Goal: Task Accomplishment & Management: Manage account settings

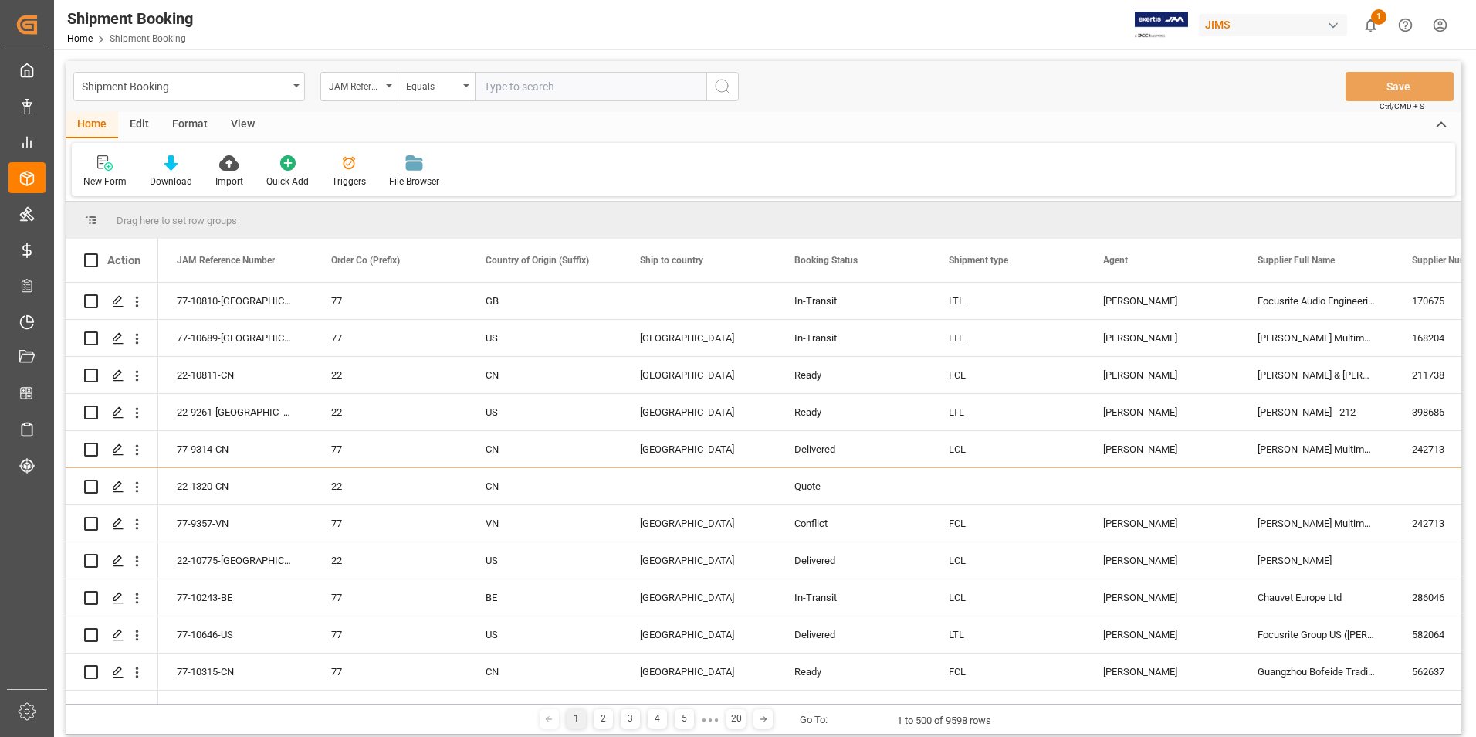
click at [526, 91] on input "text" at bounding box center [591, 86] width 232 height 29
paste input "22-10382-[GEOGRAPHIC_DATA]"
type input "22-10382-[GEOGRAPHIC_DATA]"
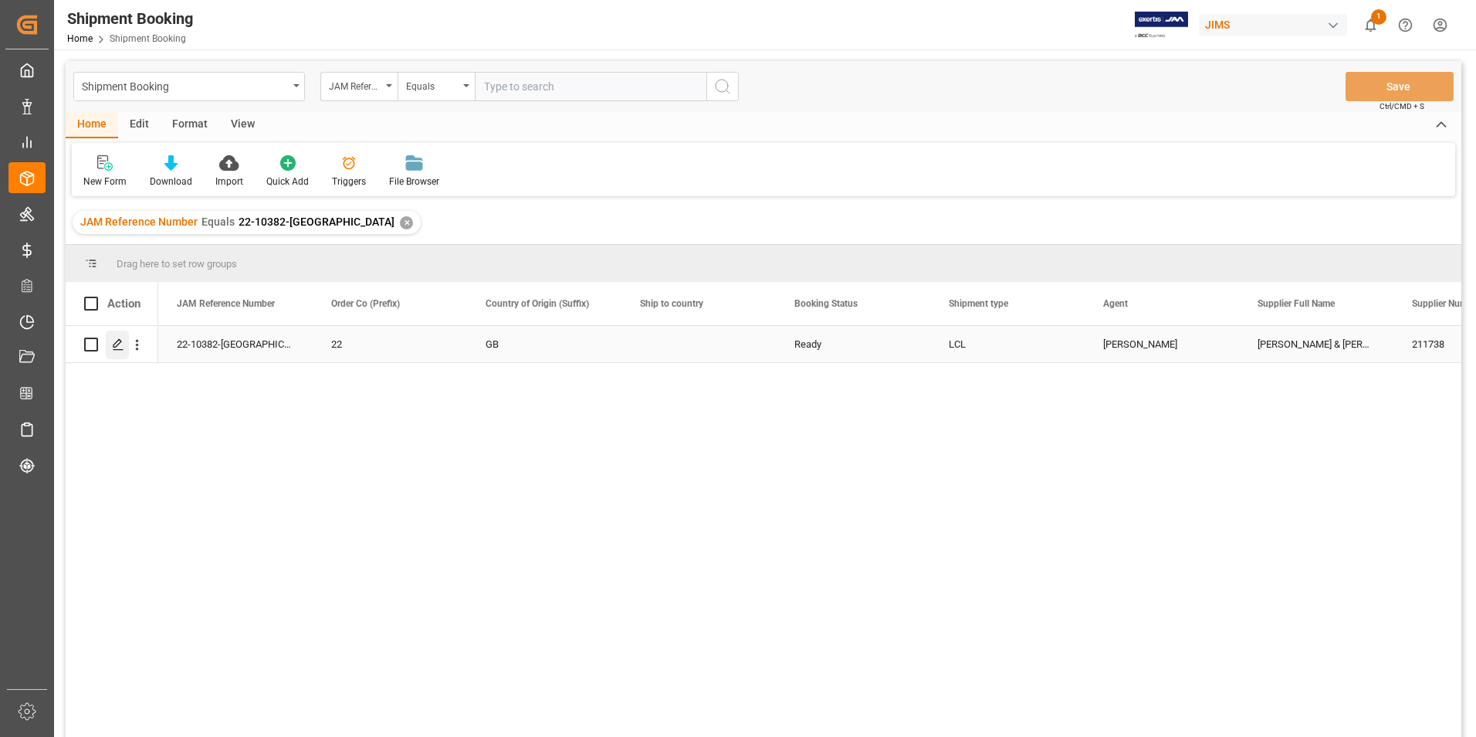
click at [118, 340] on polygon "Press SPACE to select this row." at bounding box center [117, 344] width 8 height 8
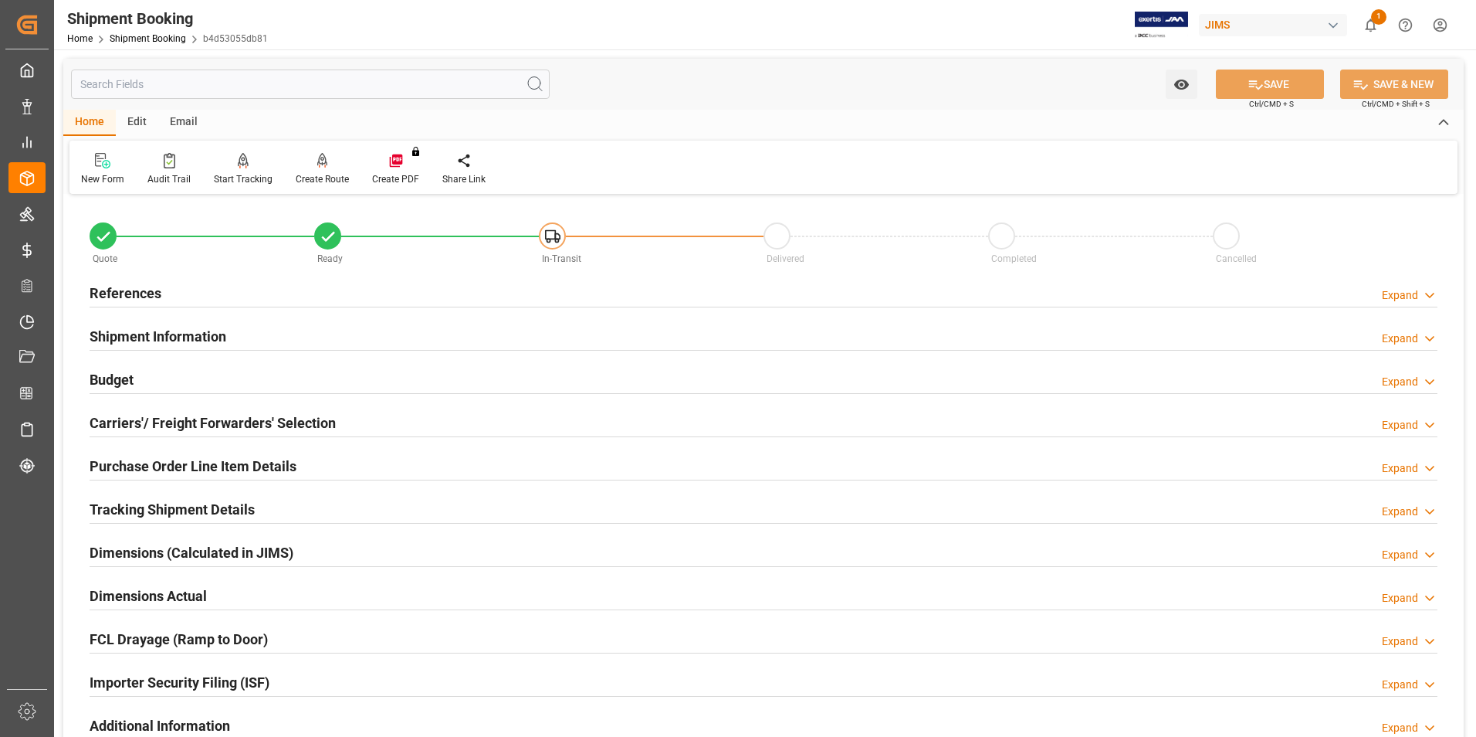
click at [152, 293] on h2 "References" at bounding box center [126, 293] width 72 height 21
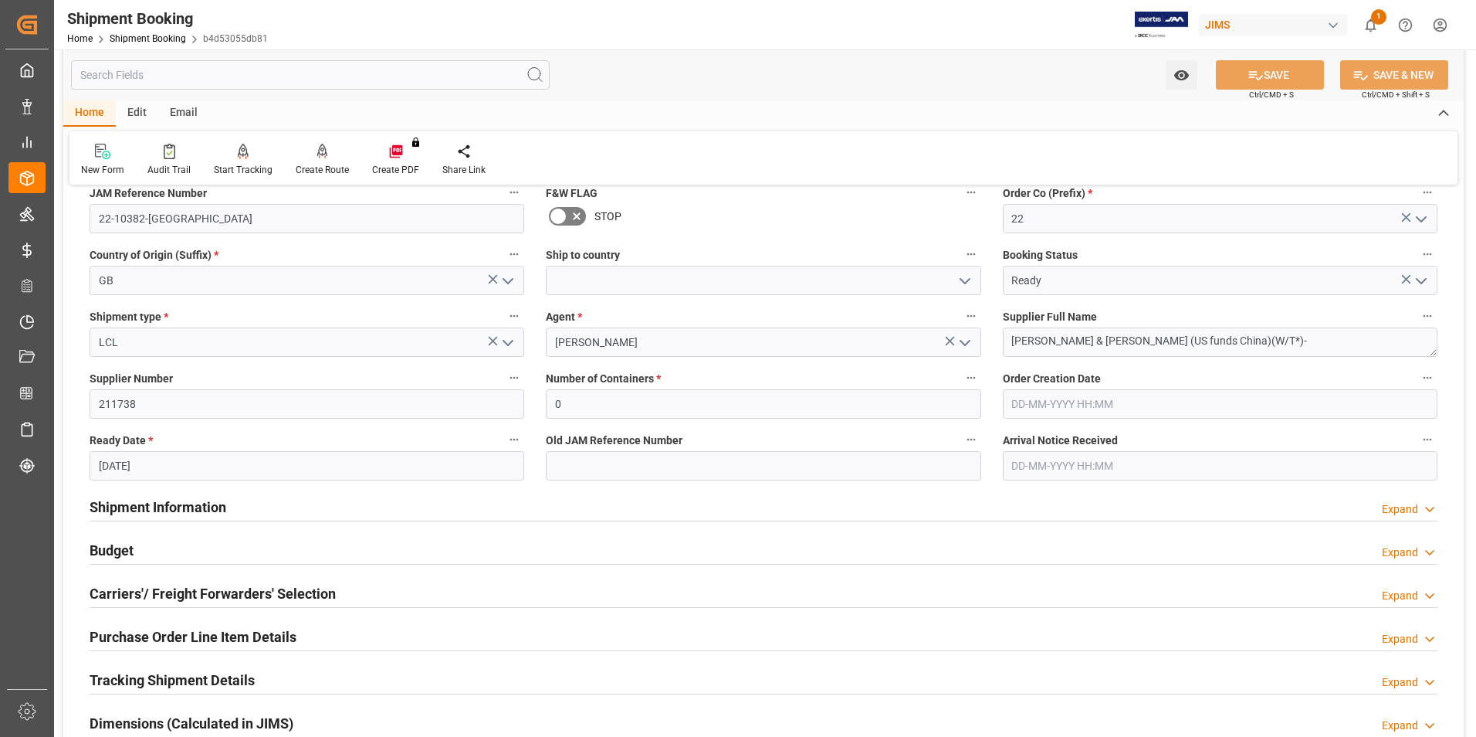
scroll to position [232, 0]
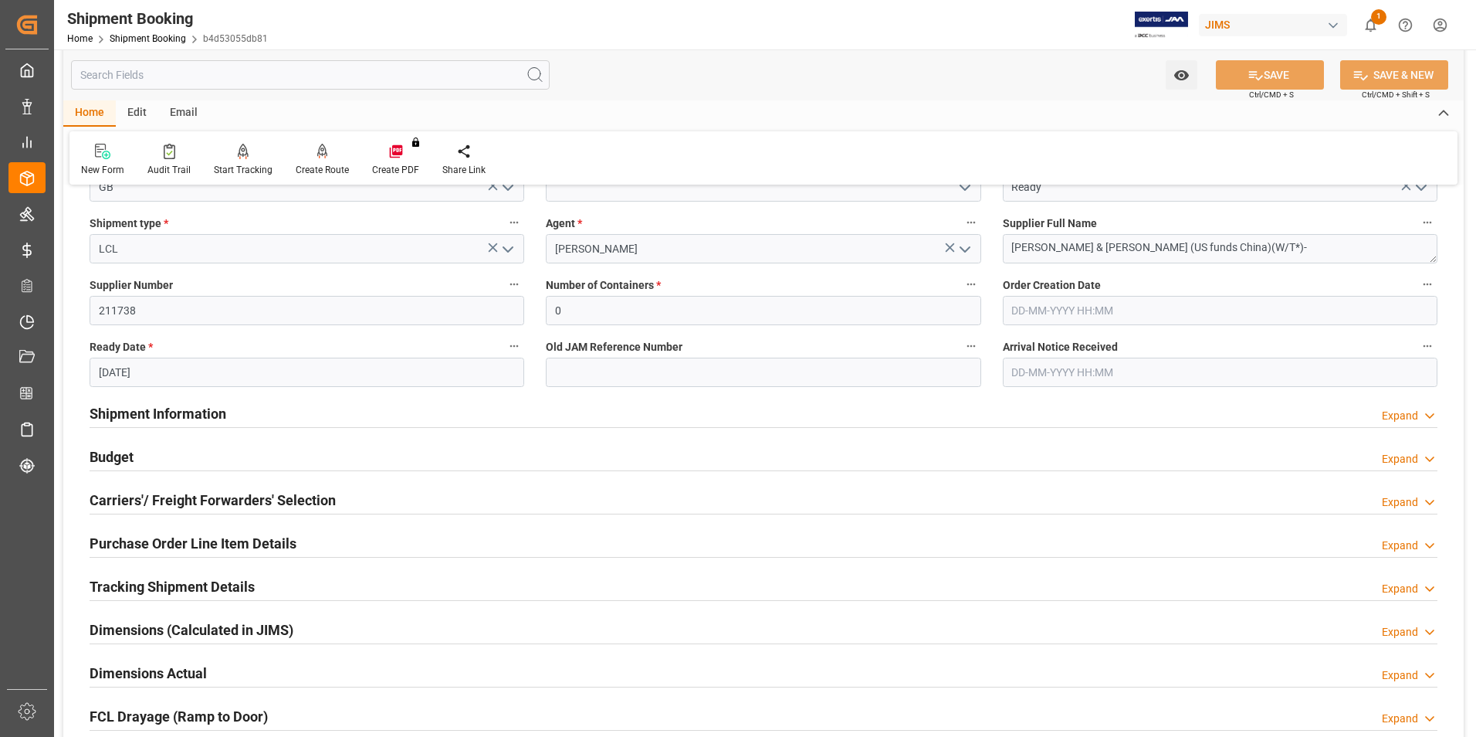
click at [161, 410] on h2 "Shipment Information" at bounding box center [158, 413] width 137 height 21
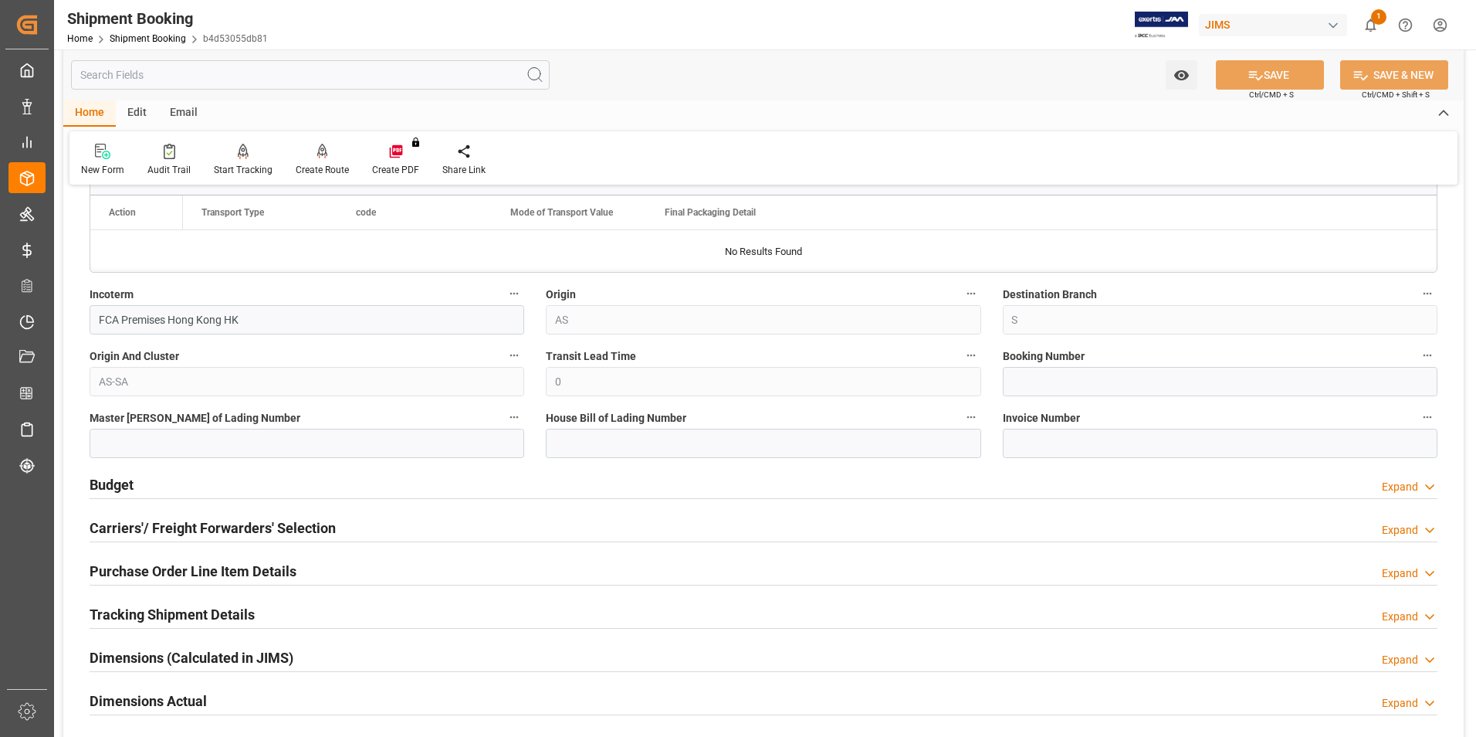
scroll to position [849, 0]
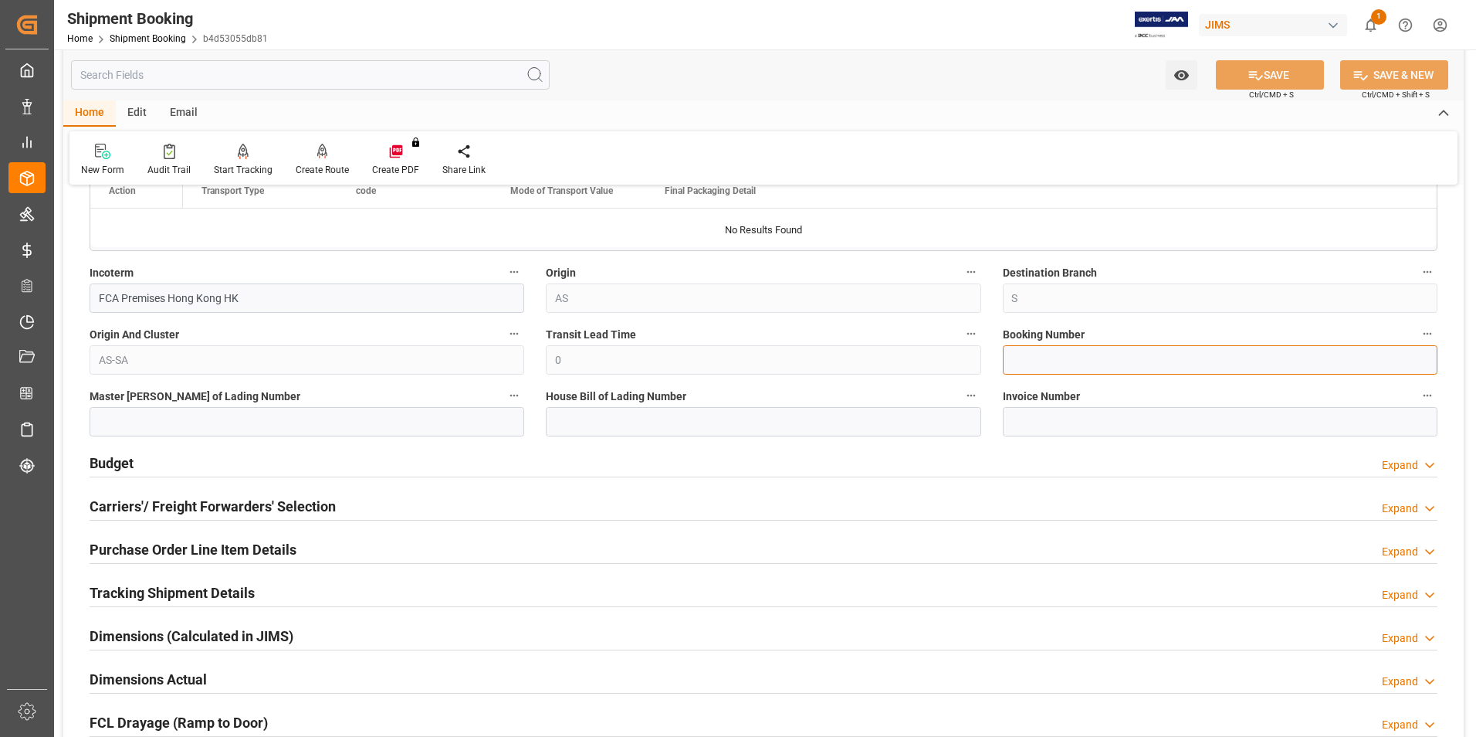
click at [1056, 368] on input at bounding box center [1220, 359] width 435 height 29
paste input "4854774374"
type input "4854774374"
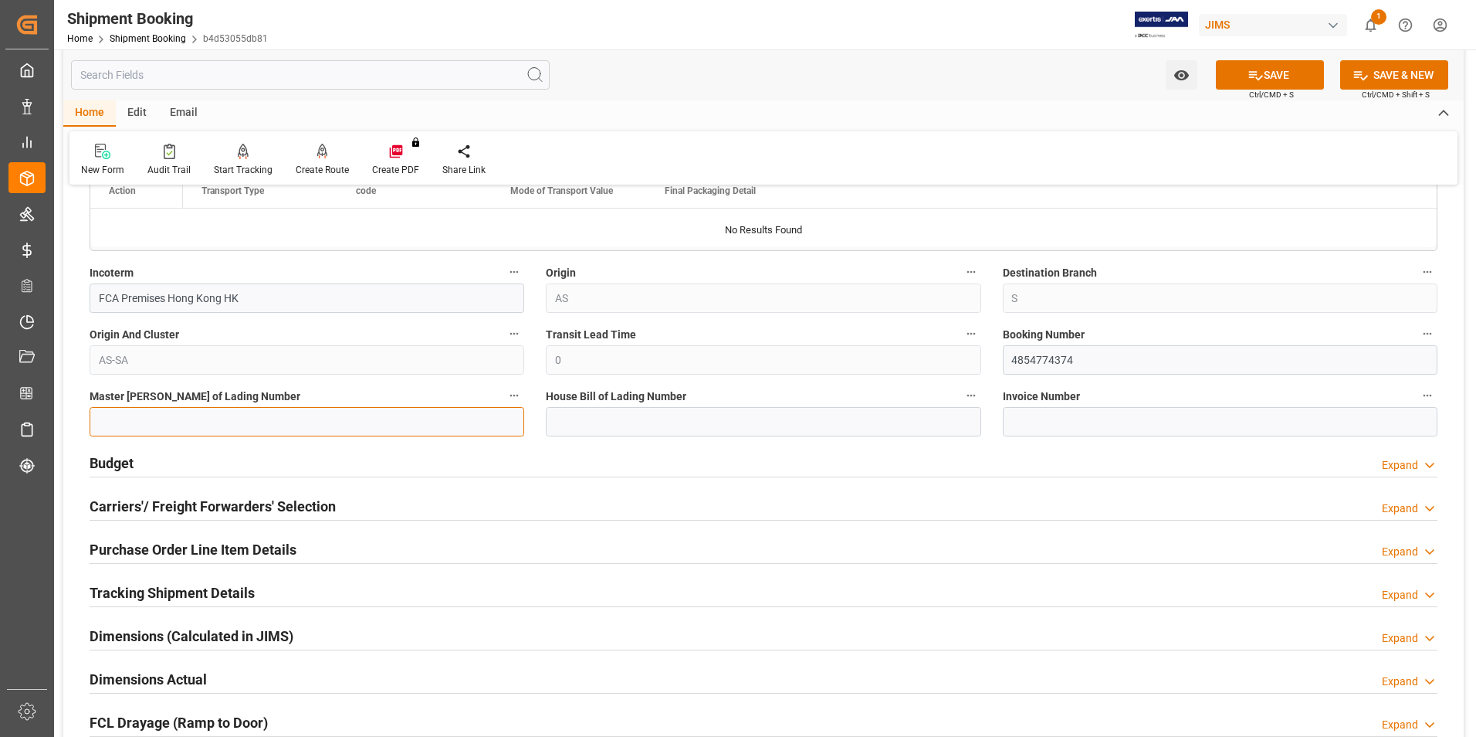
click at [259, 425] on input at bounding box center [307, 421] width 435 height 29
paste input "4854774374"
type input "4854774374"
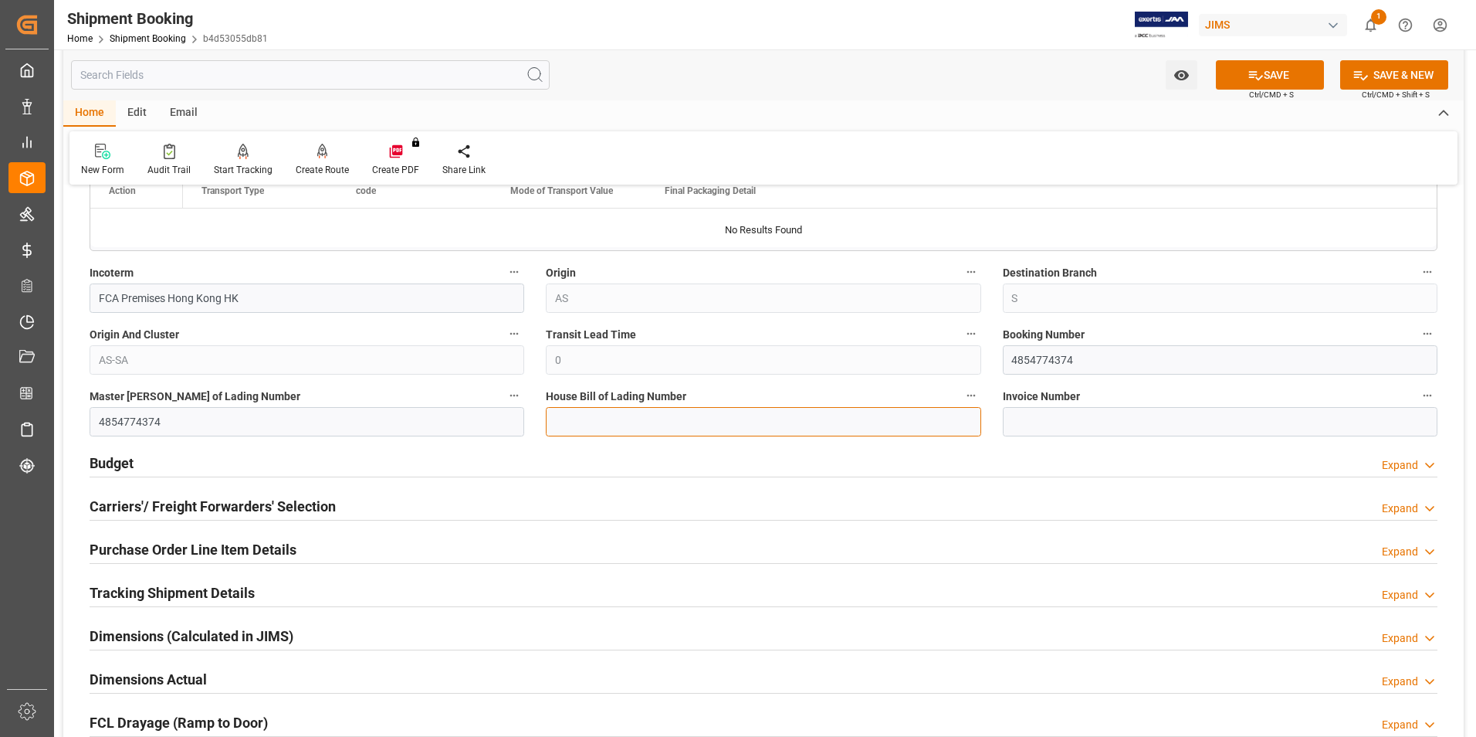
click at [637, 413] on input at bounding box center [763, 421] width 435 height 29
paste input "4854774374"
type input "4854774374"
click at [1271, 83] on button "SAVE" at bounding box center [1270, 74] width 108 height 29
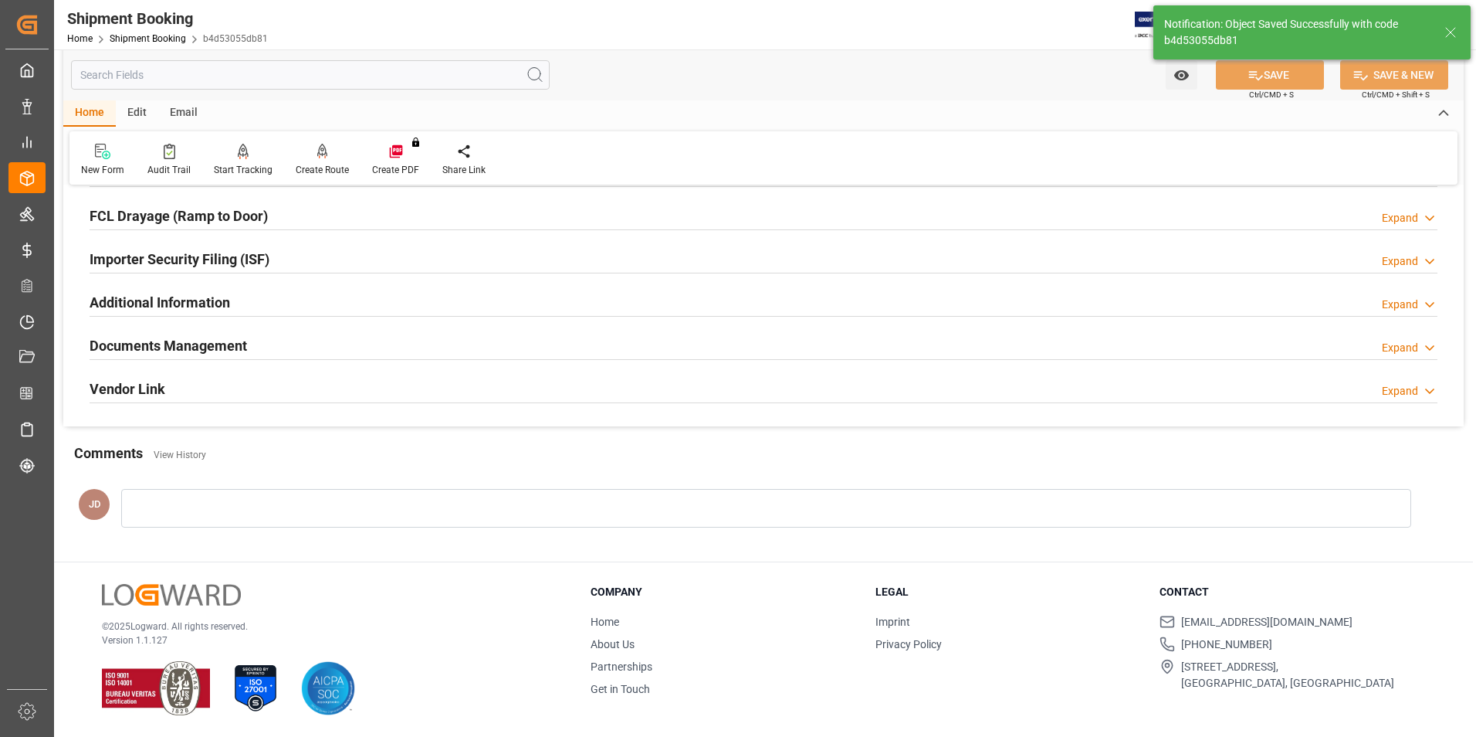
scroll to position [0, 0]
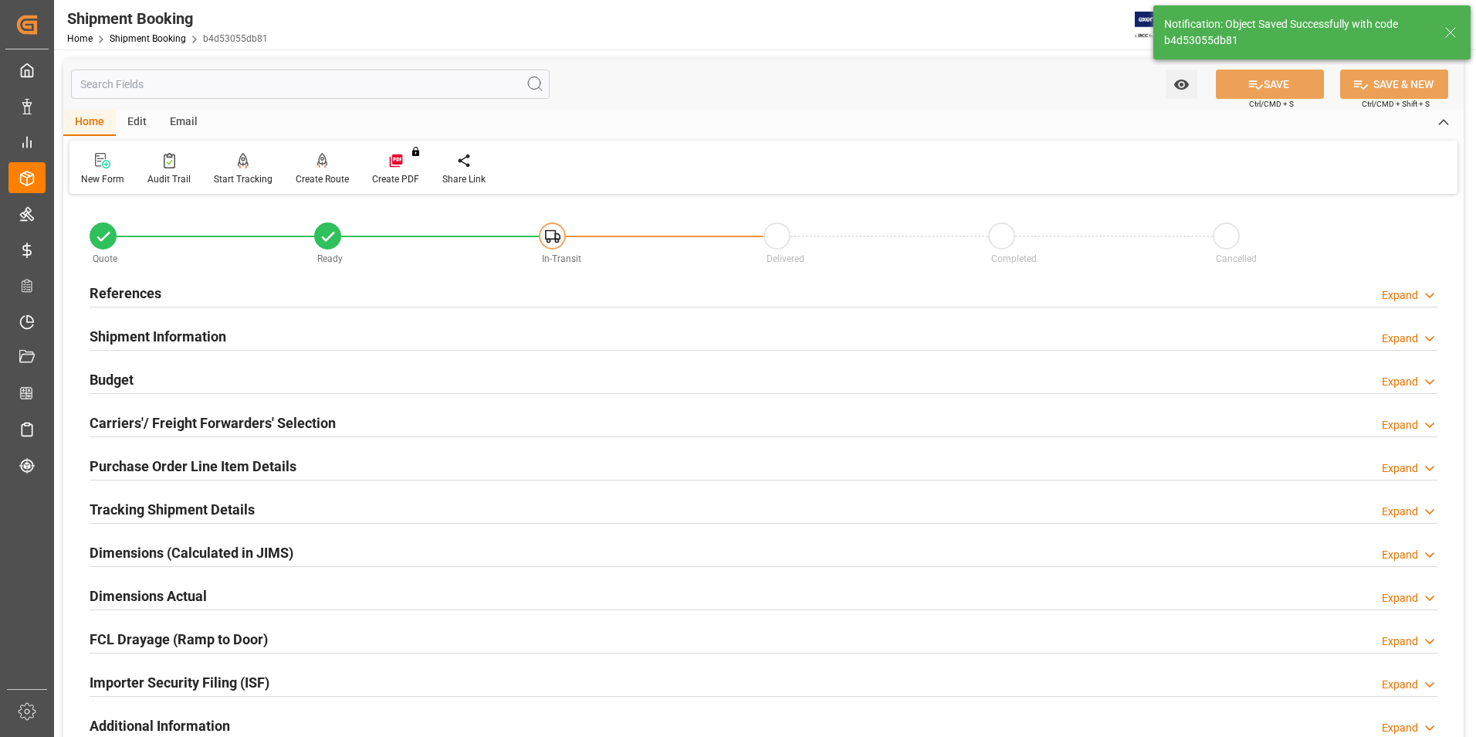
click at [114, 378] on h2 "Budget" at bounding box center [112, 379] width 44 height 21
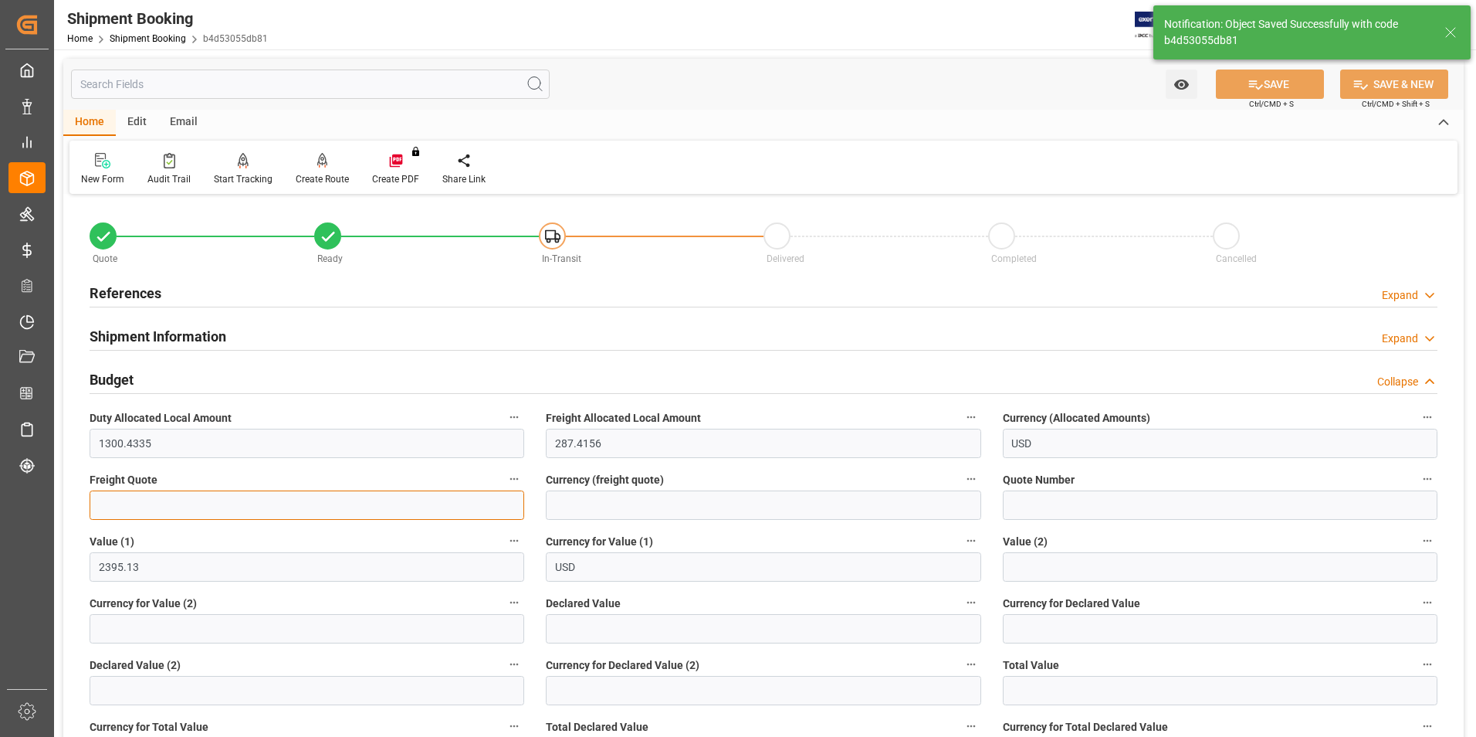
click at [169, 511] on input "text" at bounding box center [307, 504] width 435 height 29
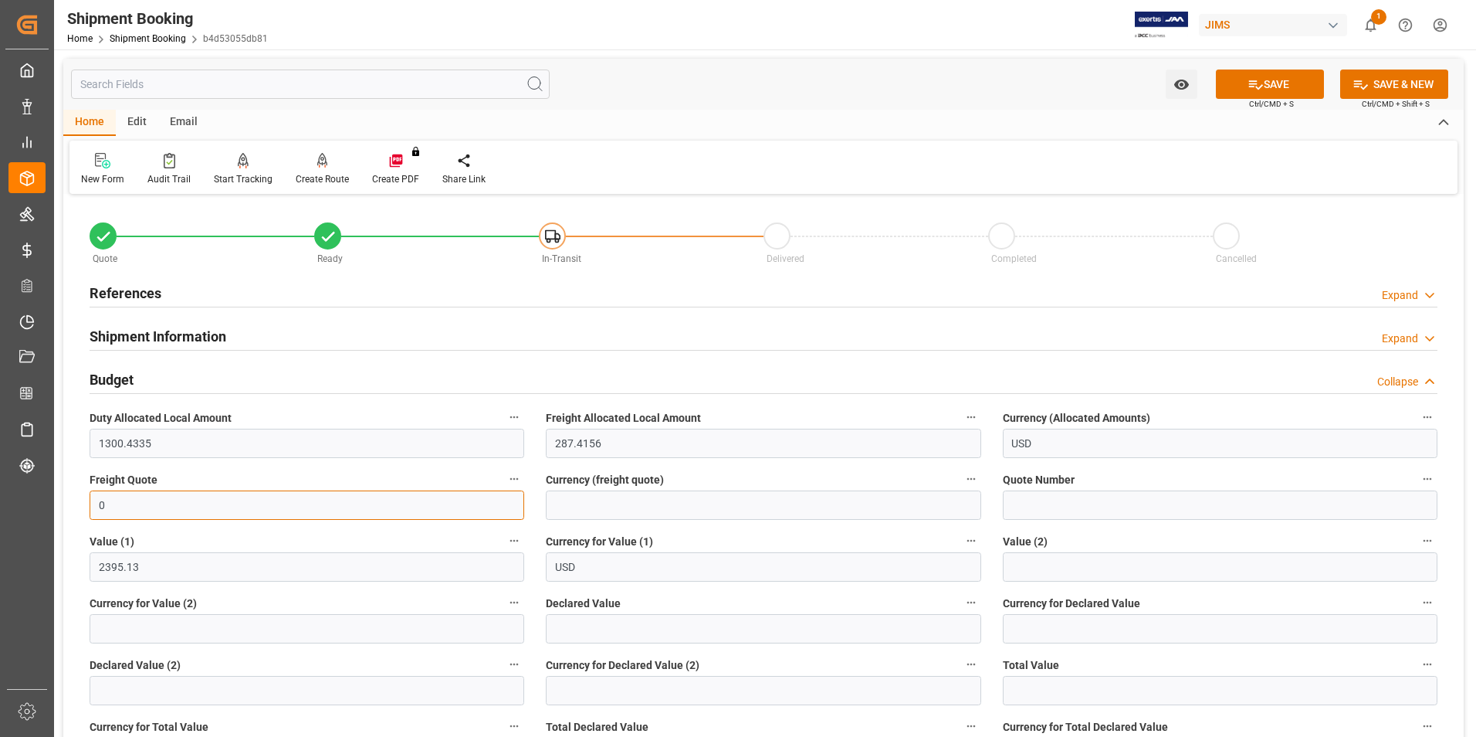
type input "0"
click at [594, 636] on input "text" at bounding box center [763, 628] width 435 height 29
click at [645, 622] on input "text" at bounding box center [763, 628] width 435 height 29
type input "2395.13"
click at [1072, 639] on input at bounding box center [1220, 628] width 435 height 29
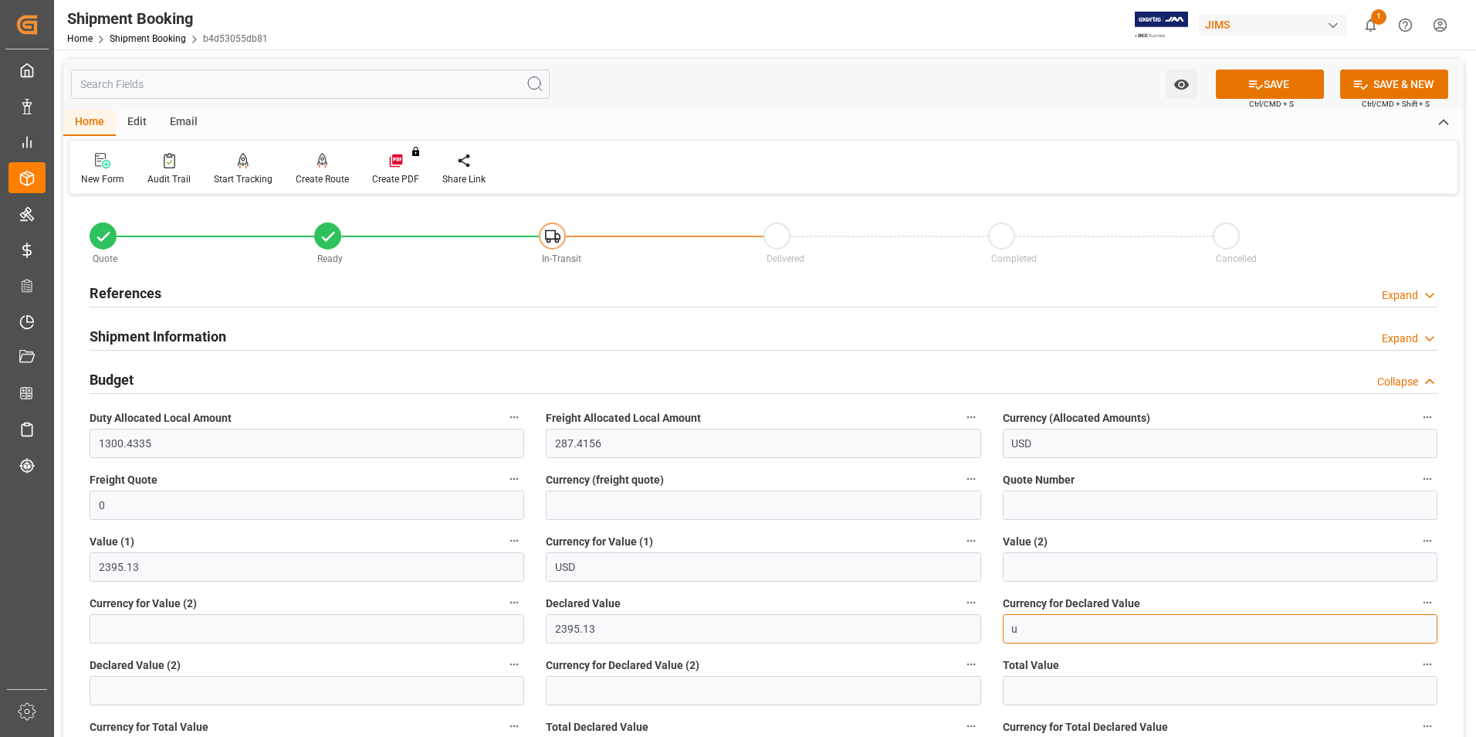
type input "USD"
click at [1287, 90] on button "SAVE" at bounding box center [1270, 83] width 108 height 29
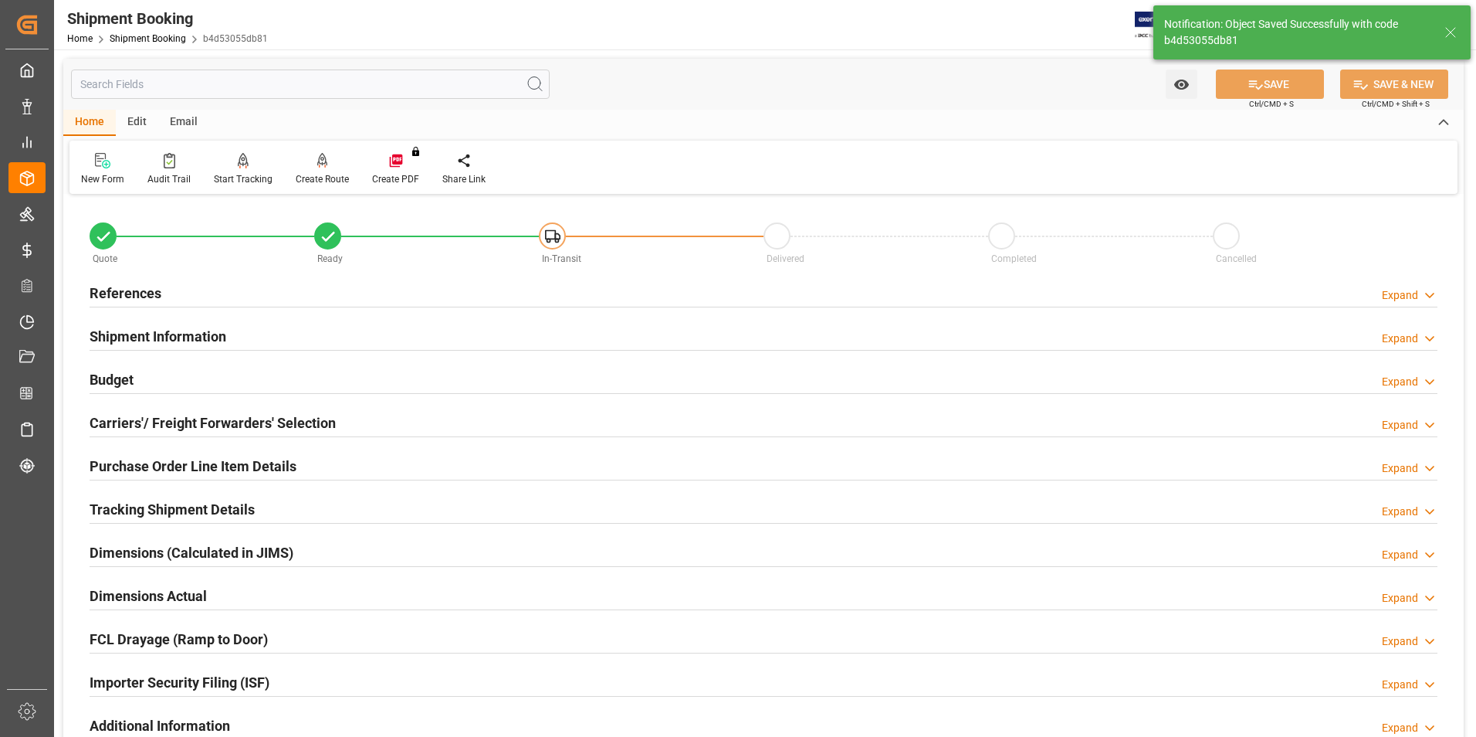
click at [136, 416] on h2 "Carriers'/ Freight Forwarders' Selection" at bounding box center [213, 422] width 246 height 21
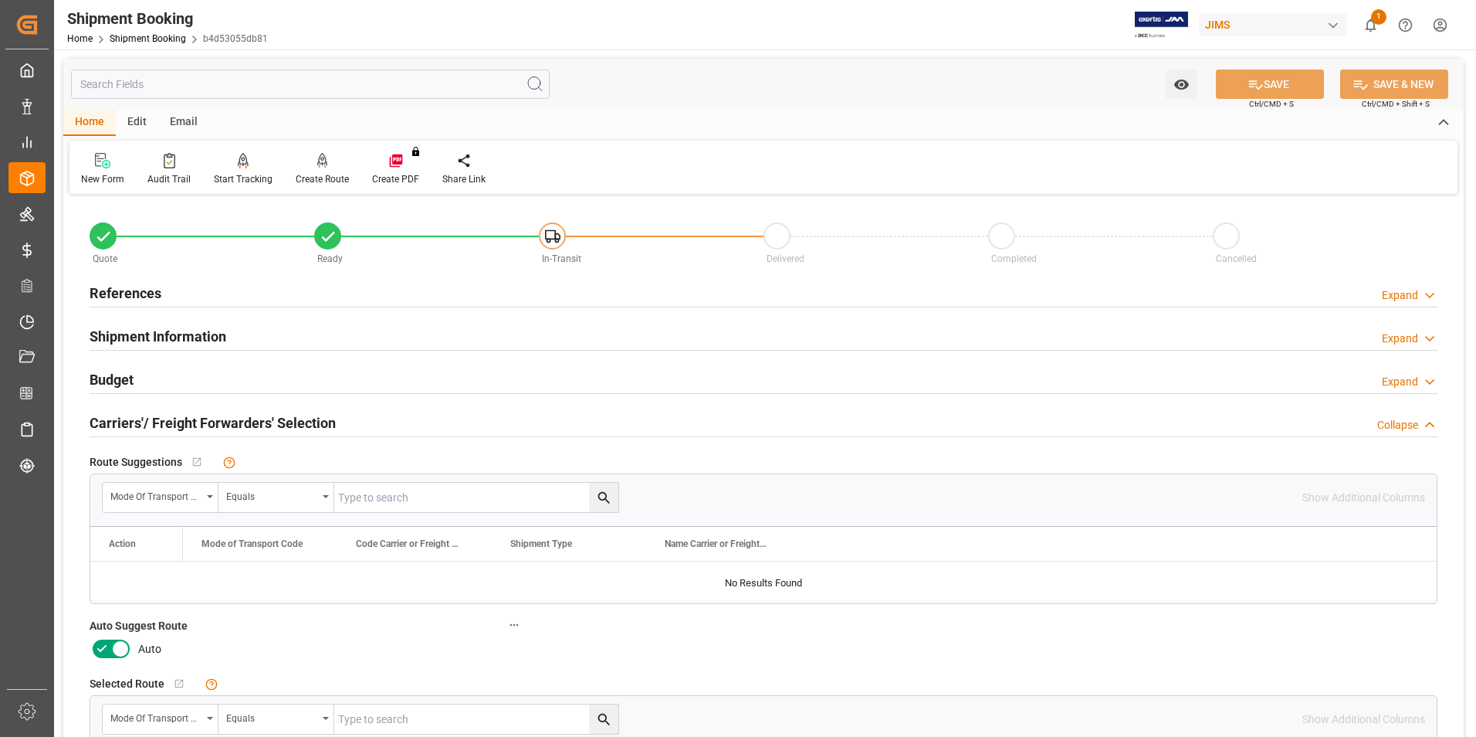
click at [110, 647] on icon at bounding box center [102, 648] width 19 height 19
click at [0, 0] on input "checkbox" at bounding box center [0, 0] width 0 height 0
click at [1254, 81] on icon at bounding box center [1256, 84] width 14 height 9
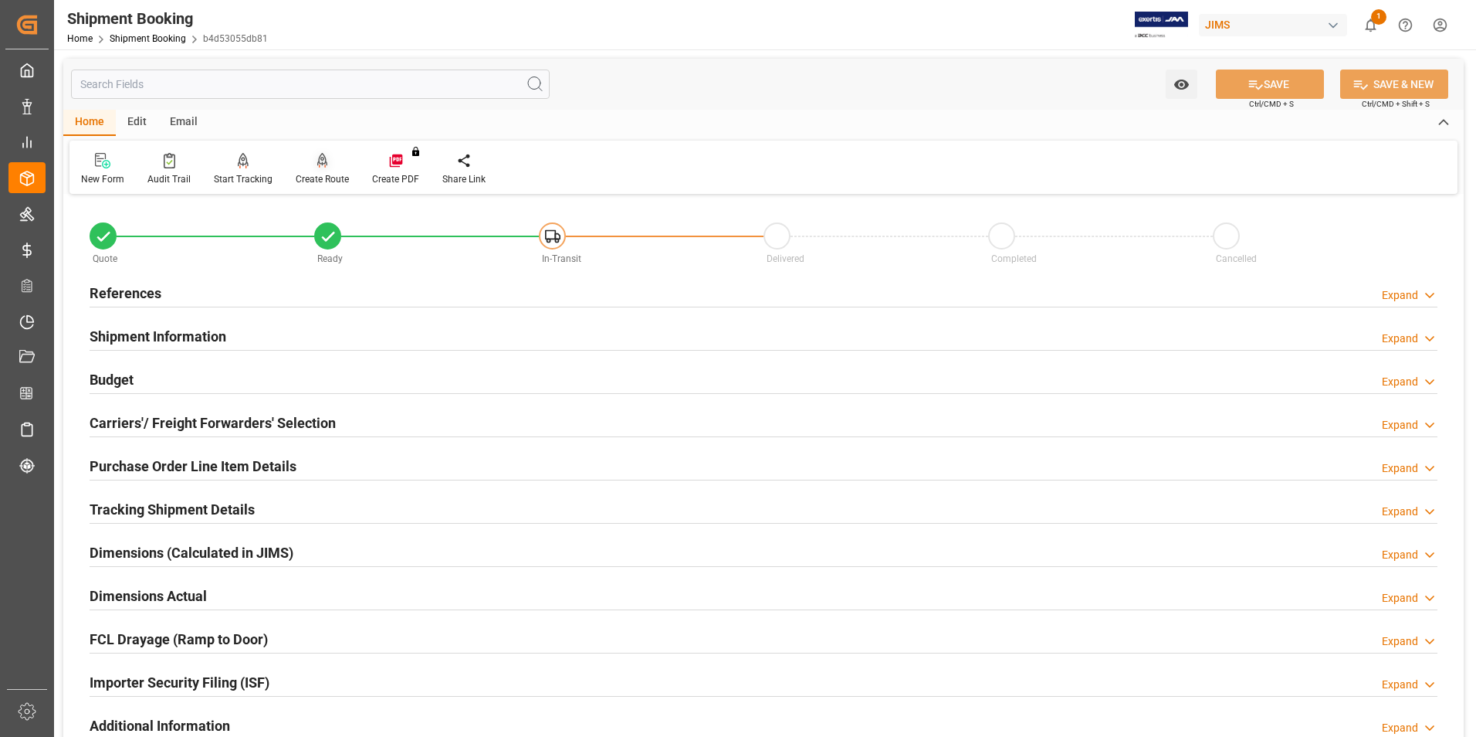
click at [317, 181] on div "Create Route" at bounding box center [322, 179] width 53 height 14
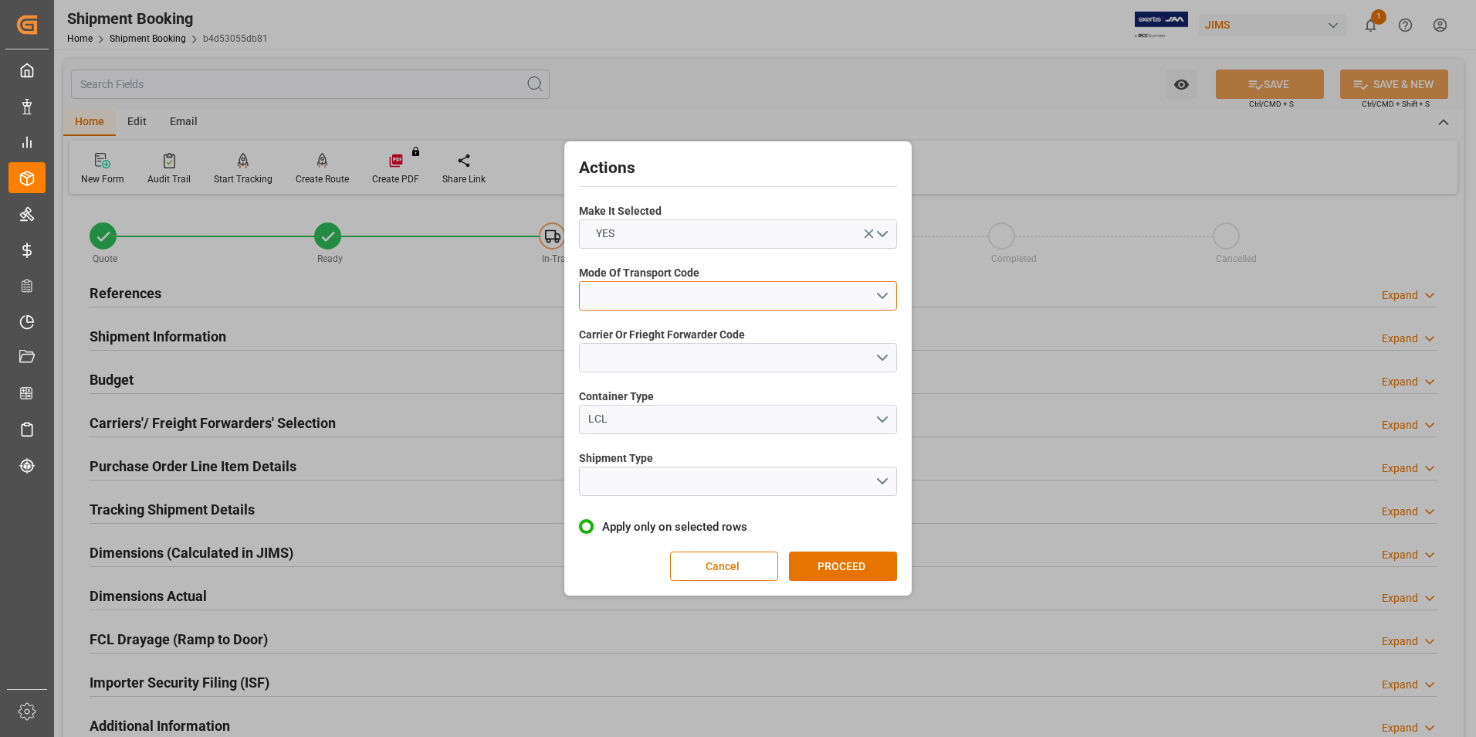
click at [667, 300] on button "open menu" at bounding box center [738, 295] width 318 height 29
click at [659, 334] on div "2- COURIER AIR" at bounding box center [738, 332] width 317 height 32
click at [651, 354] on button "open menu" at bounding box center [738, 357] width 318 height 29
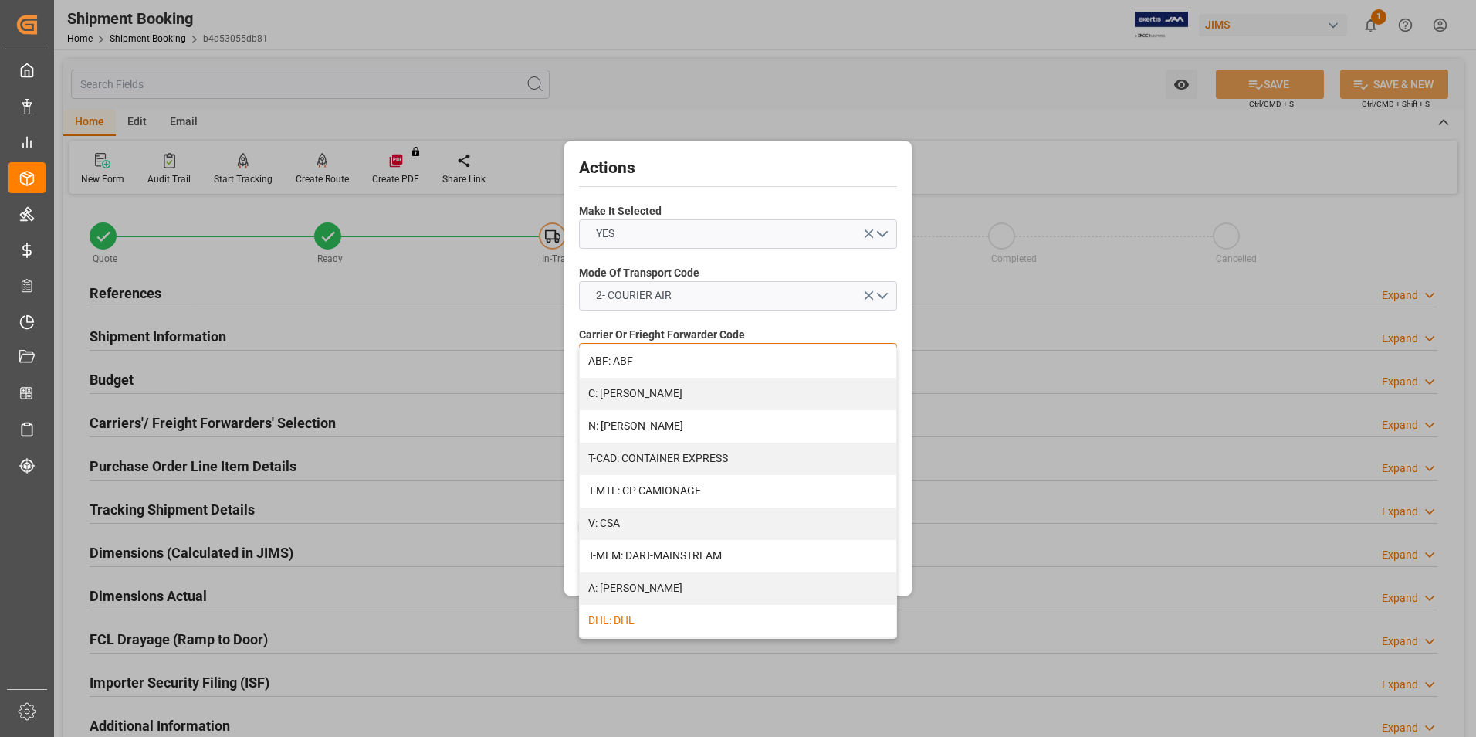
click at [674, 625] on div "DHL: DHL" at bounding box center [738, 621] width 317 height 32
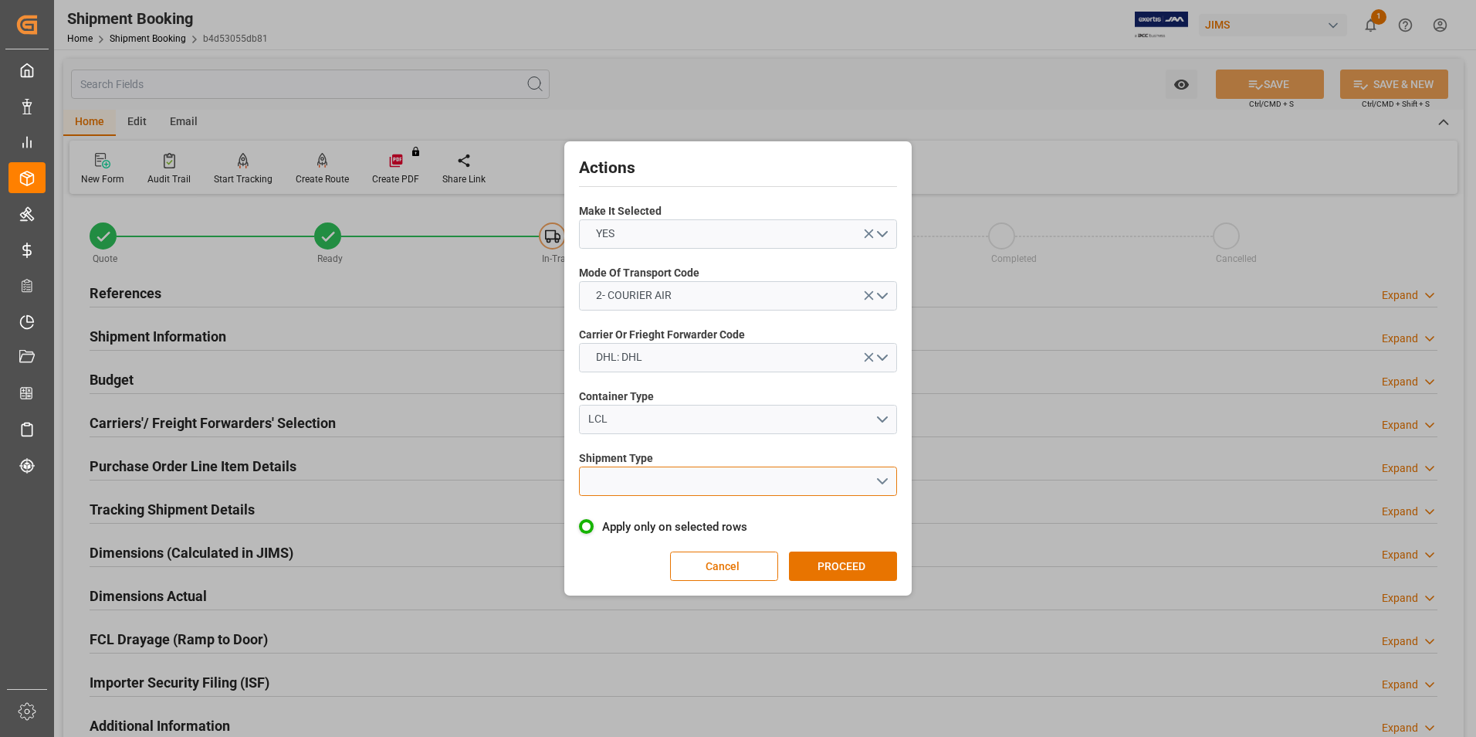
click at [646, 470] on button "open menu" at bounding box center [738, 480] width 318 height 29
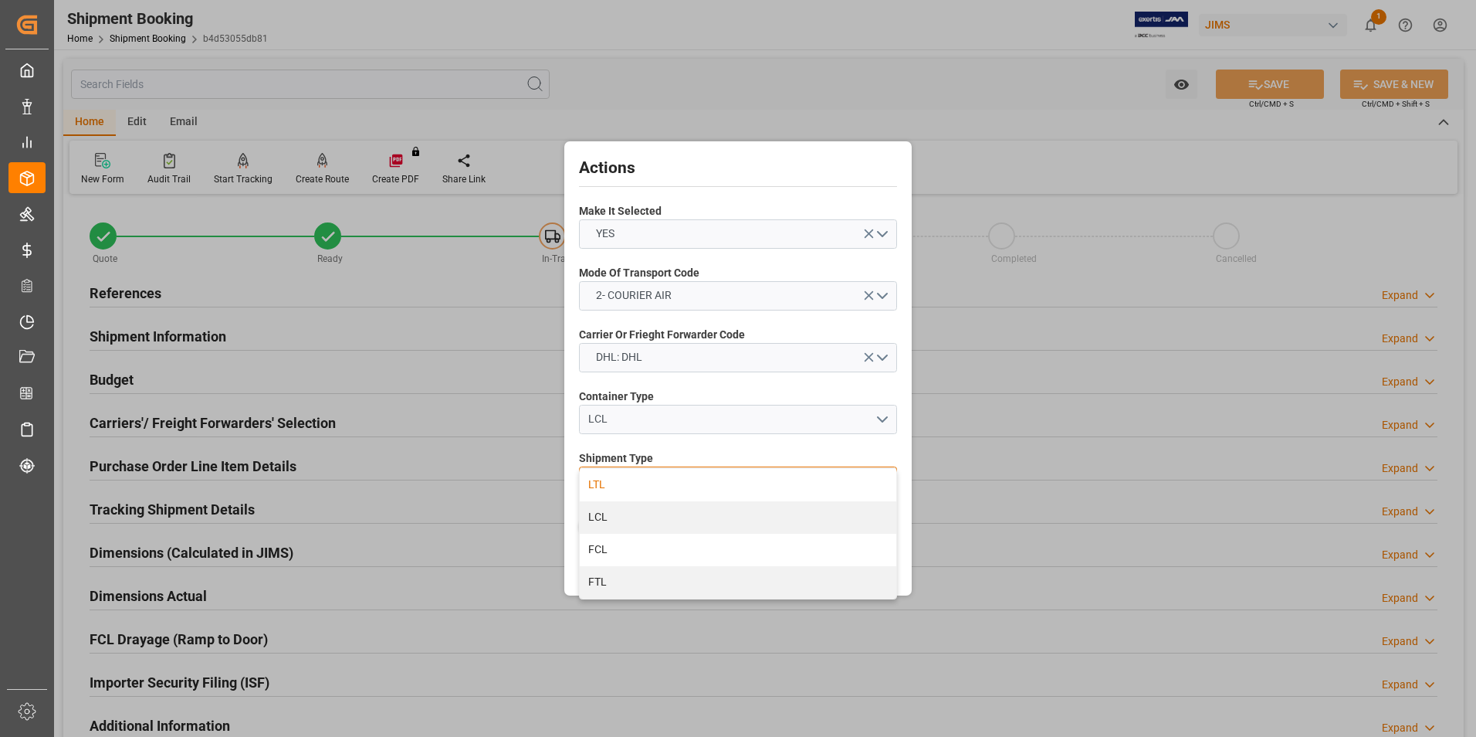
click at [659, 488] on div "LTL" at bounding box center [738, 485] width 317 height 32
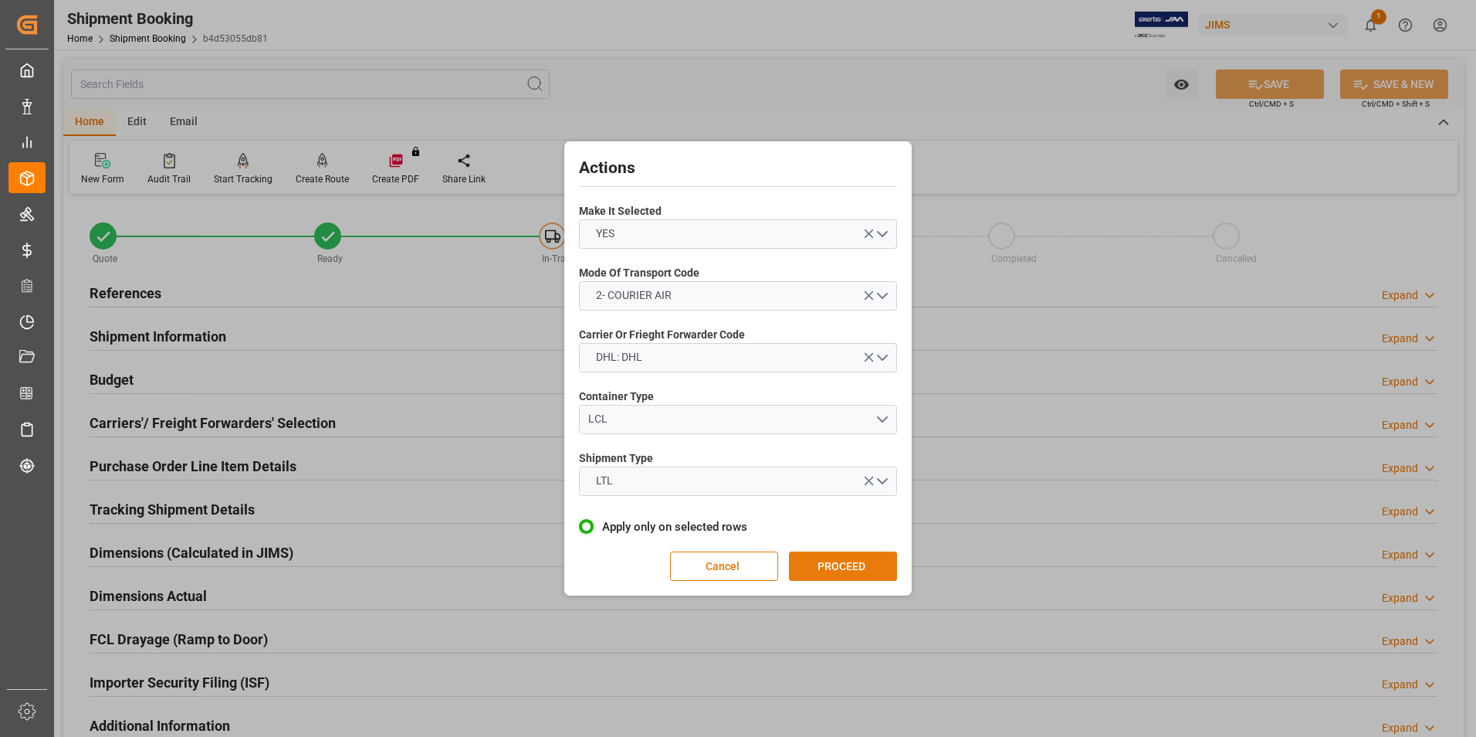
click at [835, 568] on button "PROCEED" at bounding box center [843, 565] width 108 height 29
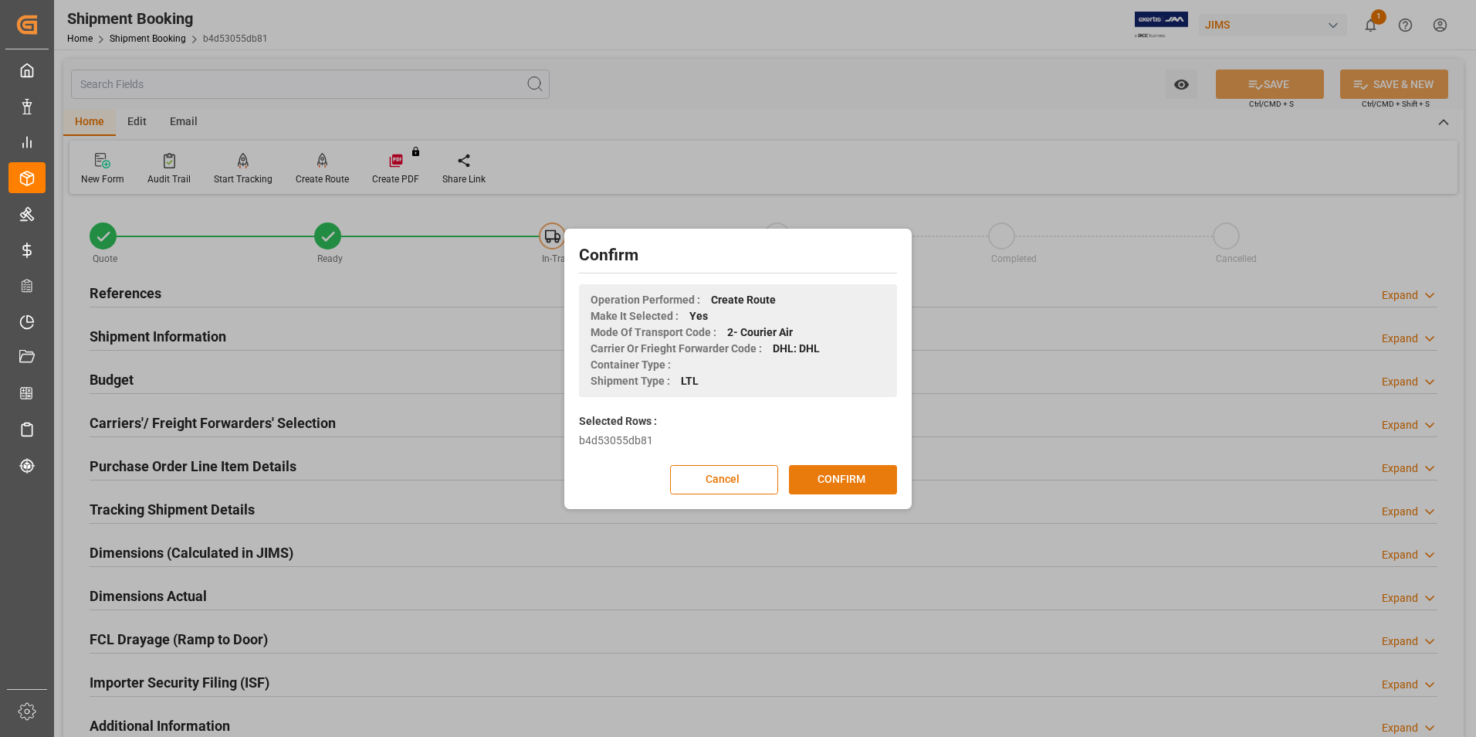
click at [859, 477] on button "CONFIRM" at bounding box center [843, 479] width 108 height 29
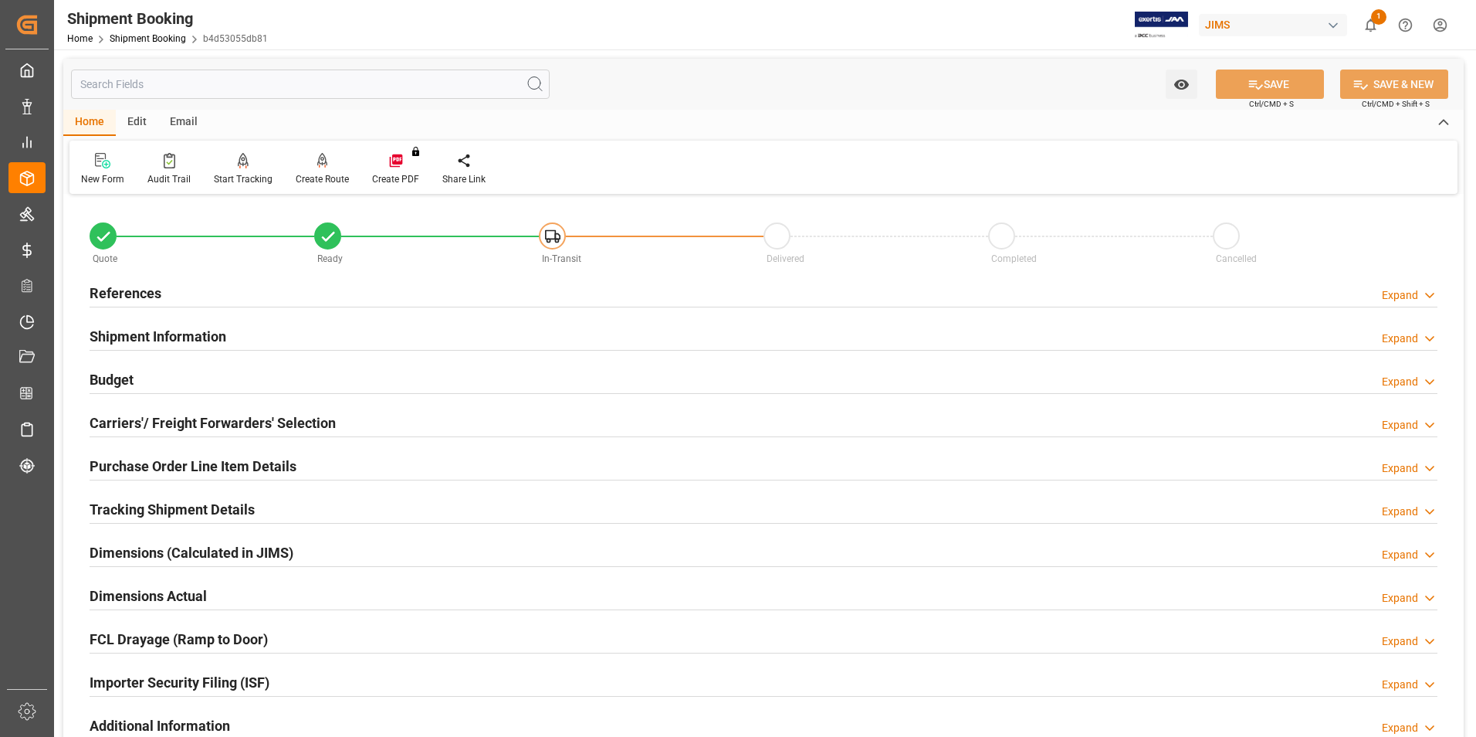
click at [127, 596] on h2 "Dimensions Actual" at bounding box center [148, 595] width 117 height 21
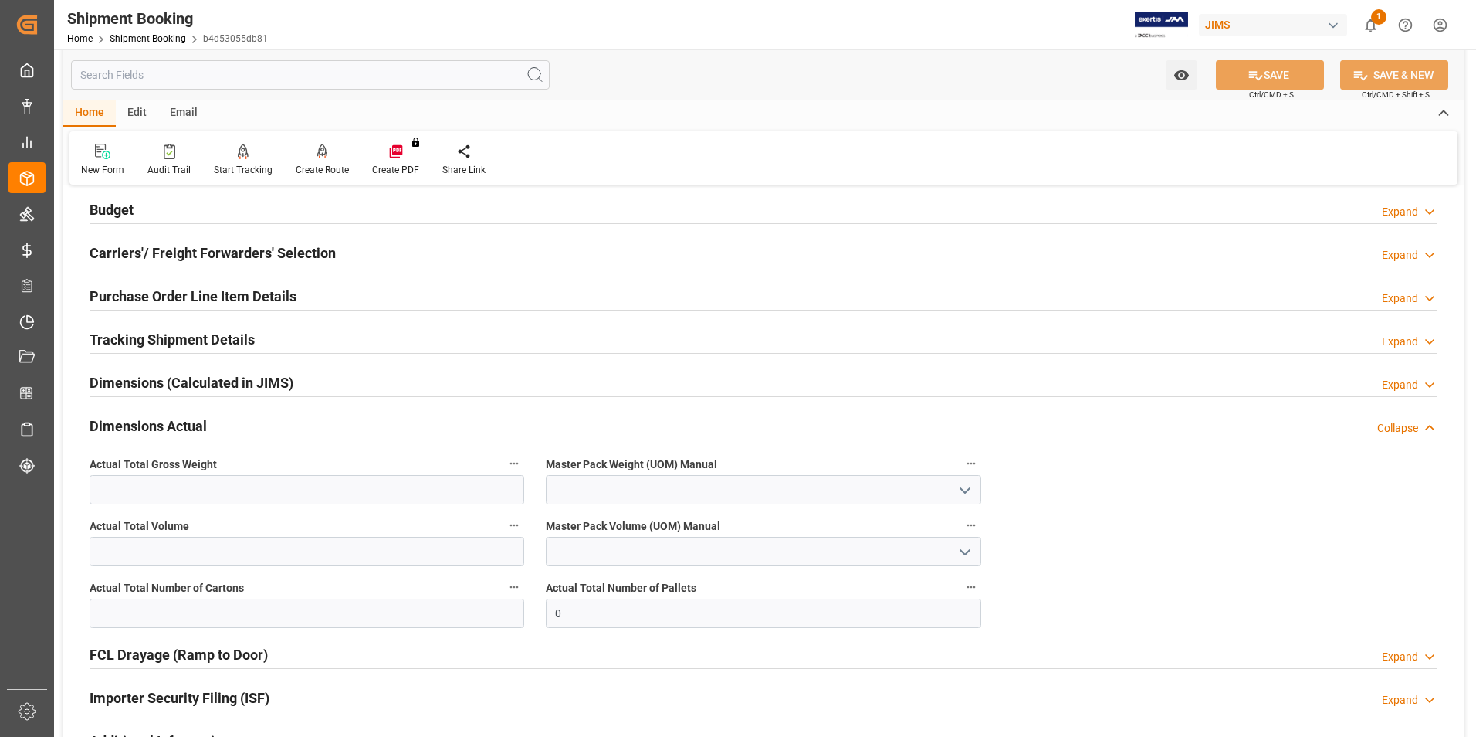
scroll to position [232, 0]
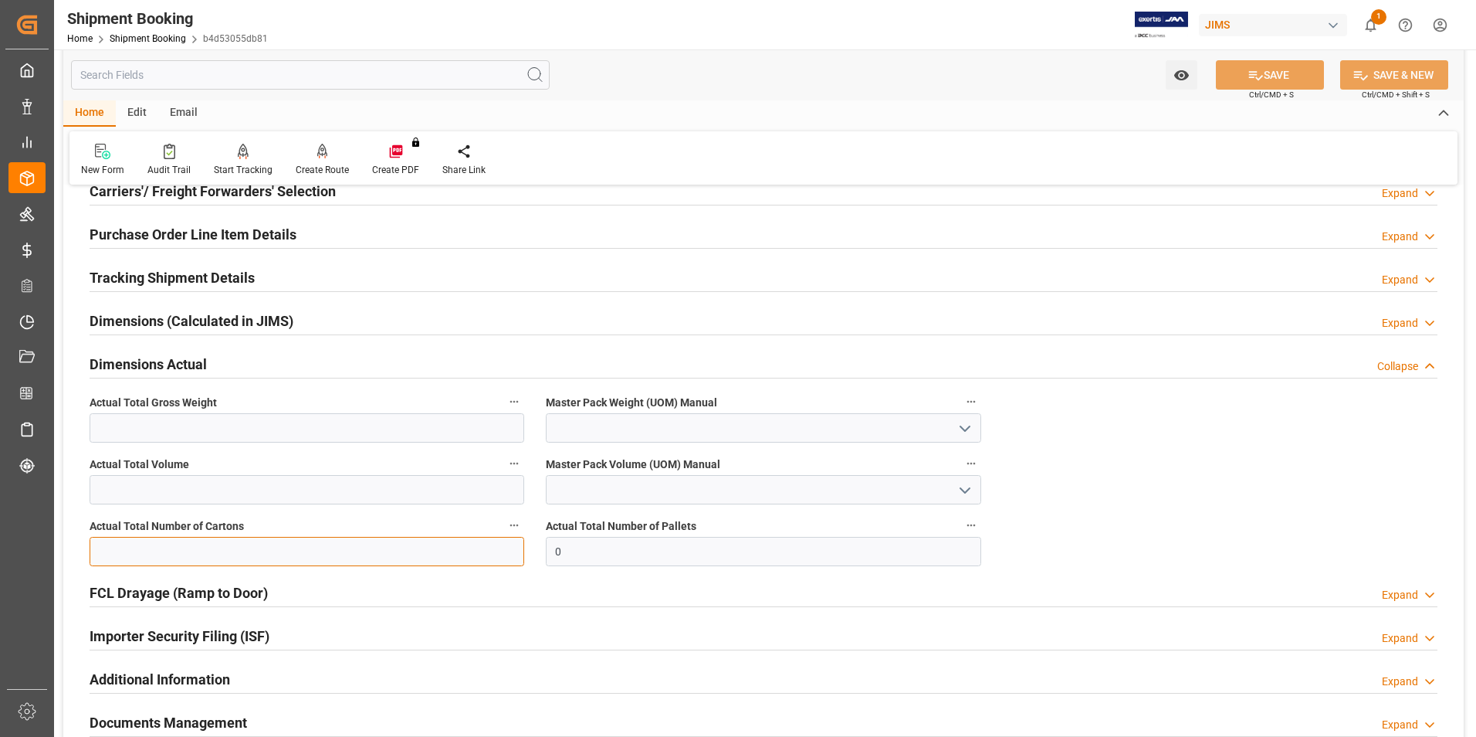
click at [149, 551] on input "text" at bounding box center [307, 551] width 435 height 29
type input "2"
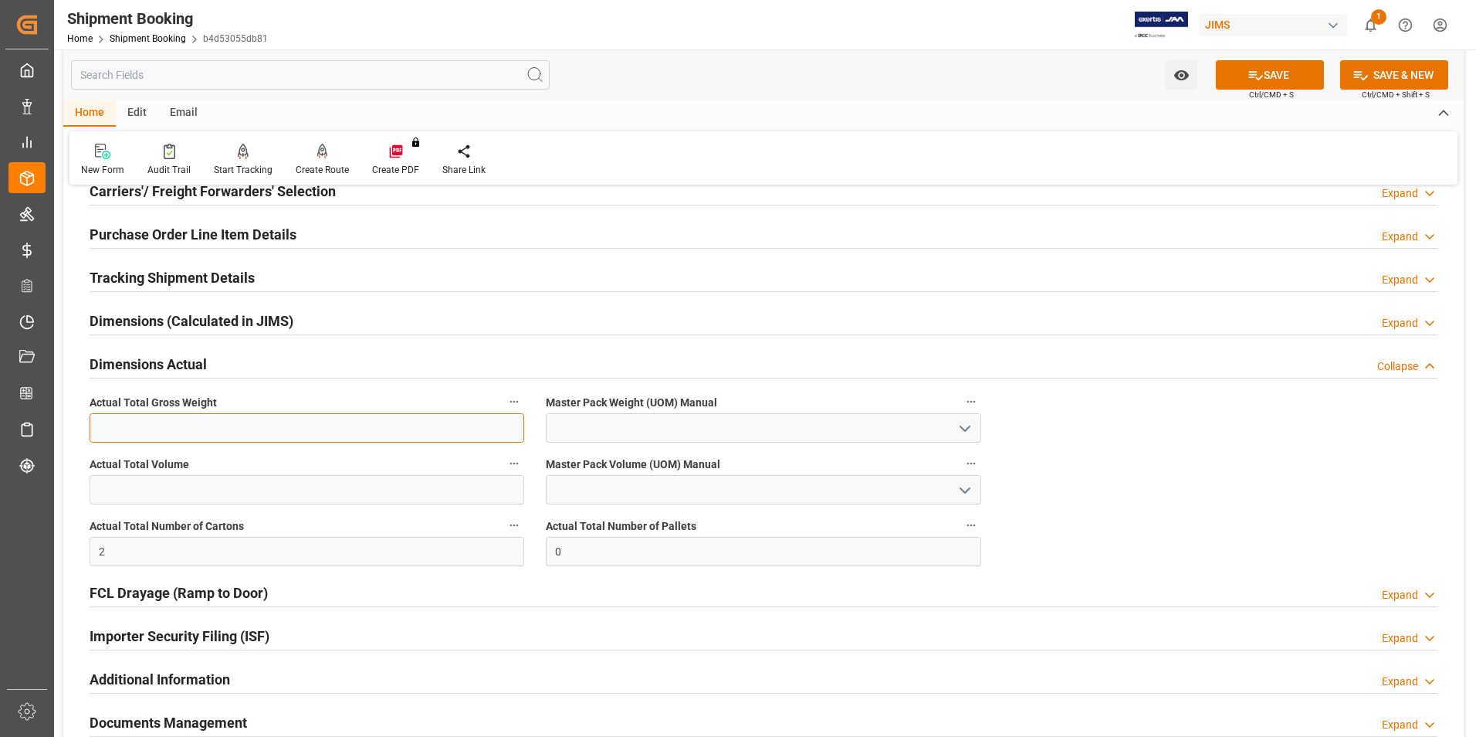
click at [165, 432] on input "text" at bounding box center [307, 427] width 435 height 29
type input "18.5"
click at [566, 418] on input at bounding box center [763, 427] width 435 height 29
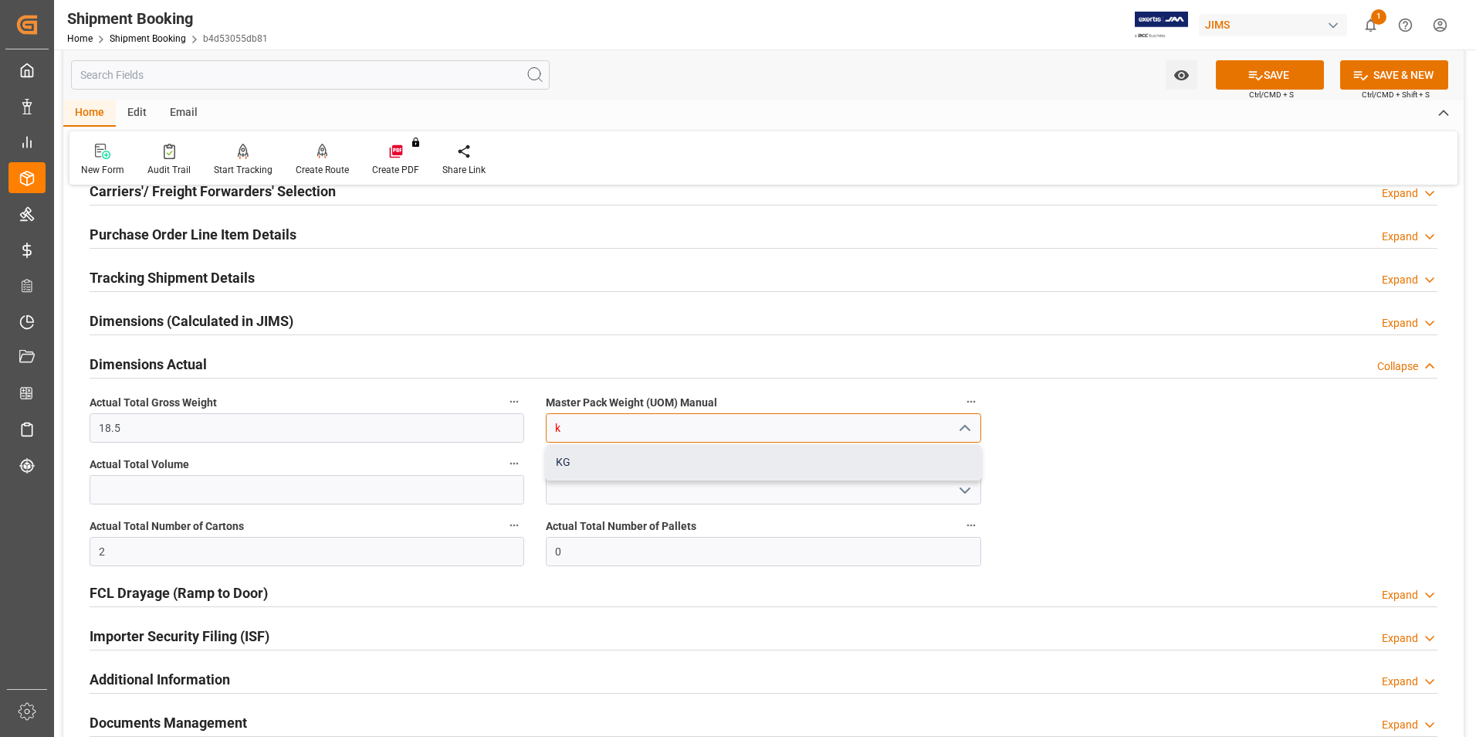
click at [591, 471] on div "KG" at bounding box center [763, 462] width 433 height 35
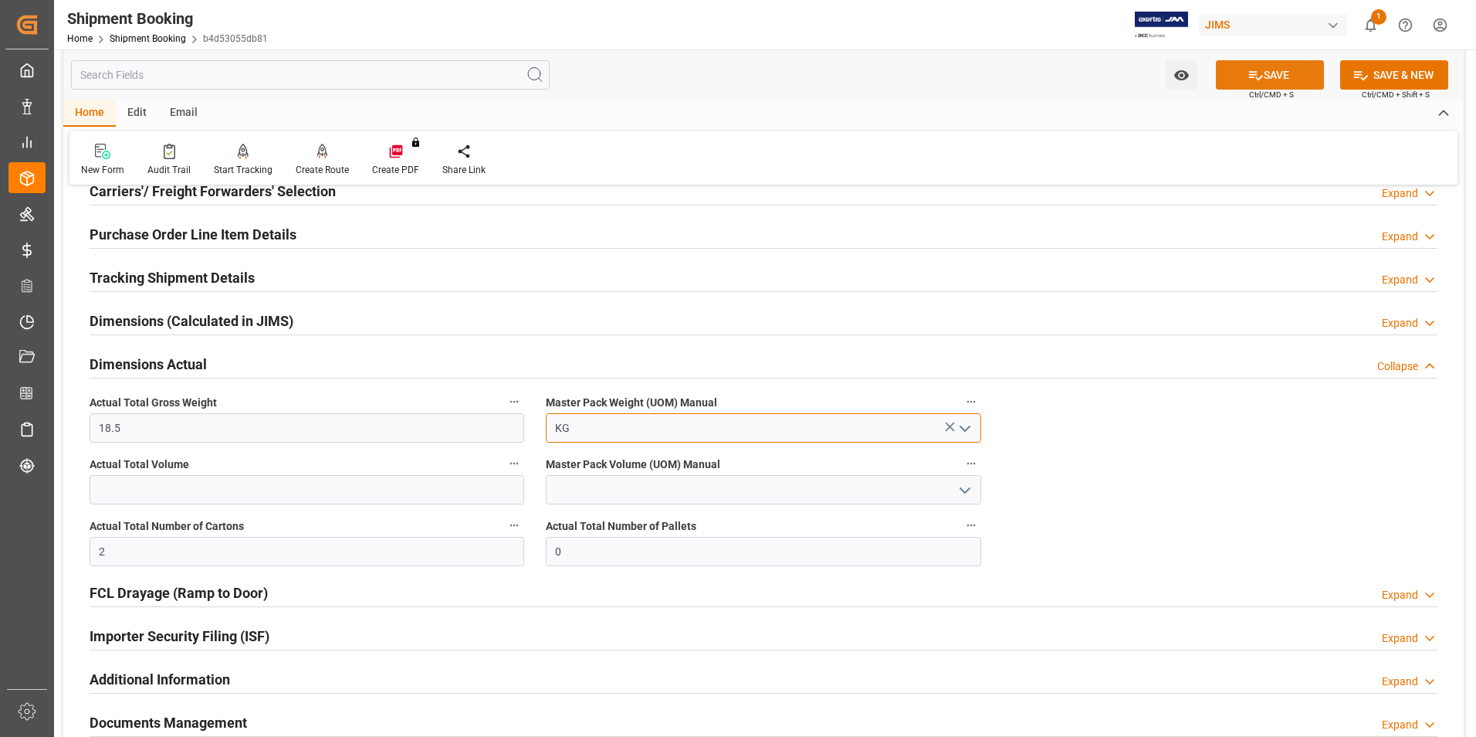
type input "KG"
click at [1265, 84] on button "SAVE" at bounding box center [1270, 74] width 108 height 29
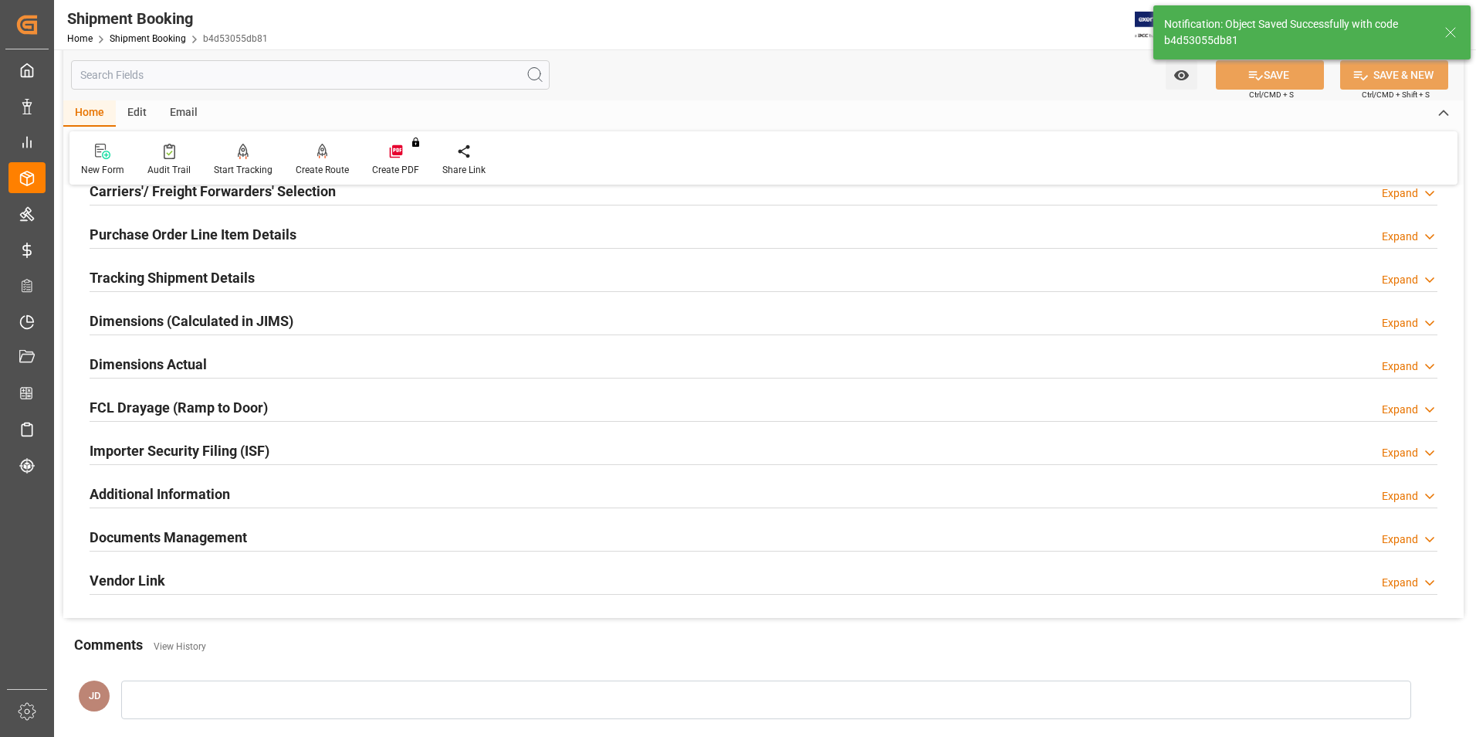
scroll to position [154, 0]
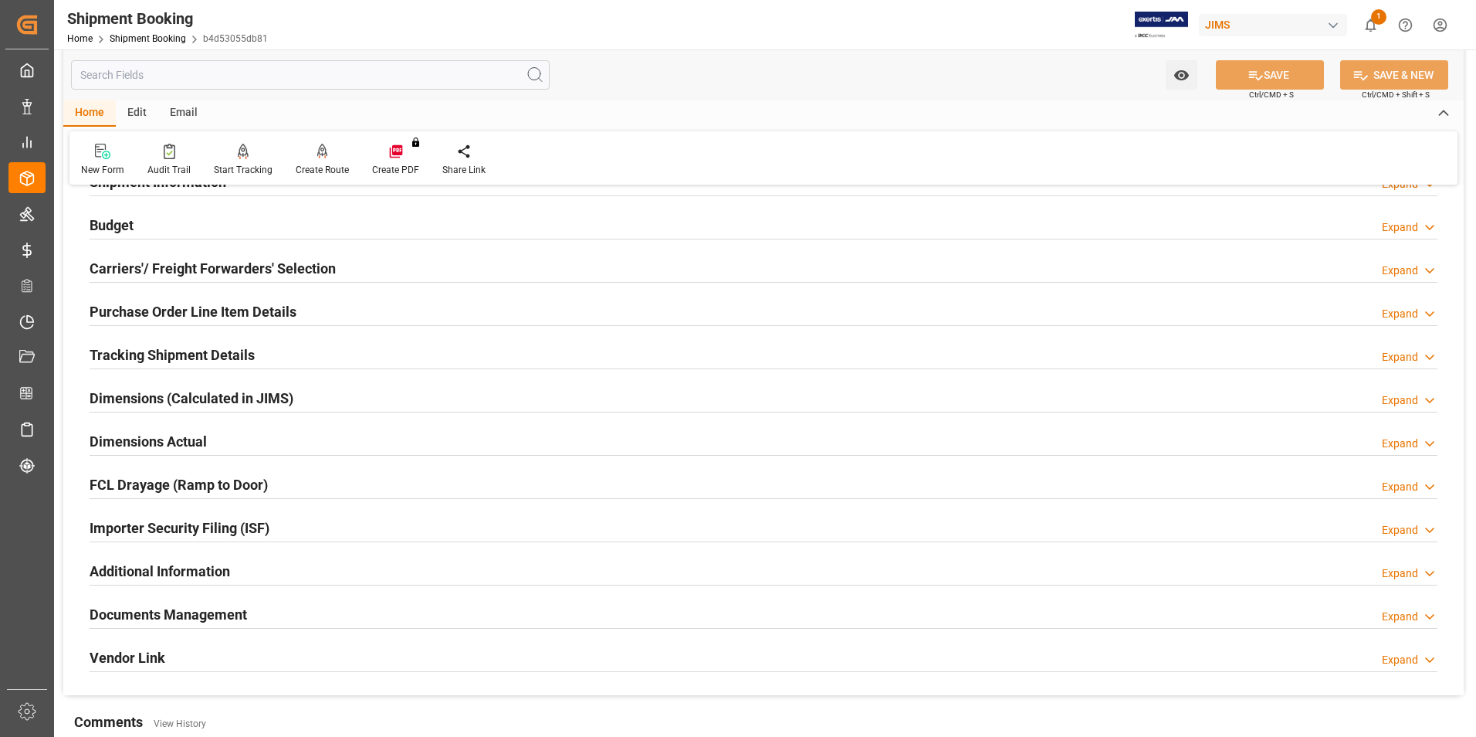
click at [168, 356] on h2 "Tracking Shipment Details" at bounding box center [172, 354] width 165 height 21
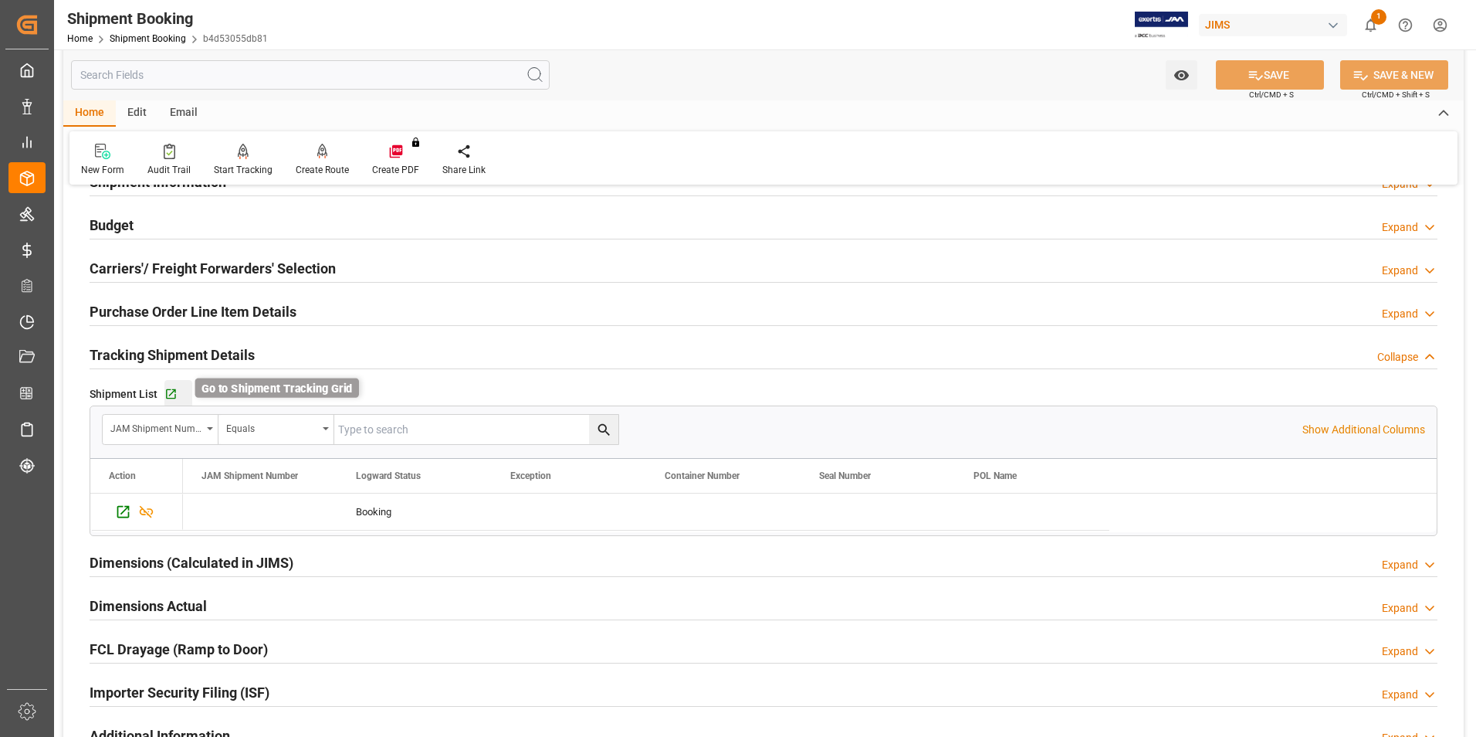
click at [169, 391] on icon "button" at bounding box center [170, 394] width 13 height 13
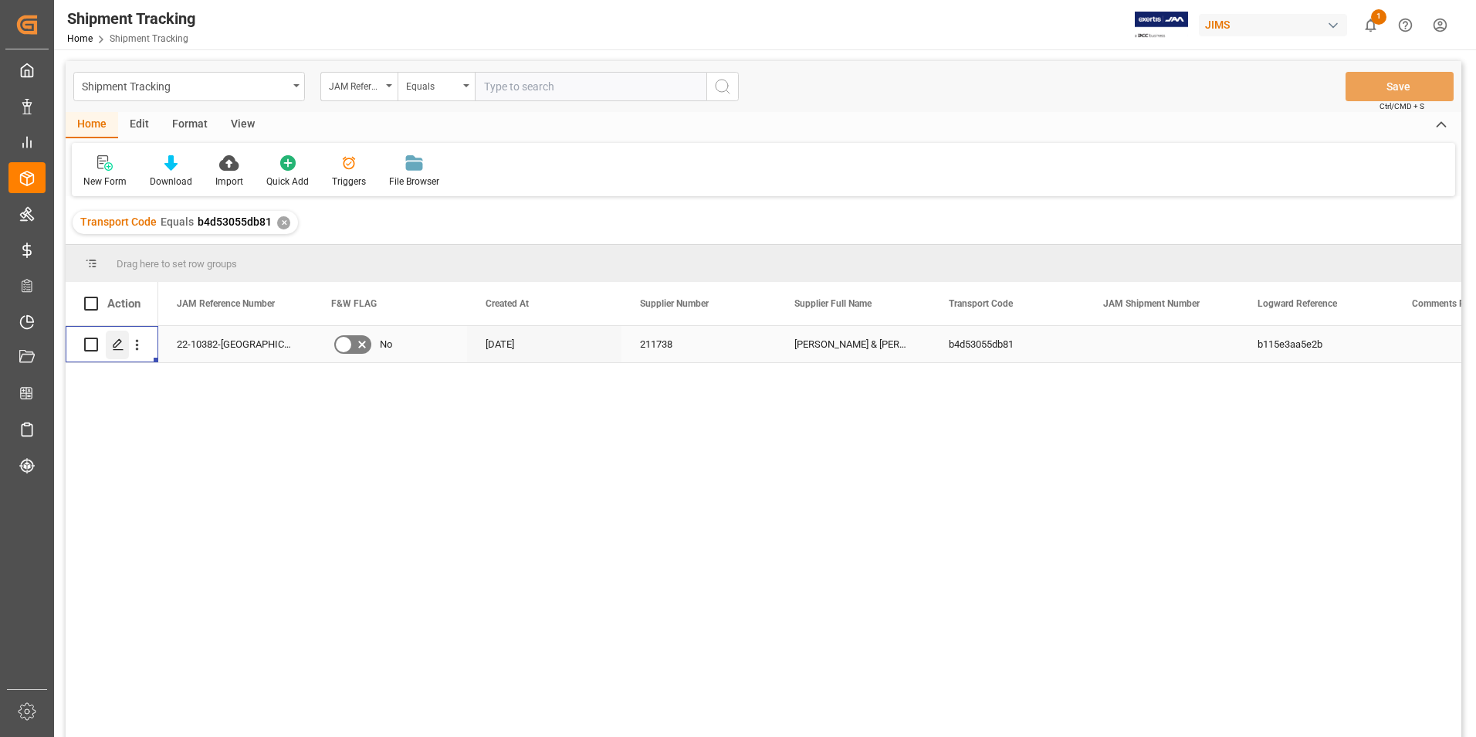
click at [118, 340] on icon "Press SPACE to select this row." at bounding box center [118, 344] width 12 height 12
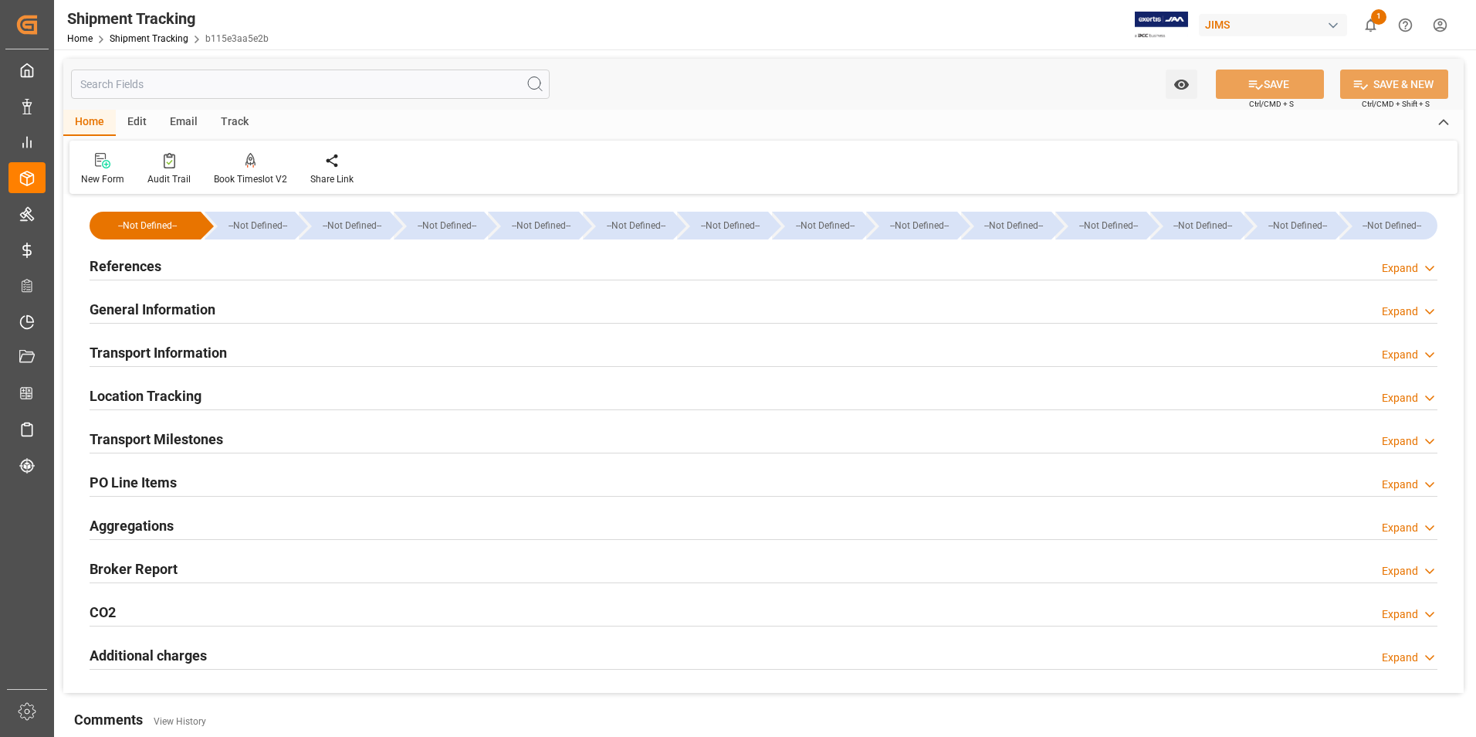
type input "[DATE]"
click at [148, 264] on h2 "References" at bounding box center [126, 266] width 72 height 21
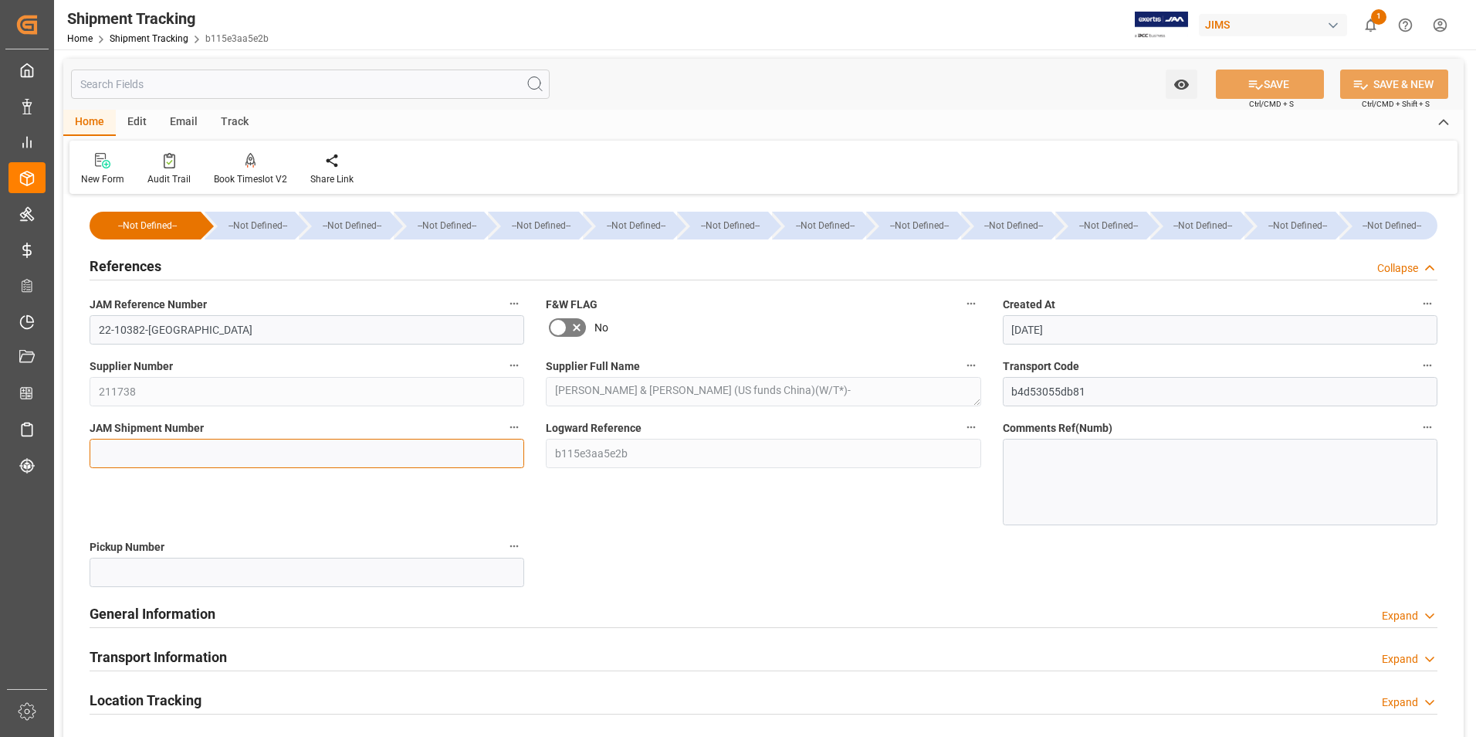
click at [208, 445] on input at bounding box center [307, 453] width 435 height 29
type input "72812"
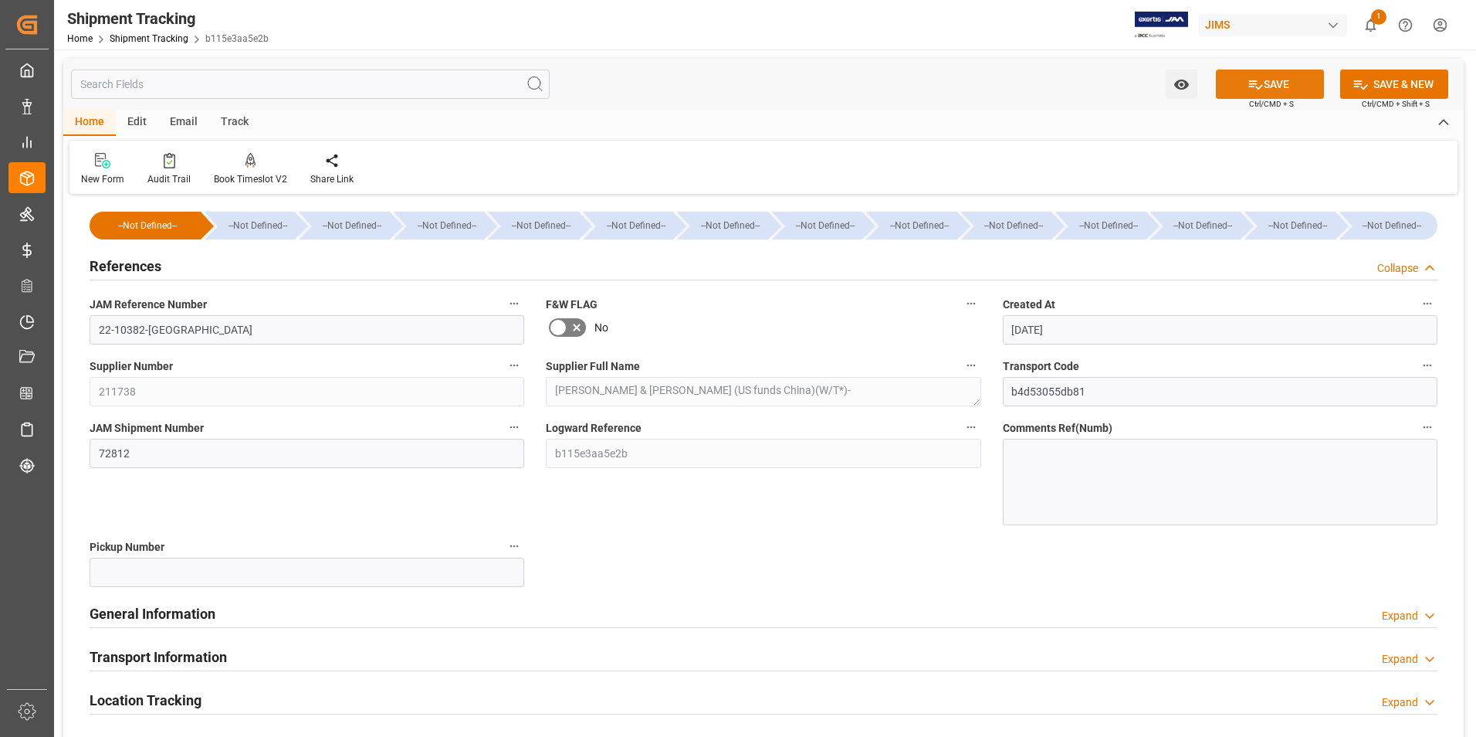
click at [1253, 80] on icon at bounding box center [1256, 84] width 16 height 16
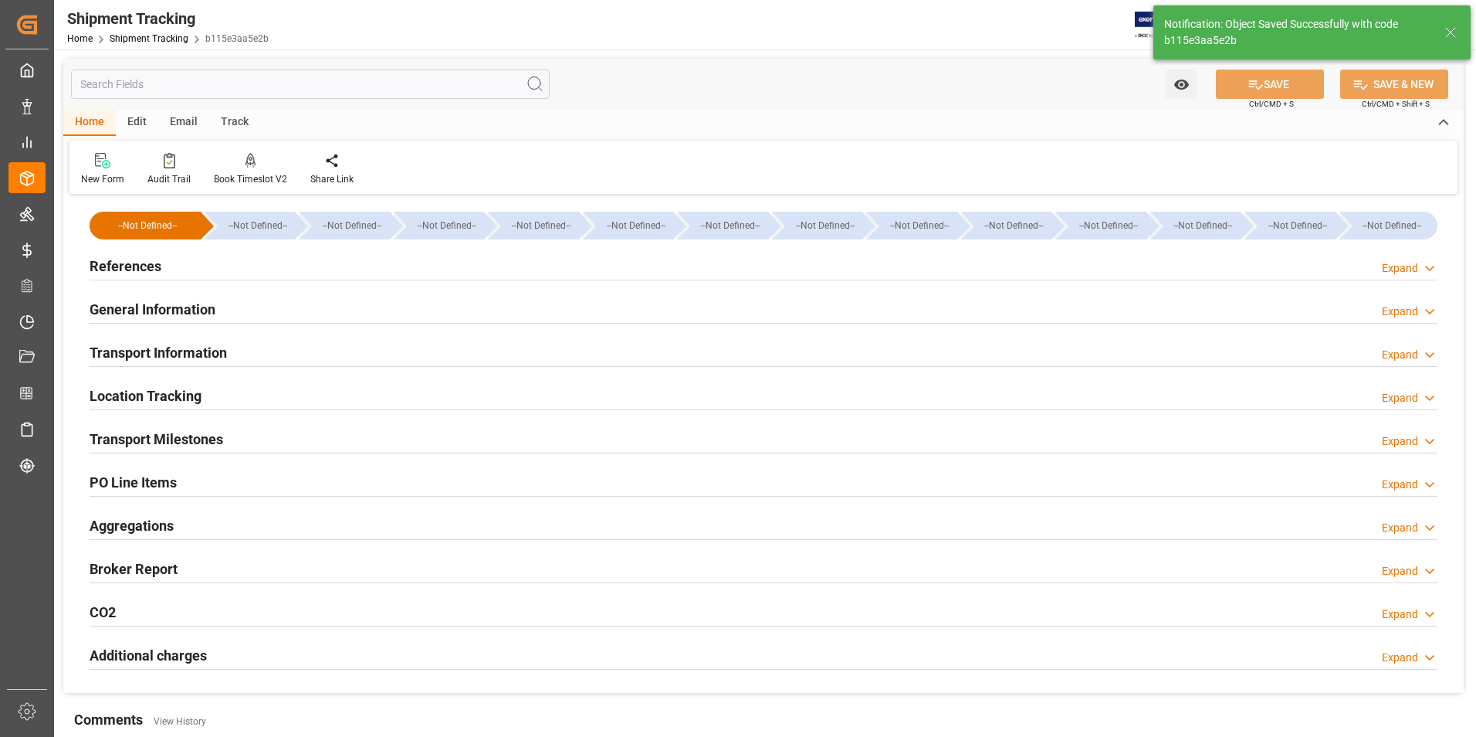
click at [185, 347] on h2 "Transport Information" at bounding box center [158, 352] width 137 height 21
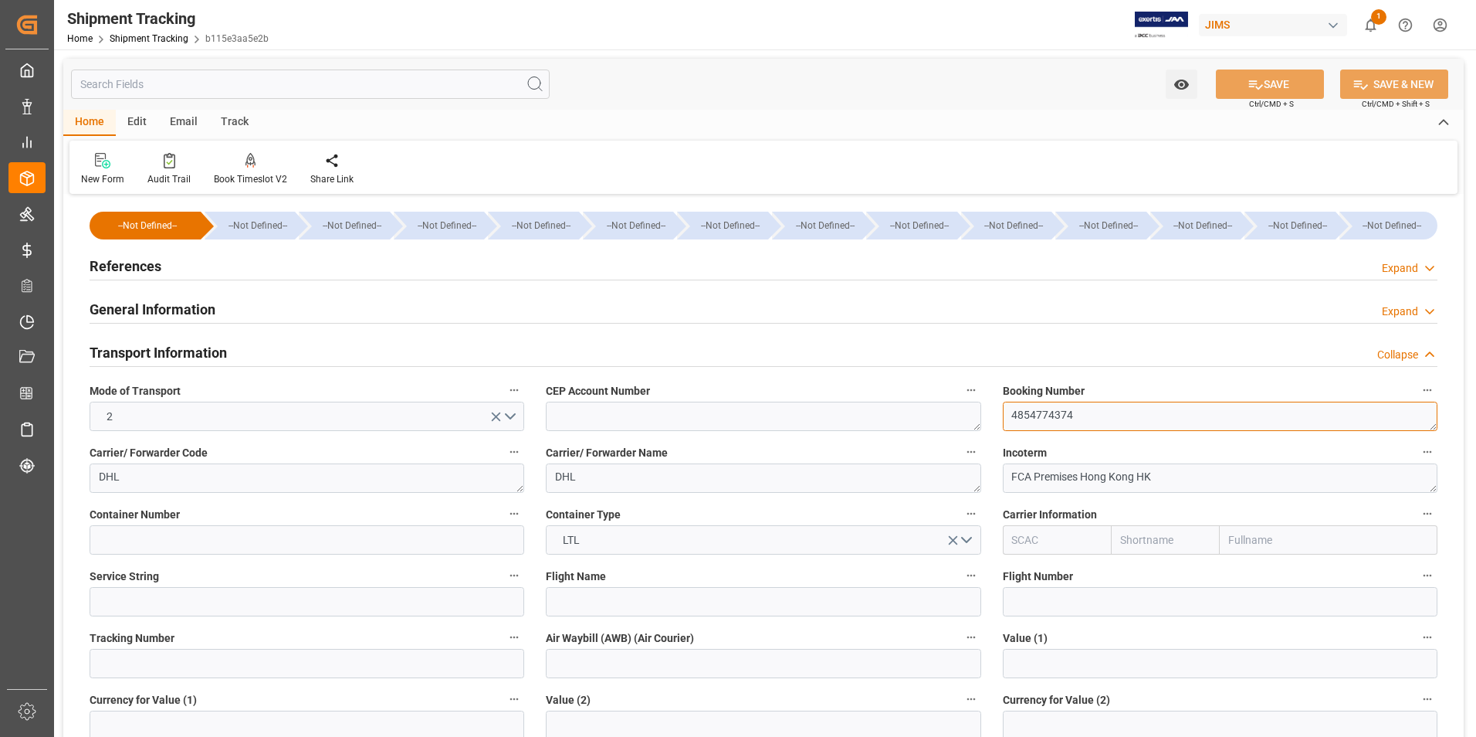
drag, startPoint x: 1090, startPoint y: 412, endPoint x: 980, endPoint y: 427, distance: 111.5
click at [980, 427] on div "--Not Defined-- --Not Defined-- --Not Defined-- --Not Defined-- --Not Defined--…" at bounding box center [763, 723] width 1401 height 1050
click at [202, 668] on input at bounding box center [307, 663] width 435 height 29
paste input "4854774374"
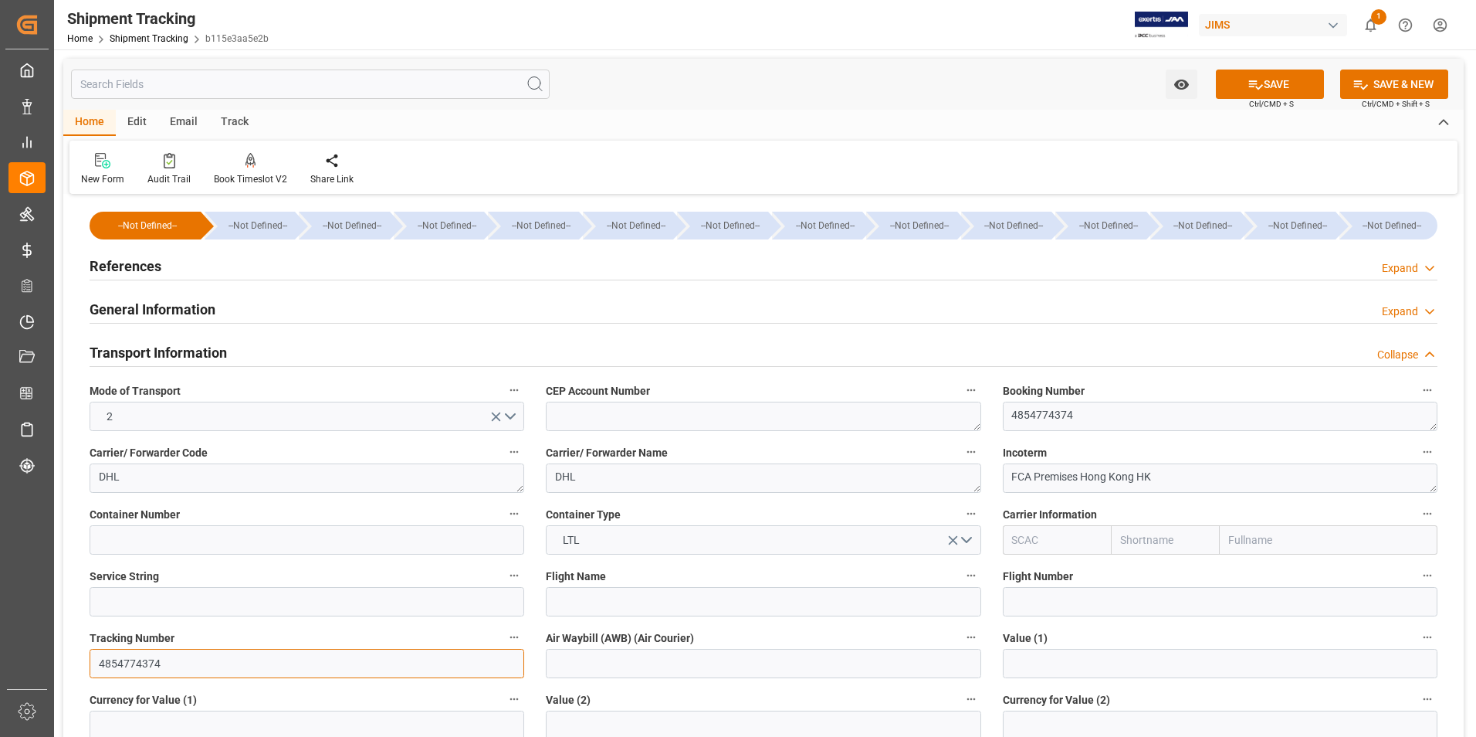
type input "4854774374"
click at [578, 662] on input at bounding box center [763, 663] width 435 height 29
paste input "4854774374"
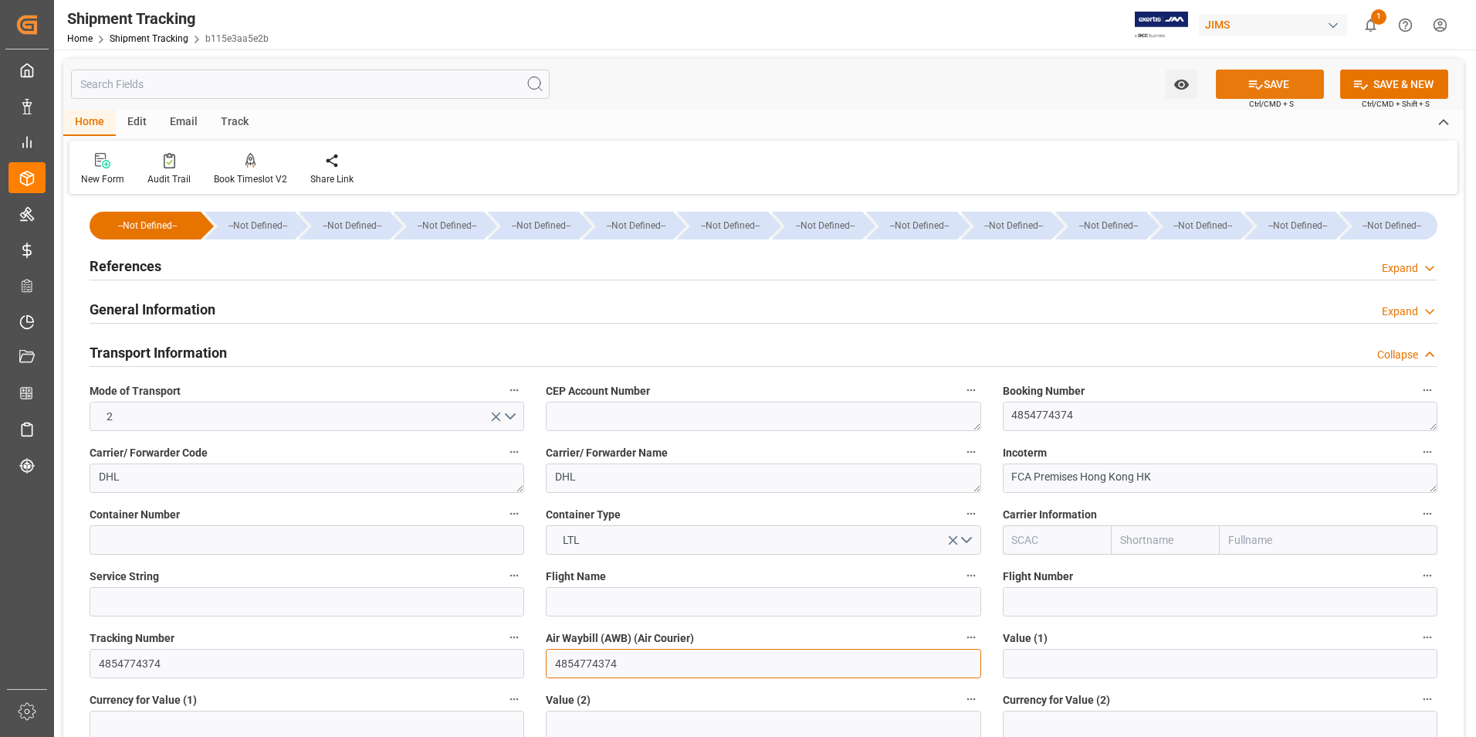
type input "4854774374"
click at [1282, 82] on button "SAVE" at bounding box center [1270, 83] width 108 height 29
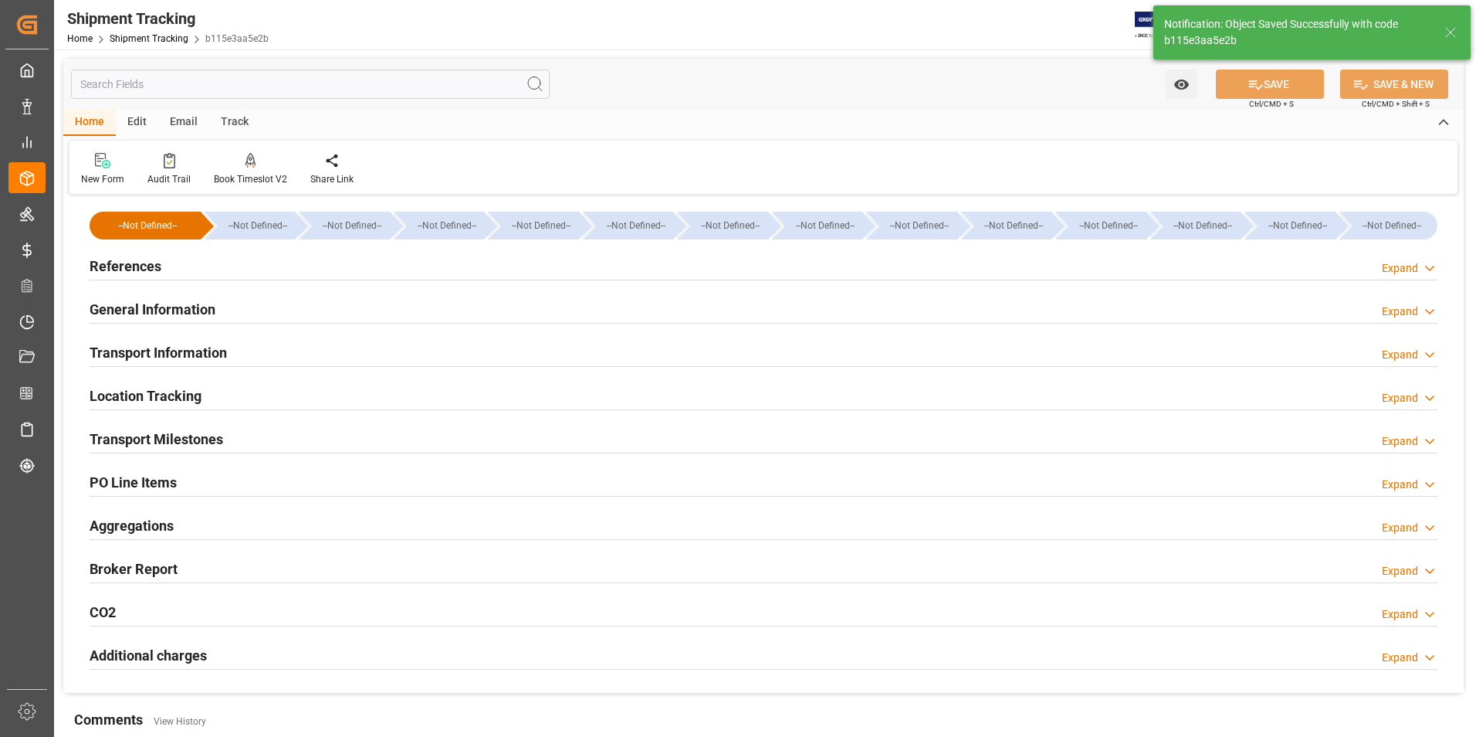
click at [197, 435] on h2 "Transport Milestones" at bounding box center [157, 438] width 134 height 21
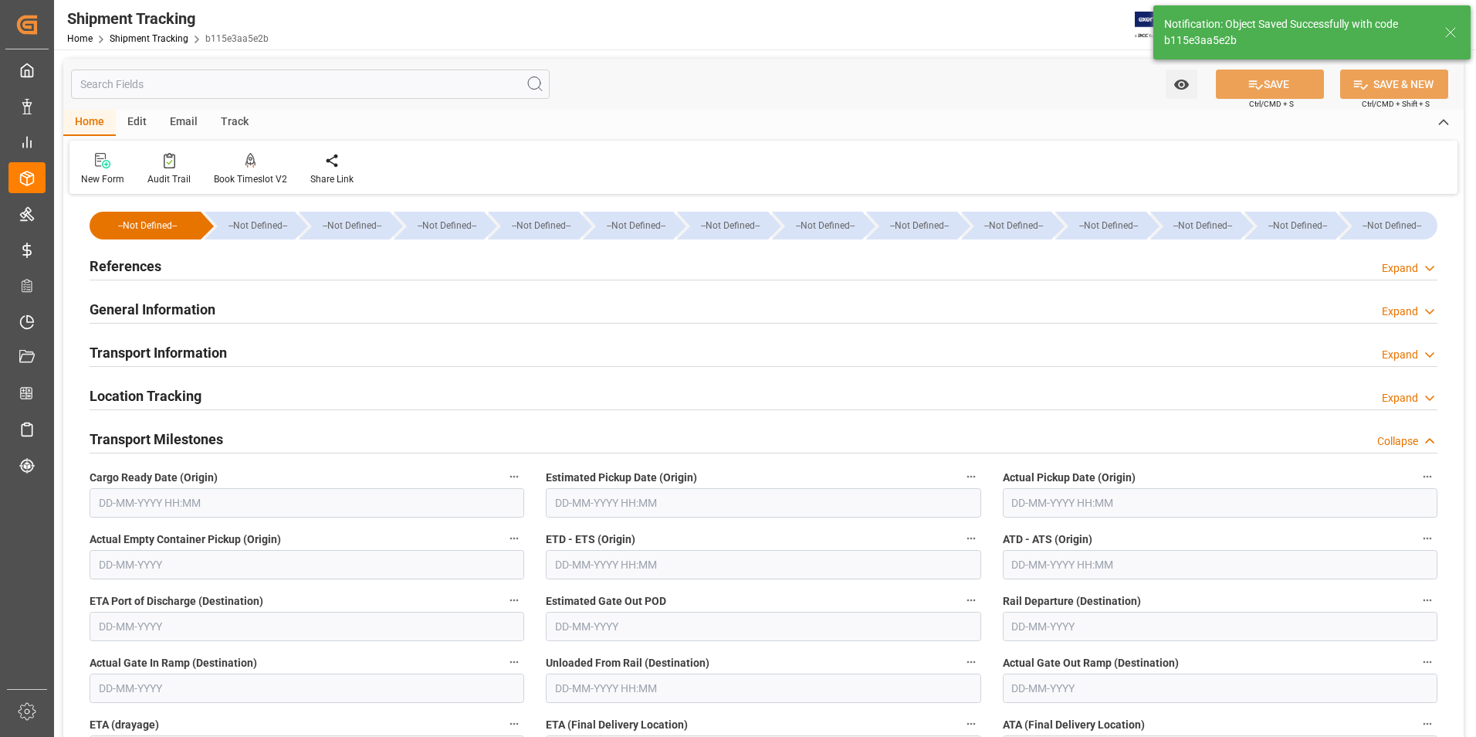
click at [1045, 490] on input "text" at bounding box center [1220, 502] width 435 height 29
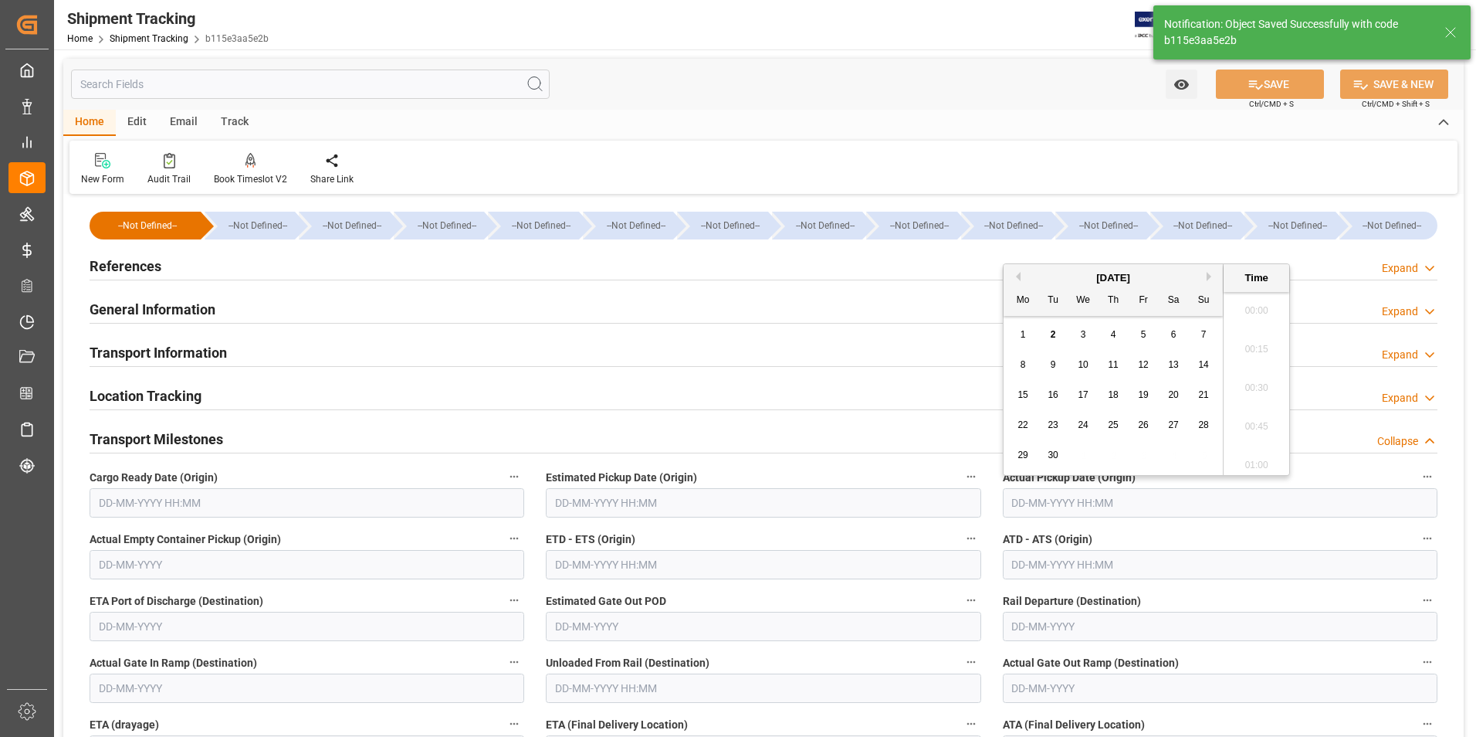
scroll to position [1511, 0]
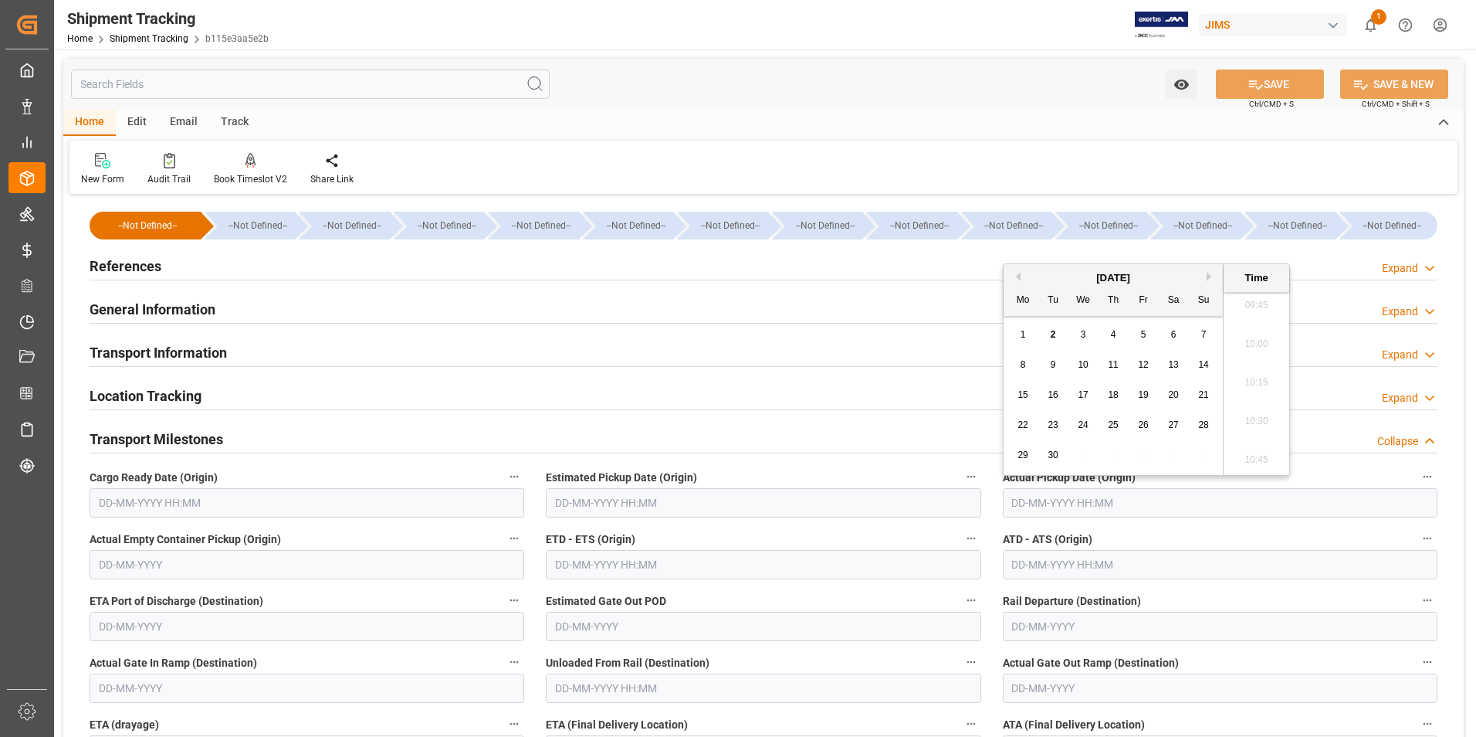
click at [1055, 330] on span "2" at bounding box center [1053, 334] width 5 height 11
type input "02-09-2025 00:00"
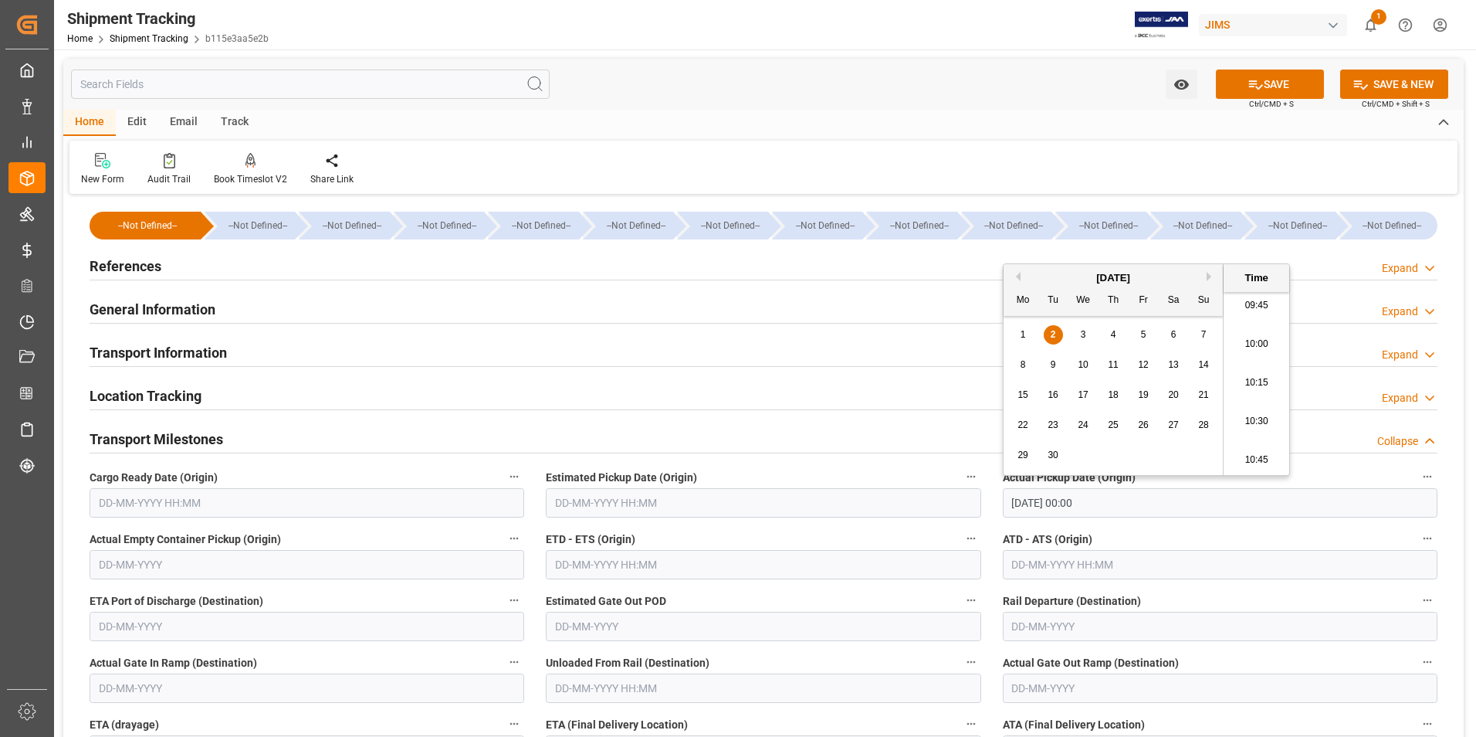
click at [652, 565] on input "text" at bounding box center [763, 564] width 435 height 29
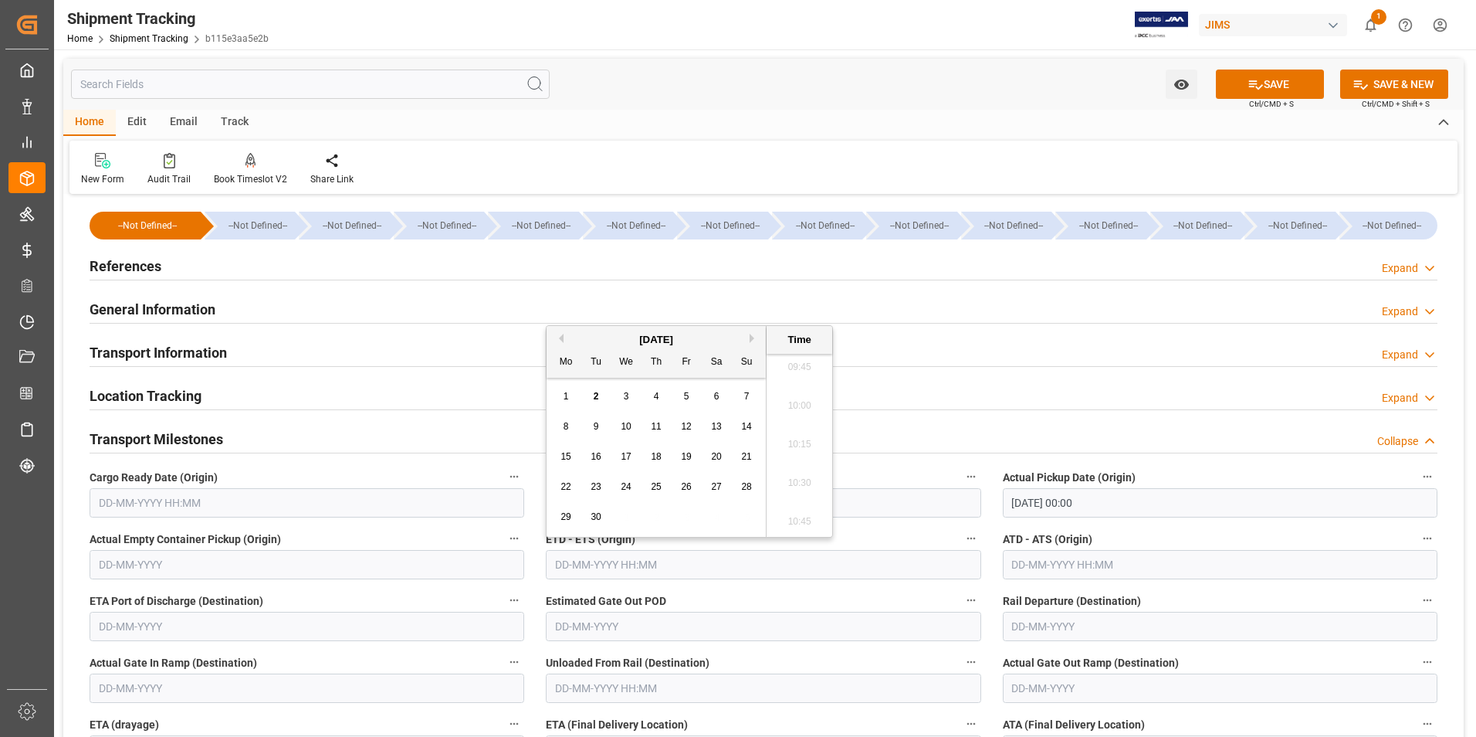
click at [554, 411] on div "1 2 3 4 5 6 7" at bounding box center [656, 396] width 211 height 30
click at [600, 396] on div "2" at bounding box center [596, 397] width 19 height 19
type input "02-09-2025 00:00"
click at [1044, 562] on input "text" at bounding box center [1220, 564] width 435 height 29
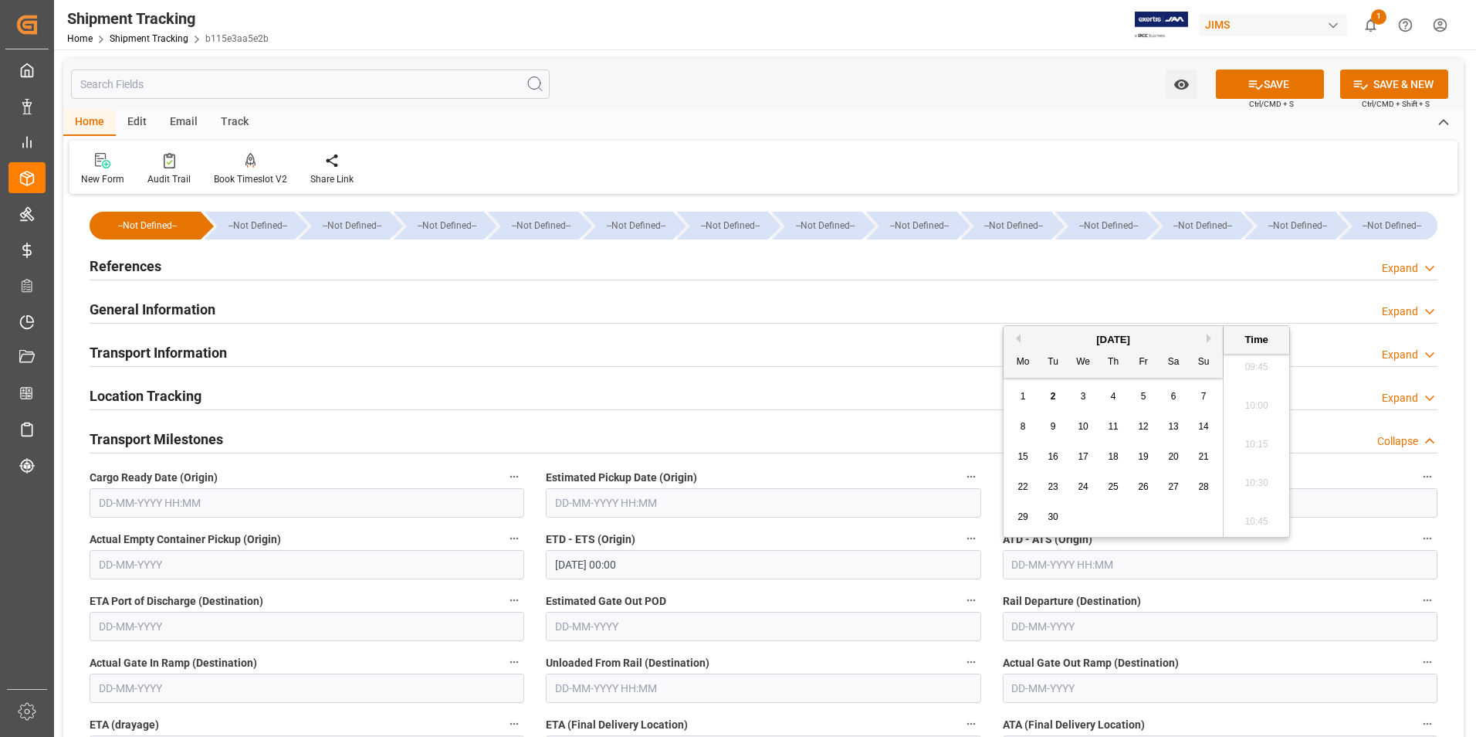
click at [1012, 410] on div "1 2 3 4 5 6 7" at bounding box center [1113, 396] width 211 height 30
click at [1052, 391] on span "2" at bounding box center [1053, 396] width 5 height 11
type input "02-09-2025 00:00"
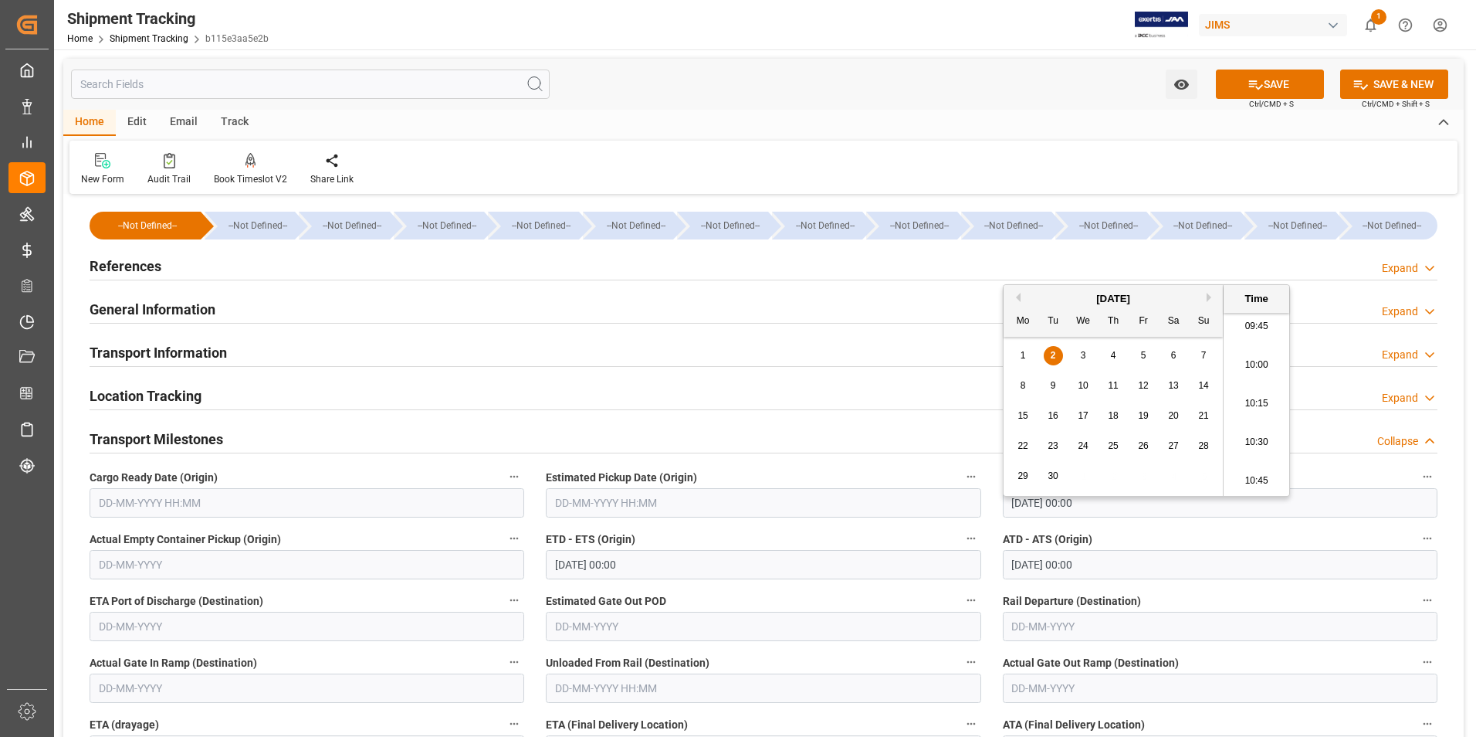
scroll to position [154, 0]
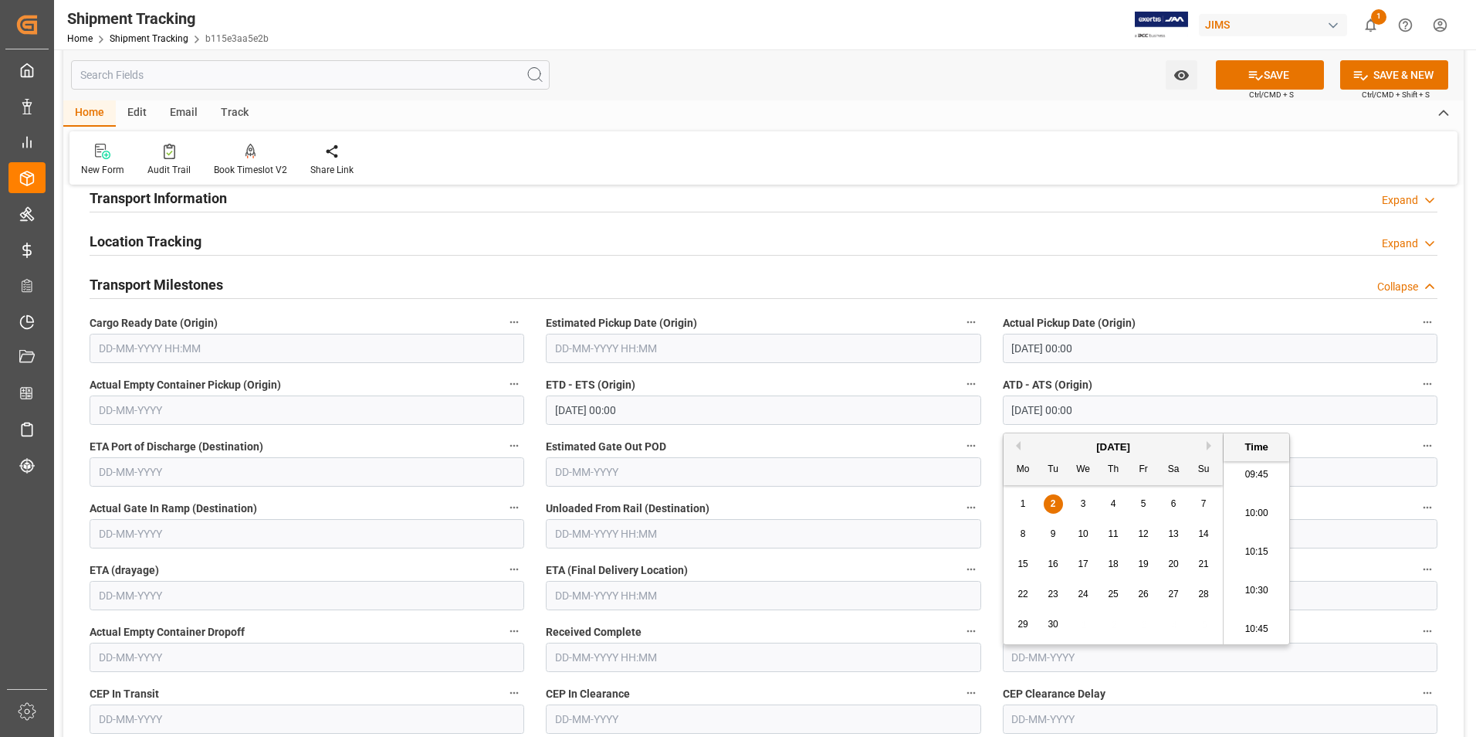
click at [912, 279] on div "Transport Milestones Collapse" at bounding box center [764, 283] width 1348 height 29
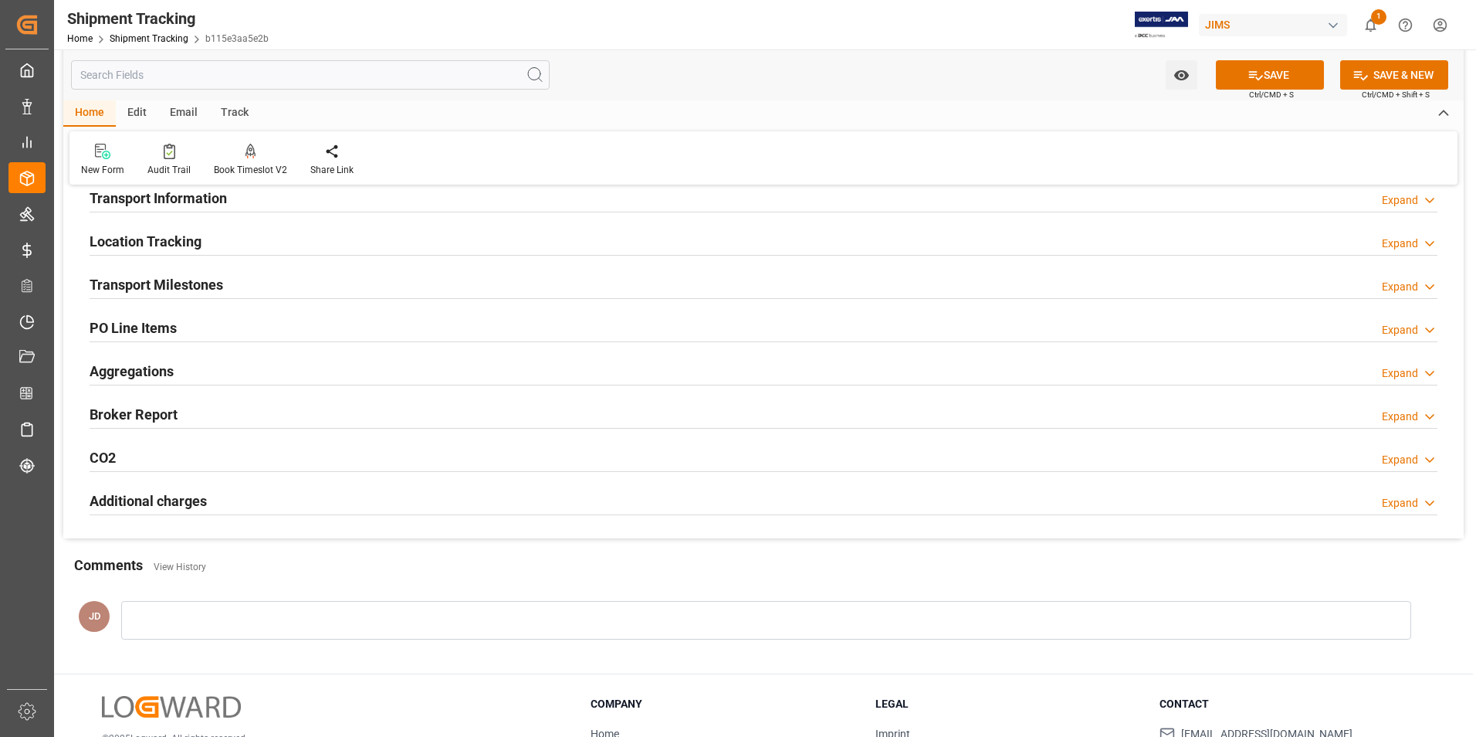
click at [163, 285] on h2 "Transport Milestones" at bounding box center [157, 284] width 134 height 21
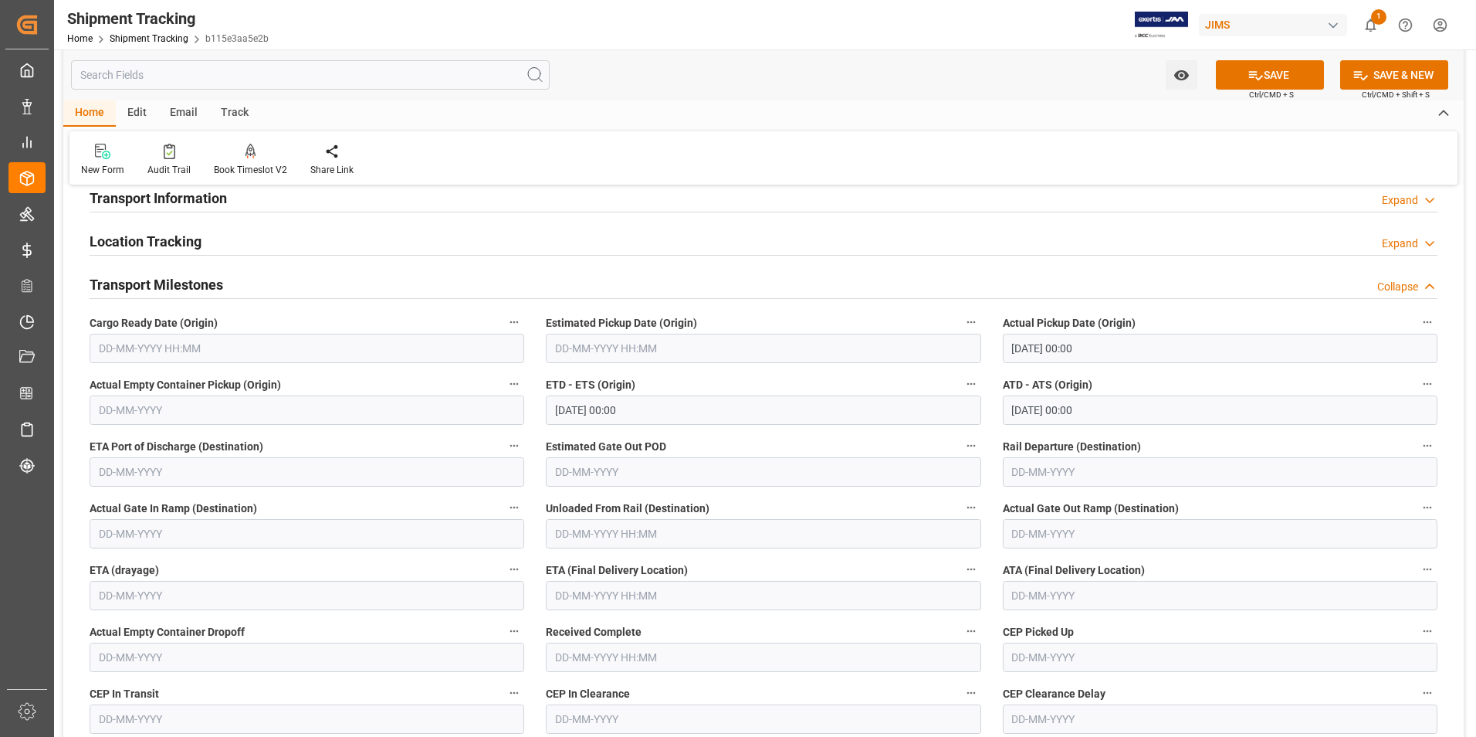
click at [1059, 594] on input "text" at bounding box center [1220, 595] width 435 height 29
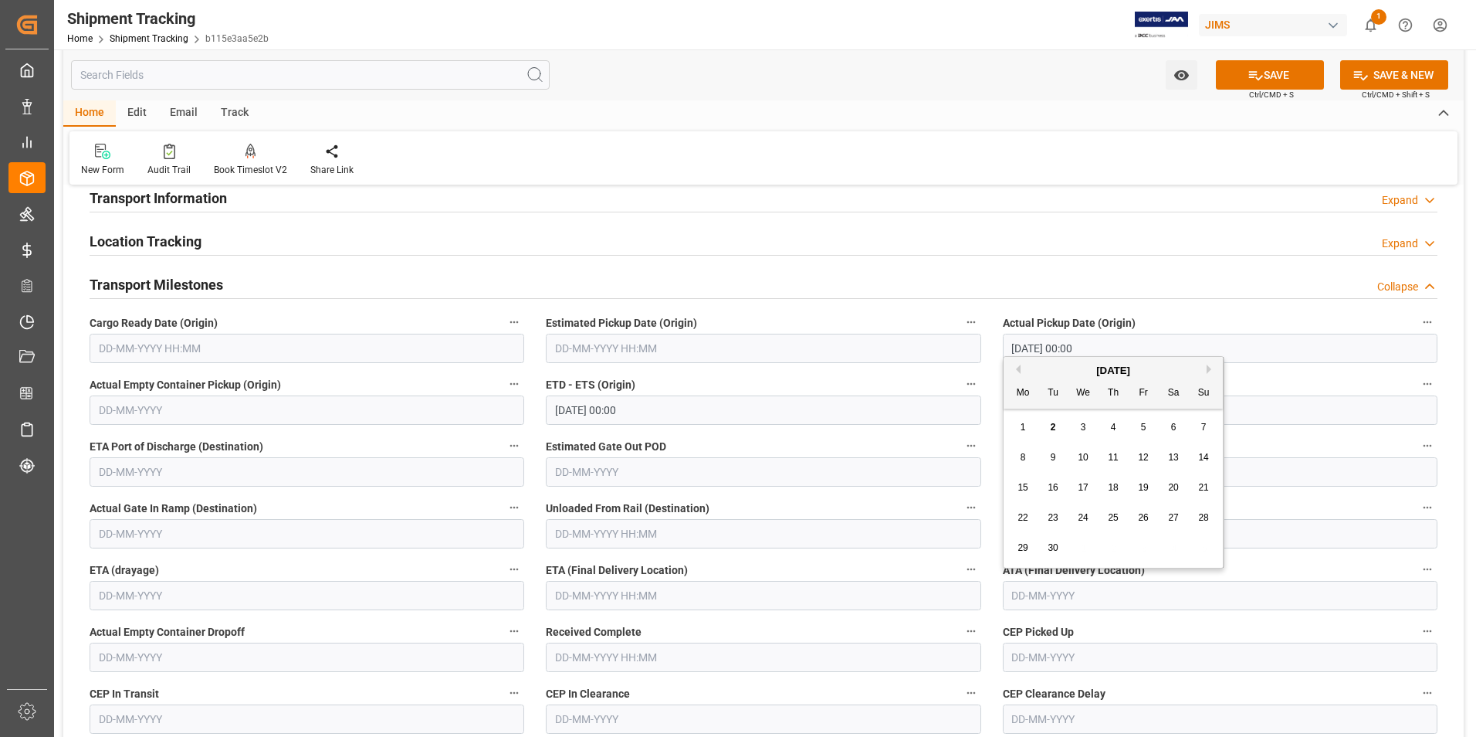
click at [1012, 439] on div "1 2 3 4 5 6 7" at bounding box center [1113, 427] width 211 height 30
click at [1024, 454] on span "8" at bounding box center [1023, 457] width 5 height 11
type input "08-09-2025"
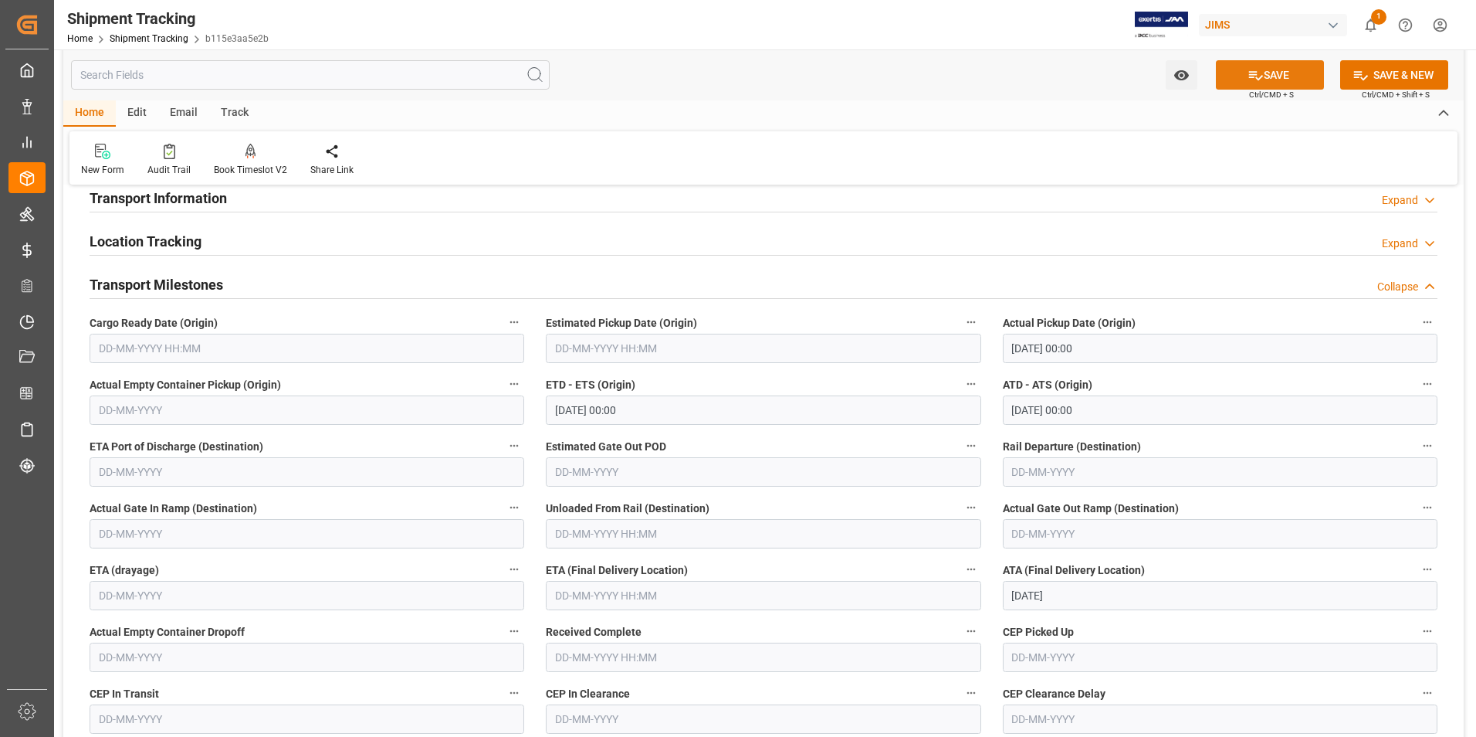
click at [1286, 73] on button "SAVE" at bounding box center [1270, 74] width 108 height 29
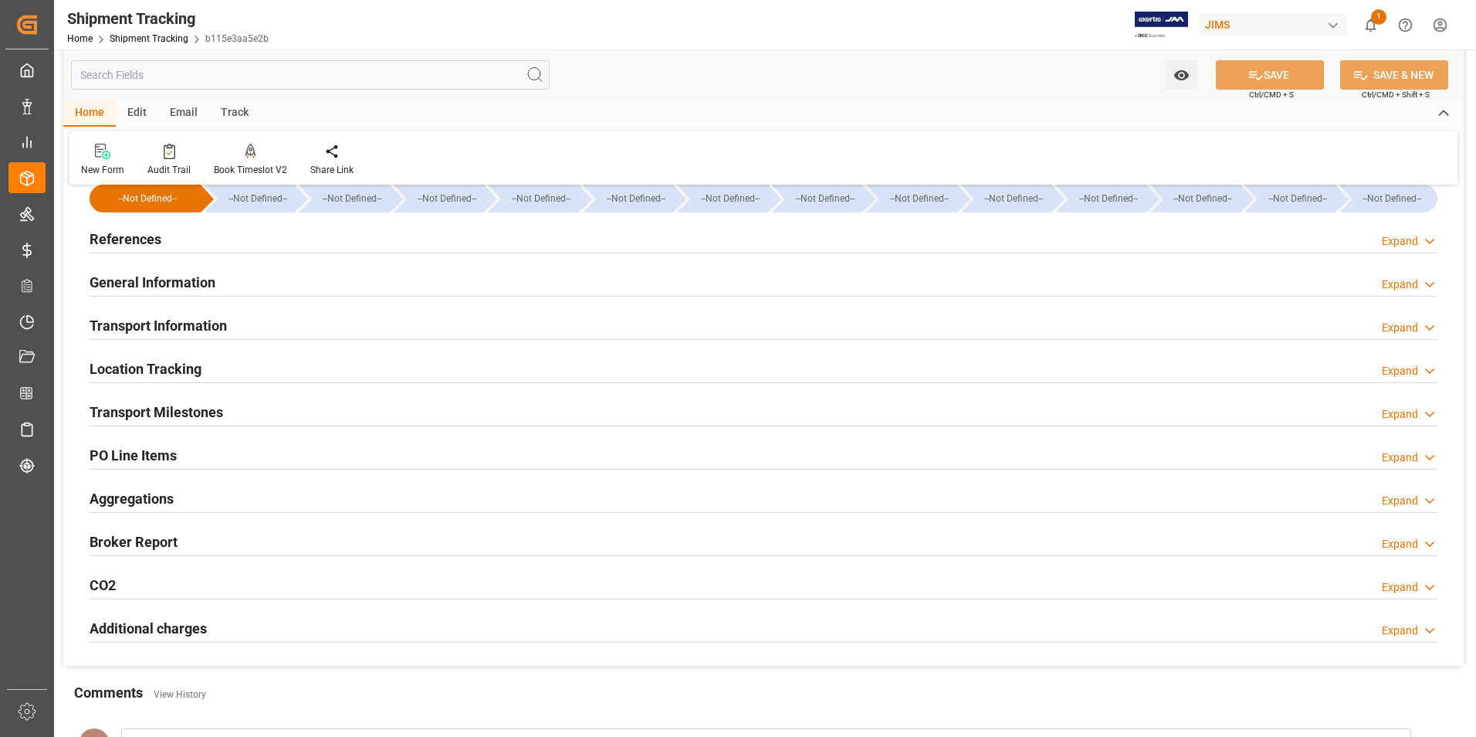
scroll to position [0, 0]
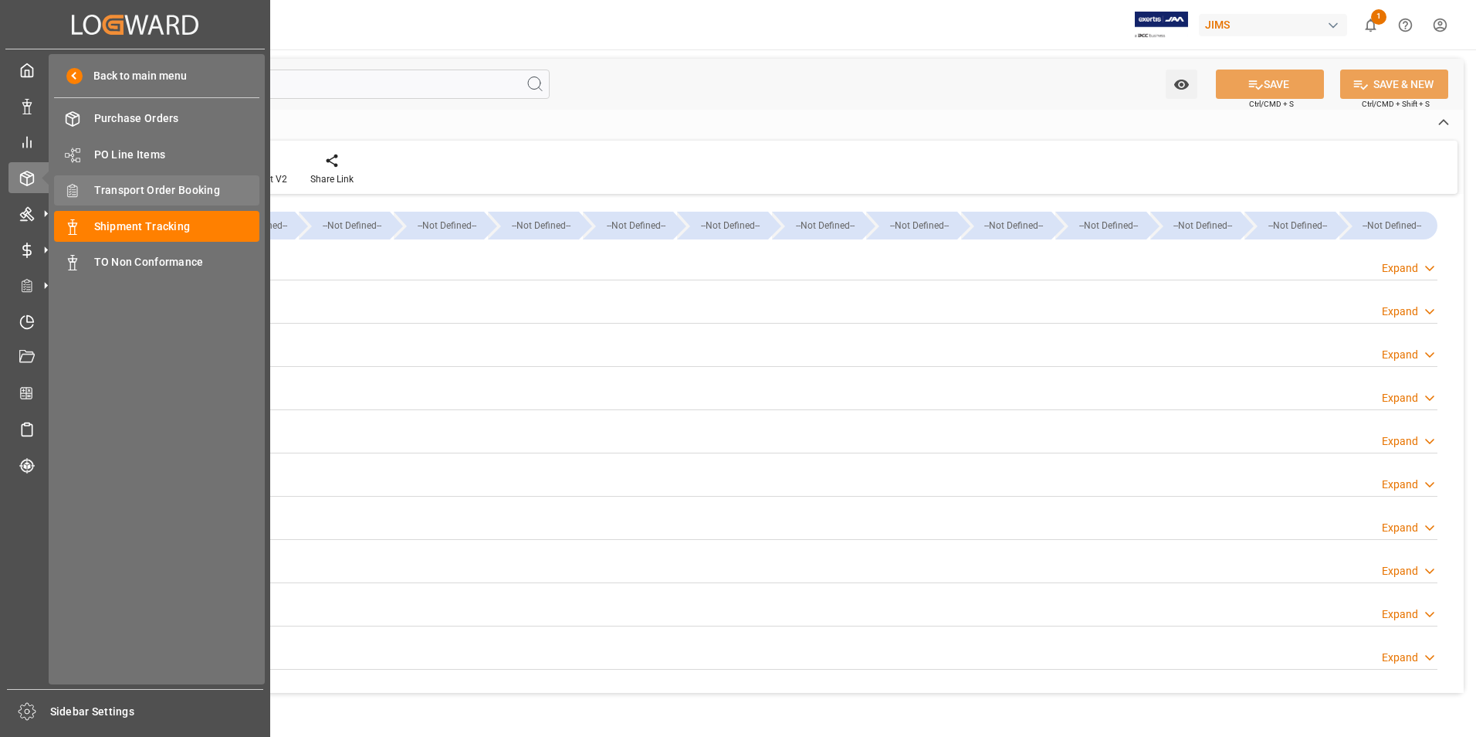
click at [204, 185] on span "Transport Order Booking" at bounding box center [177, 190] width 166 height 16
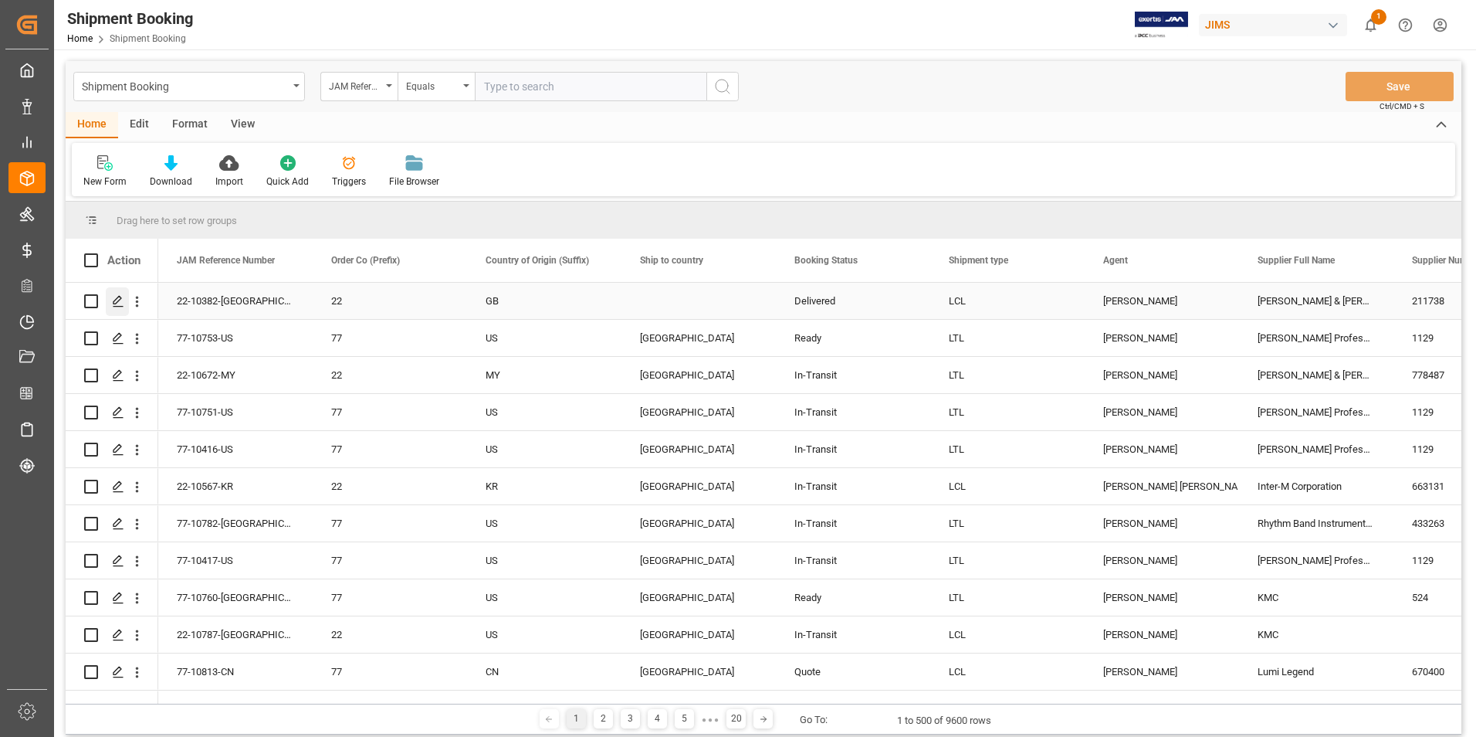
click at [114, 296] on icon "Press SPACE to select this row." at bounding box center [118, 301] width 12 height 12
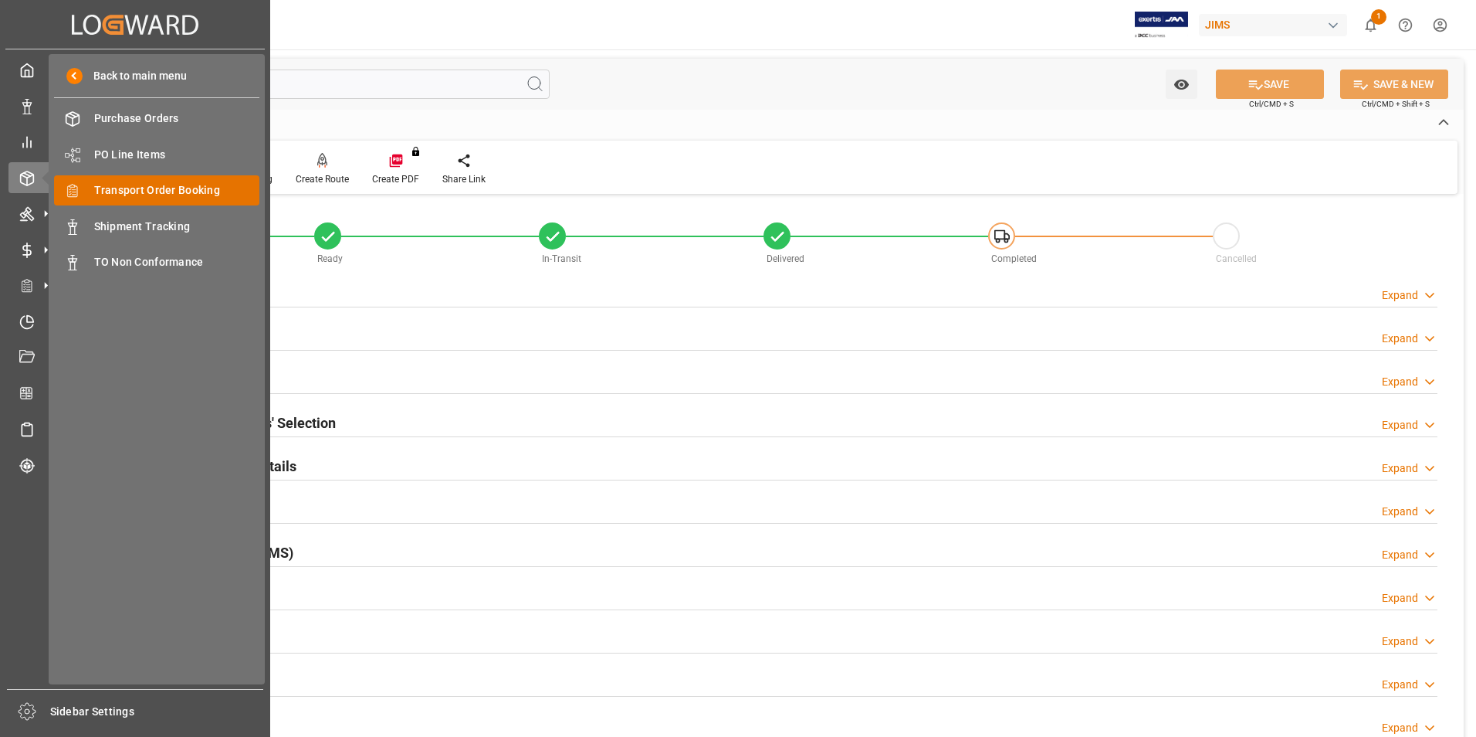
click at [230, 180] on div "Transport Order Booking Transport Order Booking" at bounding box center [156, 190] width 205 height 30
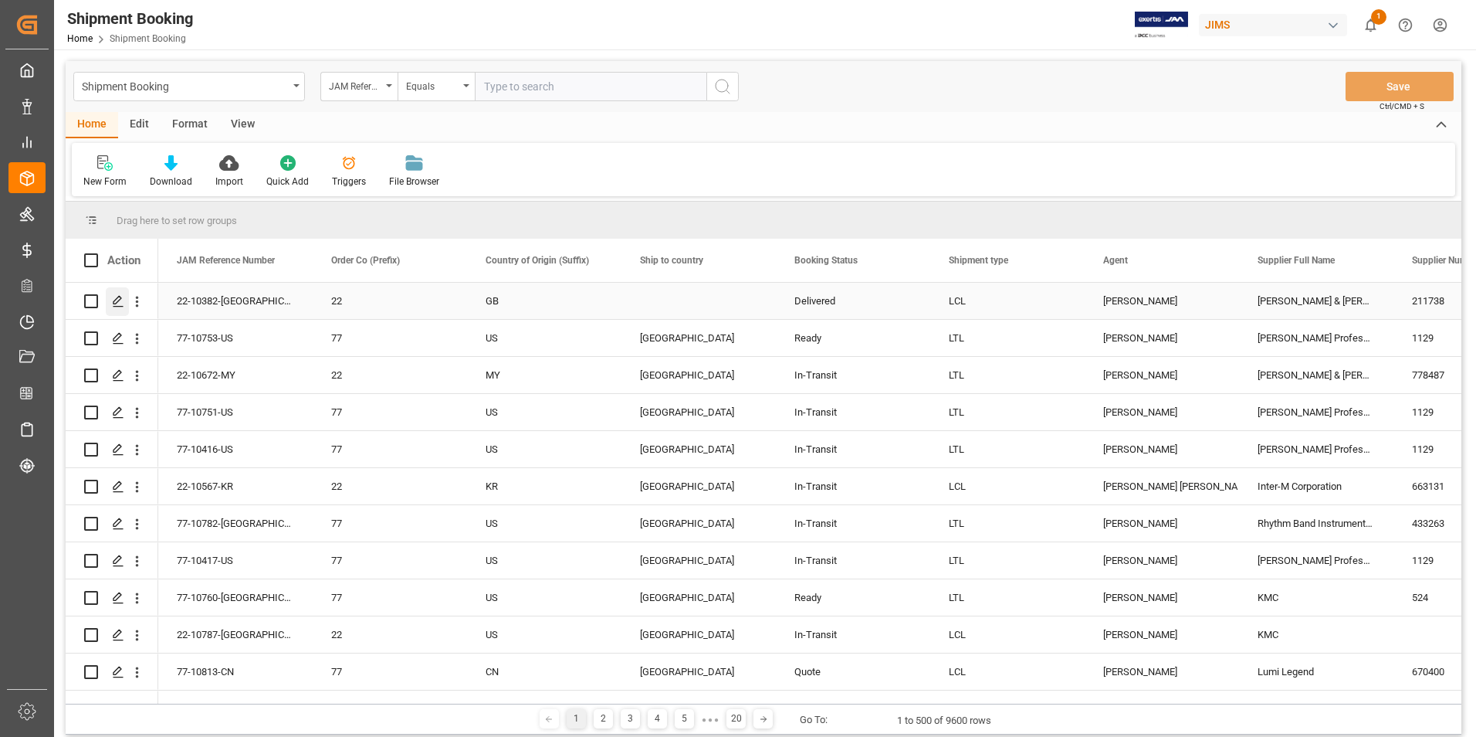
click at [114, 298] on icon "Press SPACE to select this row." at bounding box center [118, 301] width 12 height 12
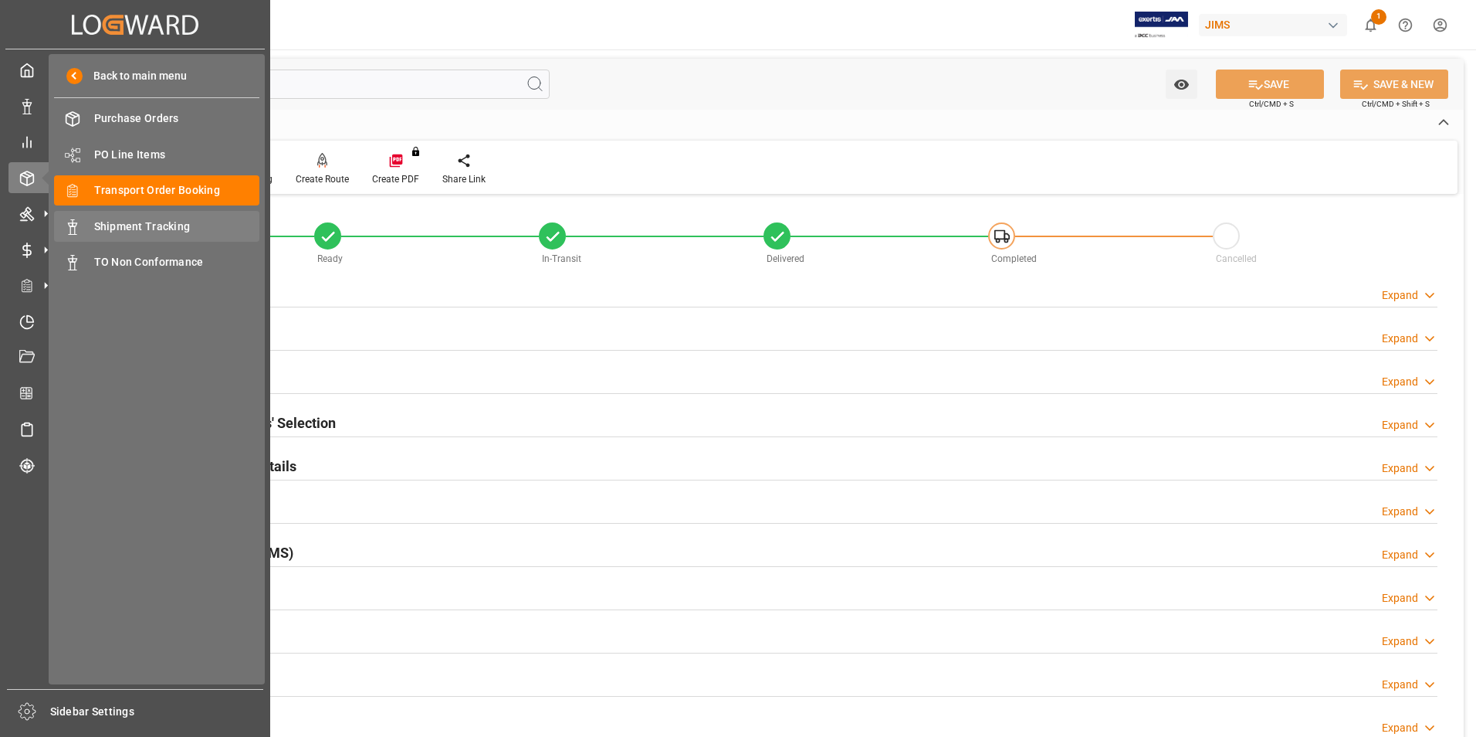
click at [157, 222] on span "Shipment Tracking" at bounding box center [177, 226] width 166 height 16
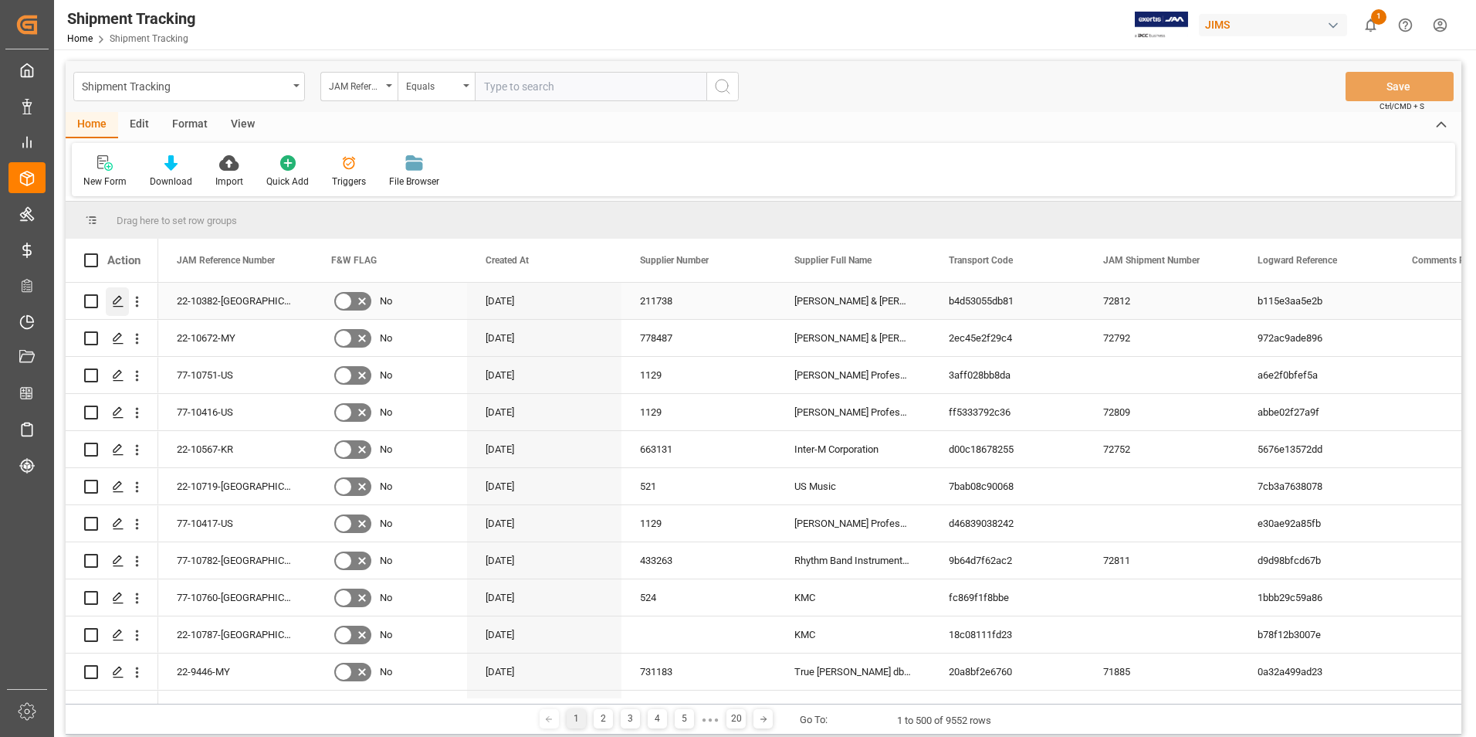
click at [116, 300] on polygon "Press SPACE to select this row." at bounding box center [117, 300] width 8 height 8
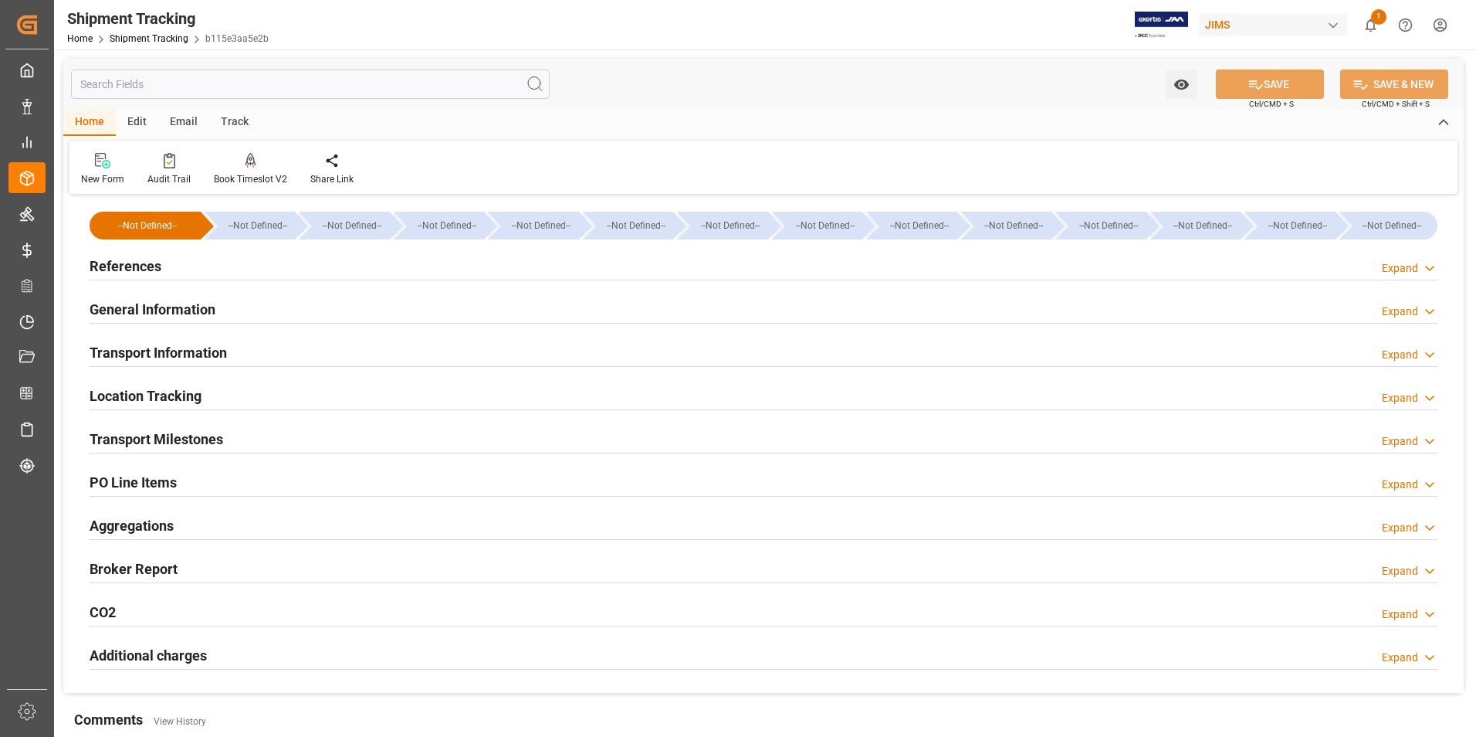
click at [136, 259] on h2 "References" at bounding box center [126, 266] width 72 height 21
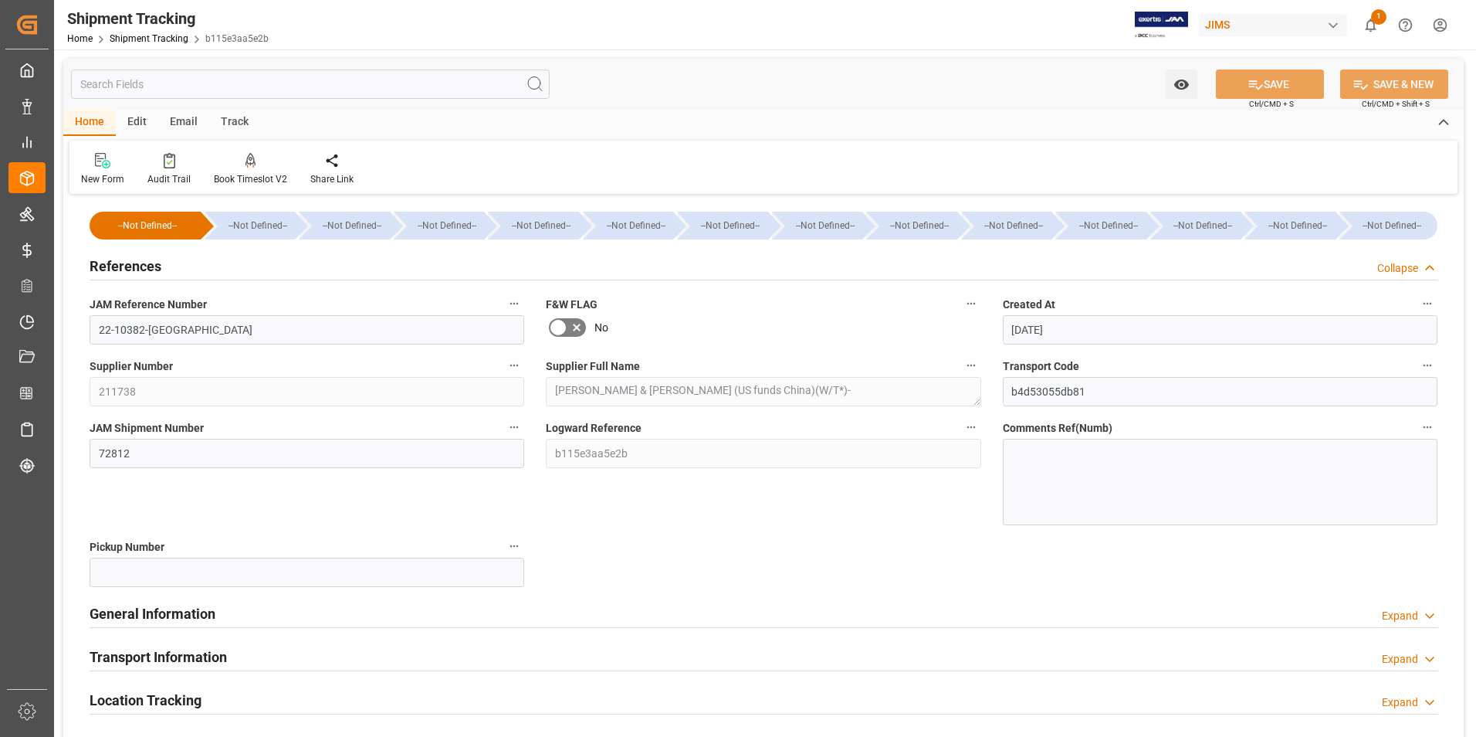
click at [147, 609] on h2 "General Information" at bounding box center [153, 613] width 126 height 21
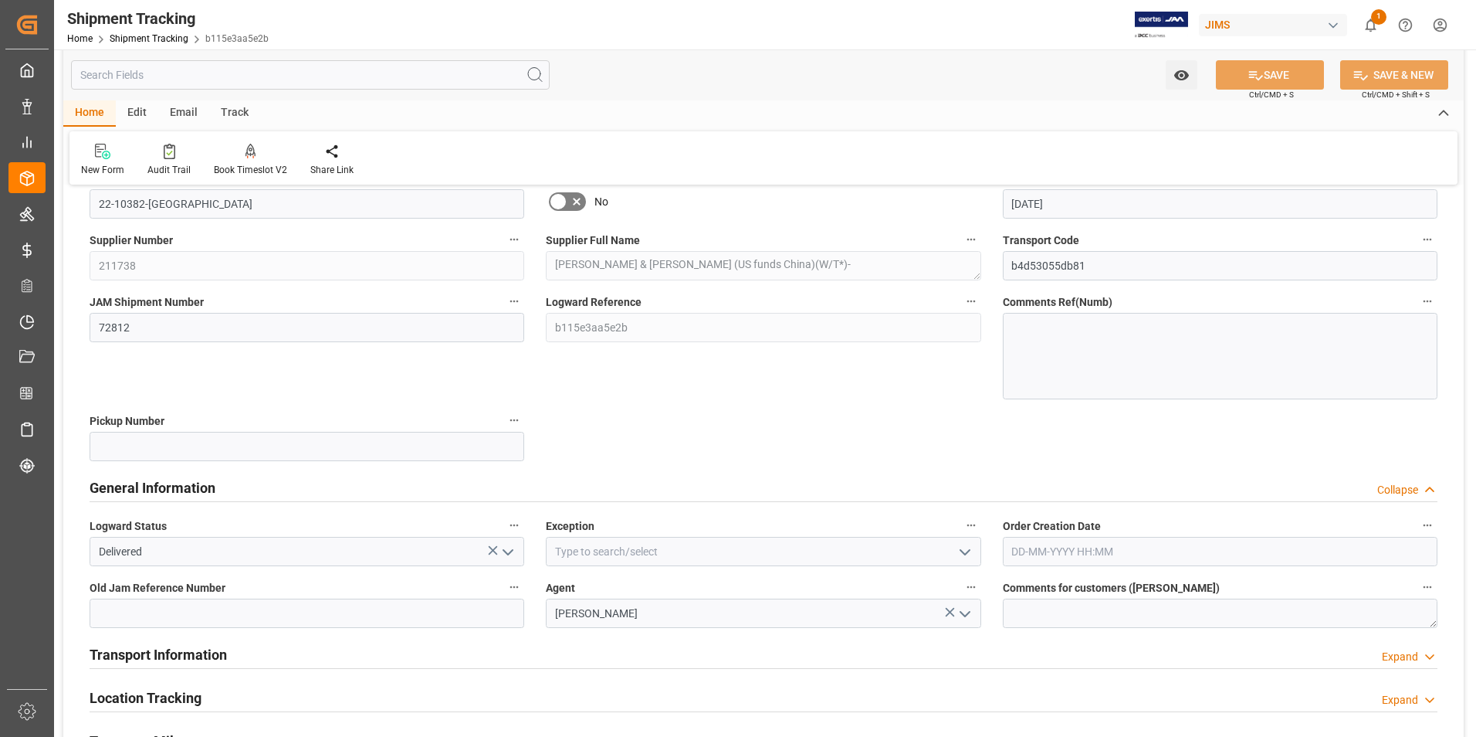
scroll to position [154, 0]
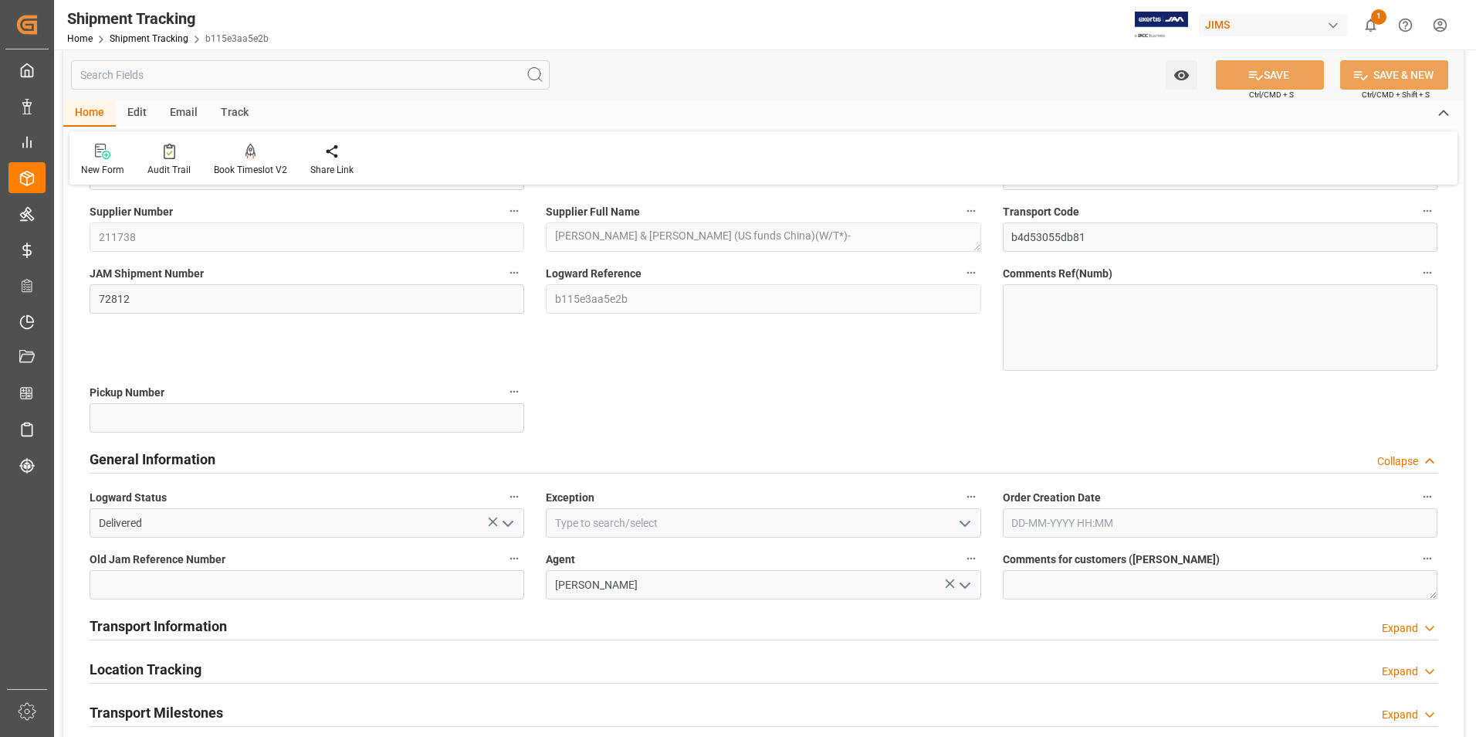
click at [513, 523] on icon "open menu" at bounding box center [508, 523] width 19 height 19
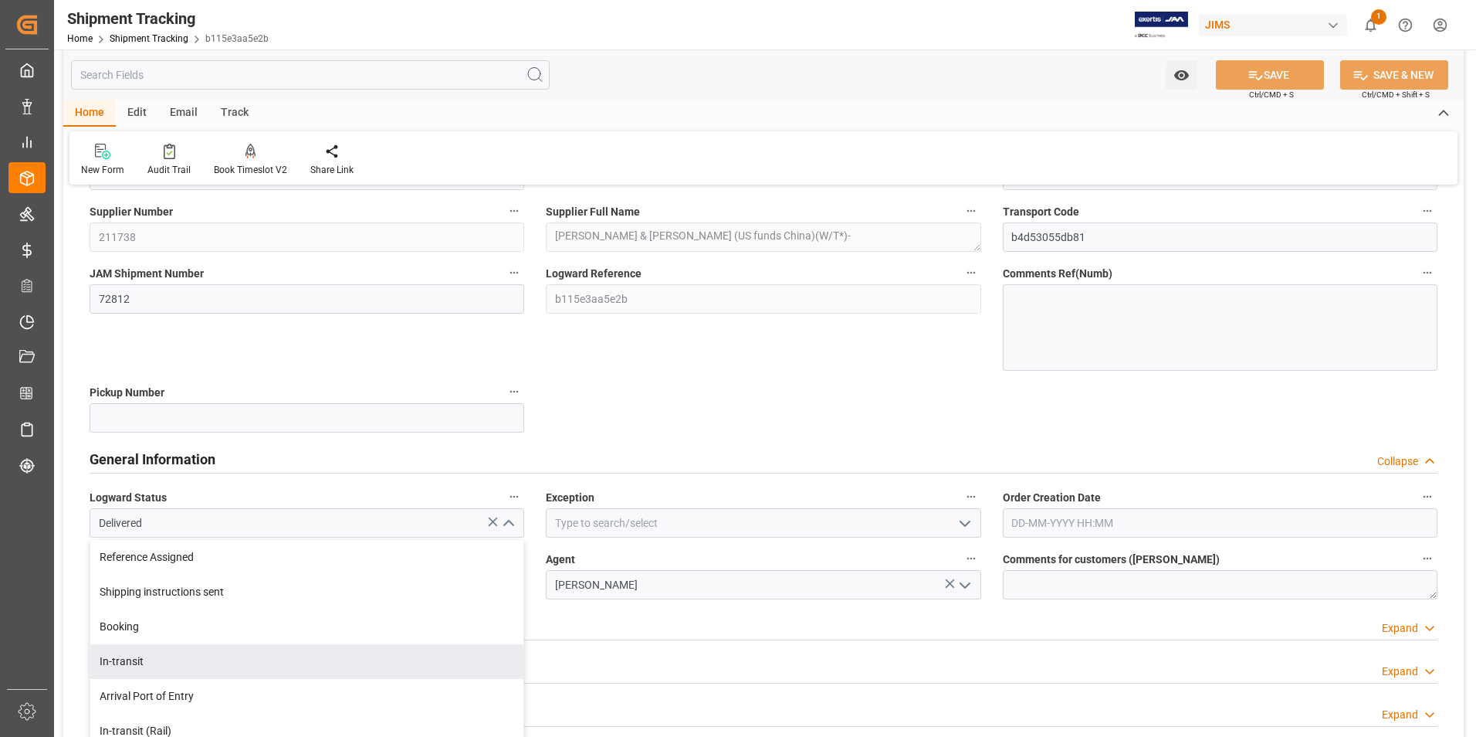
click at [293, 659] on div "In-transit" at bounding box center [306, 661] width 433 height 35
type input "In-transit"
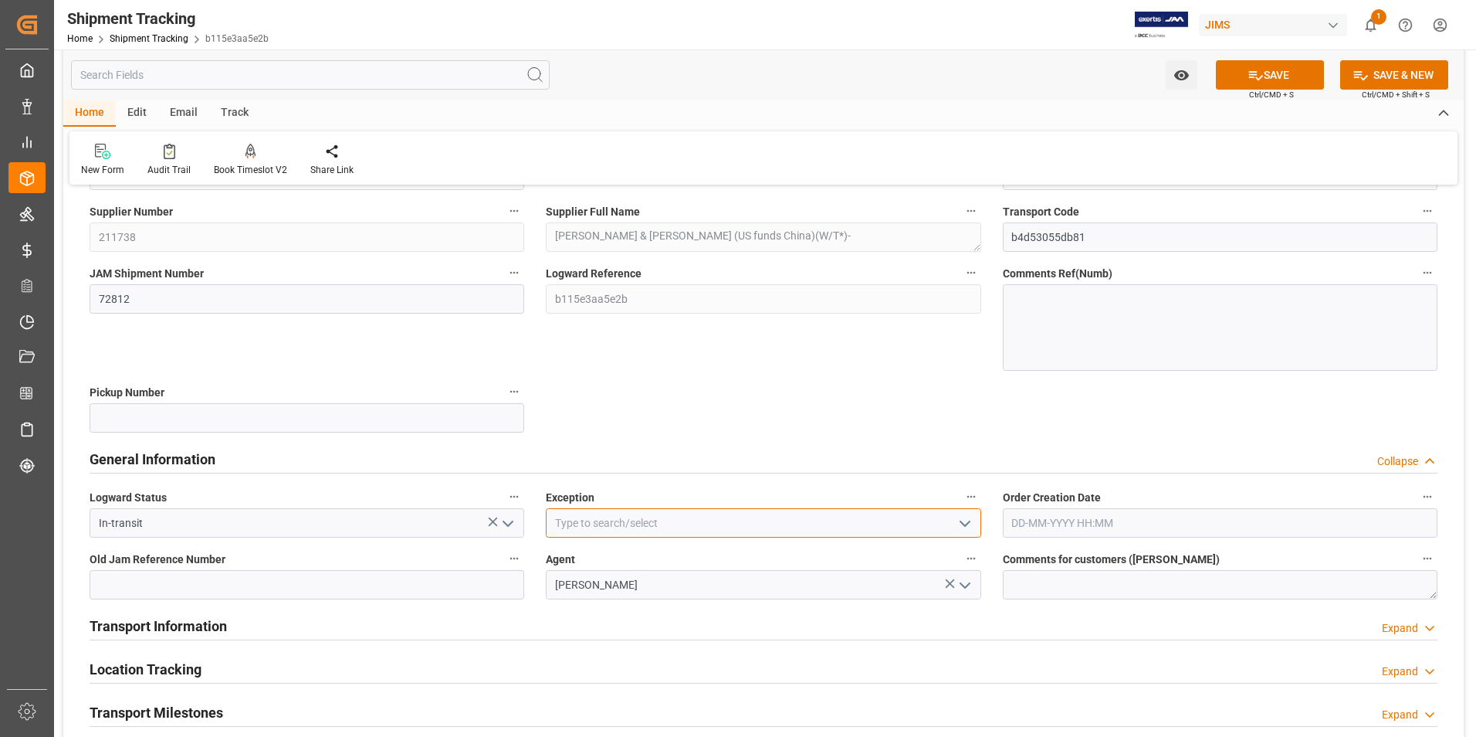
click at [808, 525] on input at bounding box center [763, 522] width 435 height 29
click at [967, 522] on icon "open menu" at bounding box center [965, 523] width 19 height 19
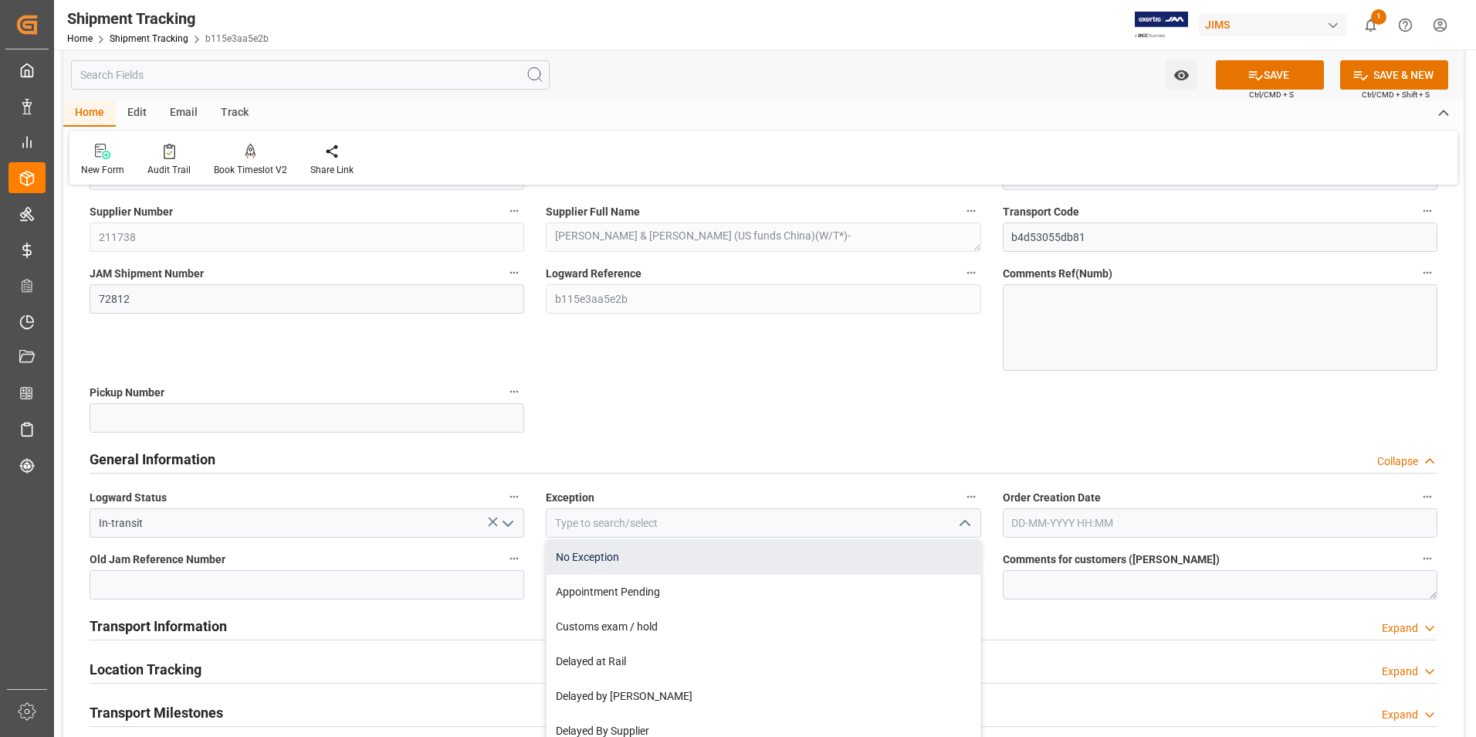
click at [758, 562] on div "No Exception" at bounding box center [763, 557] width 433 height 35
type input "No Exception"
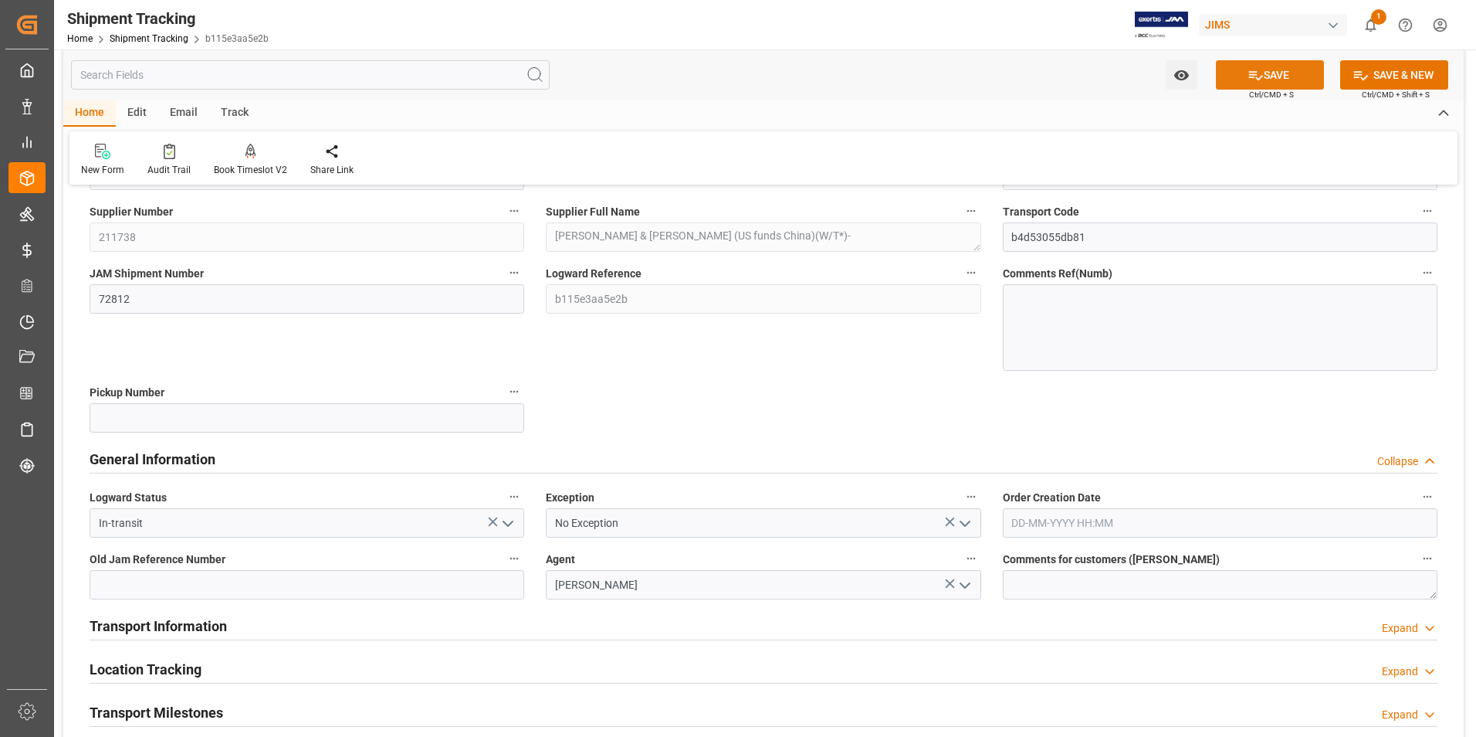
click at [1272, 81] on button "SAVE" at bounding box center [1270, 74] width 108 height 29
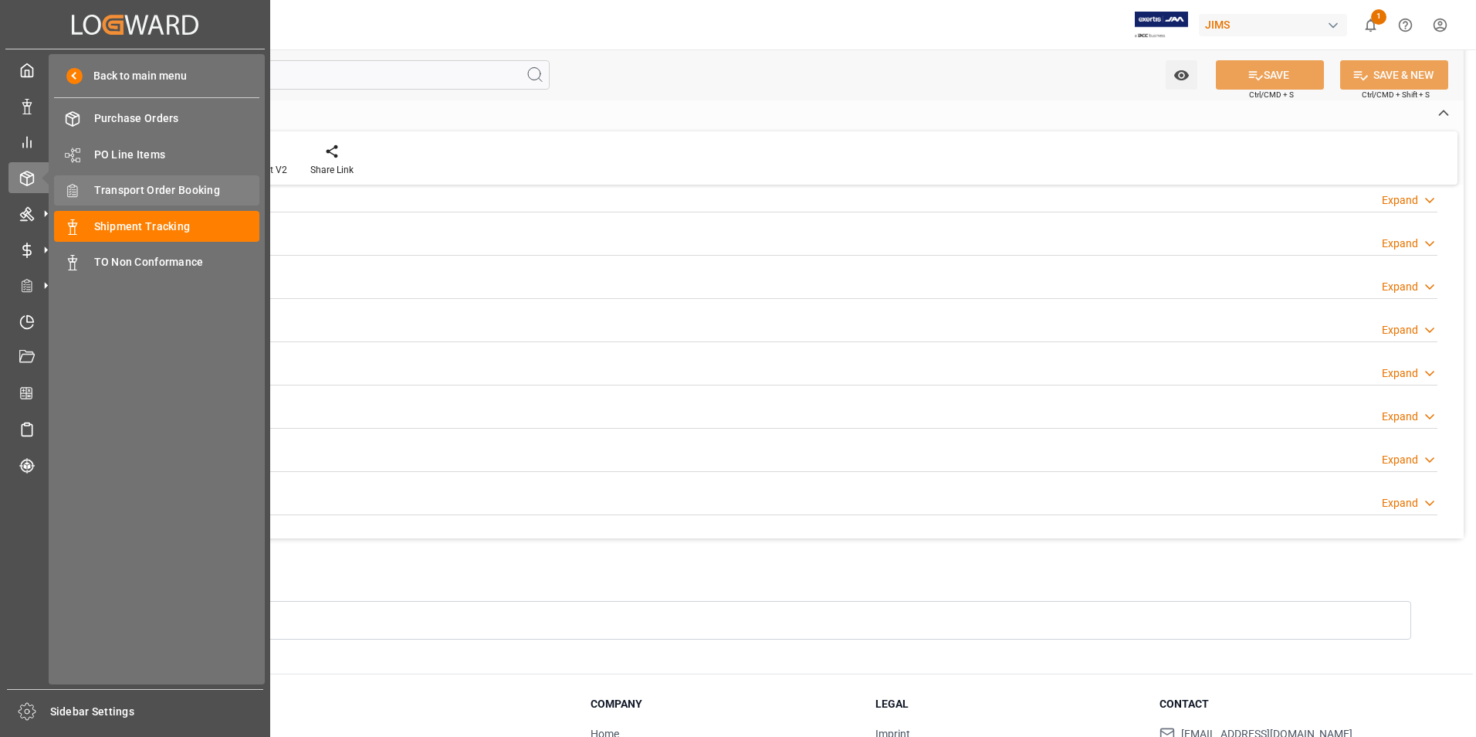
click at [178, 185] on span "Transport Order Booking" at bounding box center [177, 190] width 166 height 16
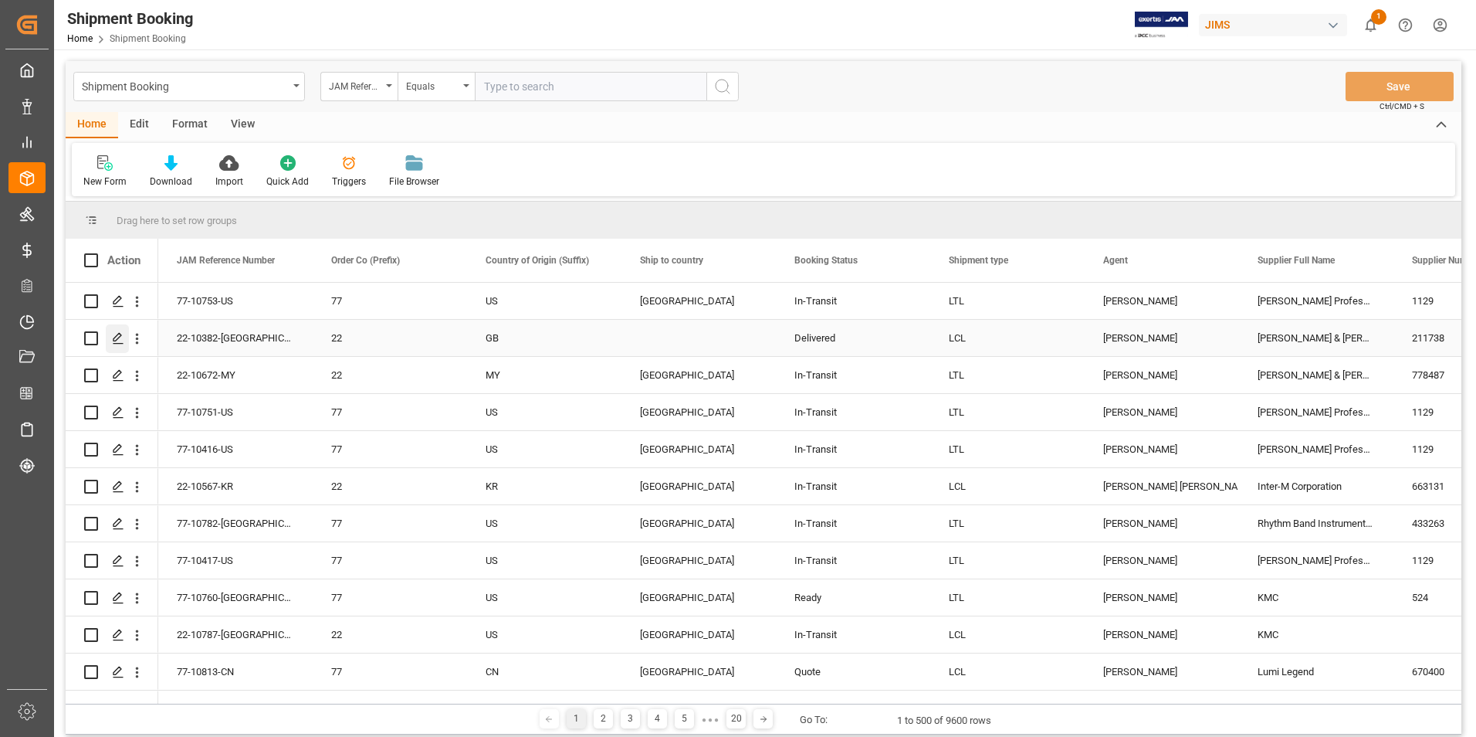
click at [115, 337] on icon "Press SPACE to select this row." at bounding box center [118, 338] width 12 height 12
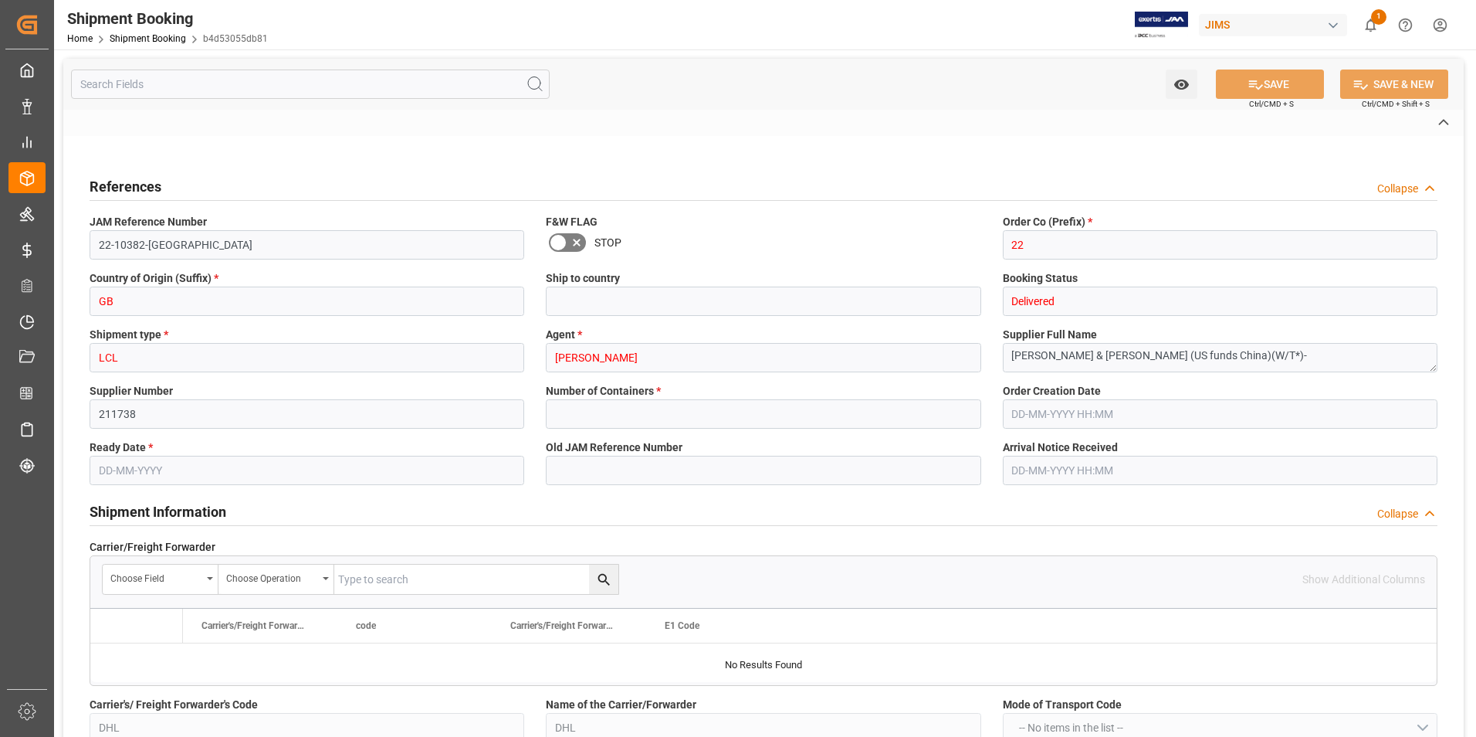
type input "12"
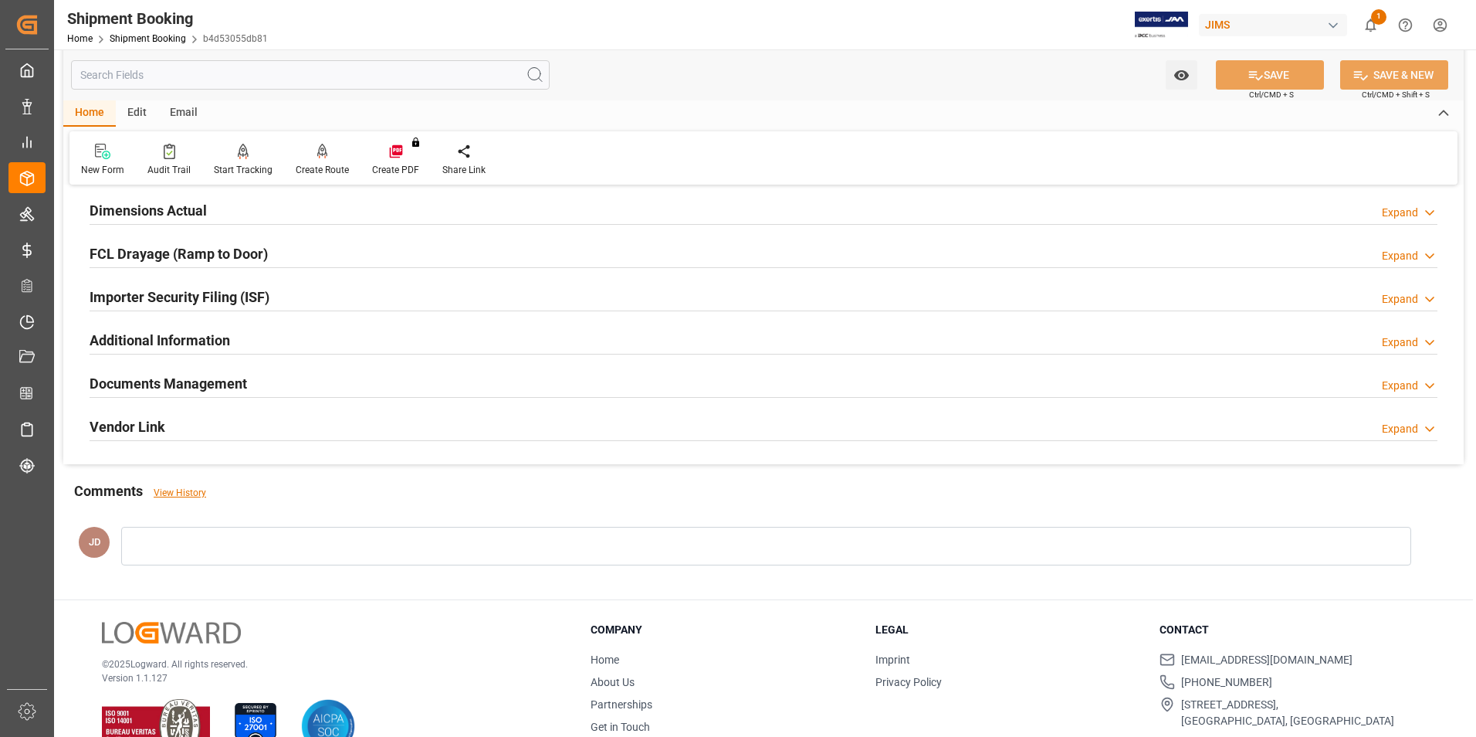
scroll to position [386, 0]
click at [188, 374] on h2 "Documents Management" at bounding box center [169, 382] width 158 height 21
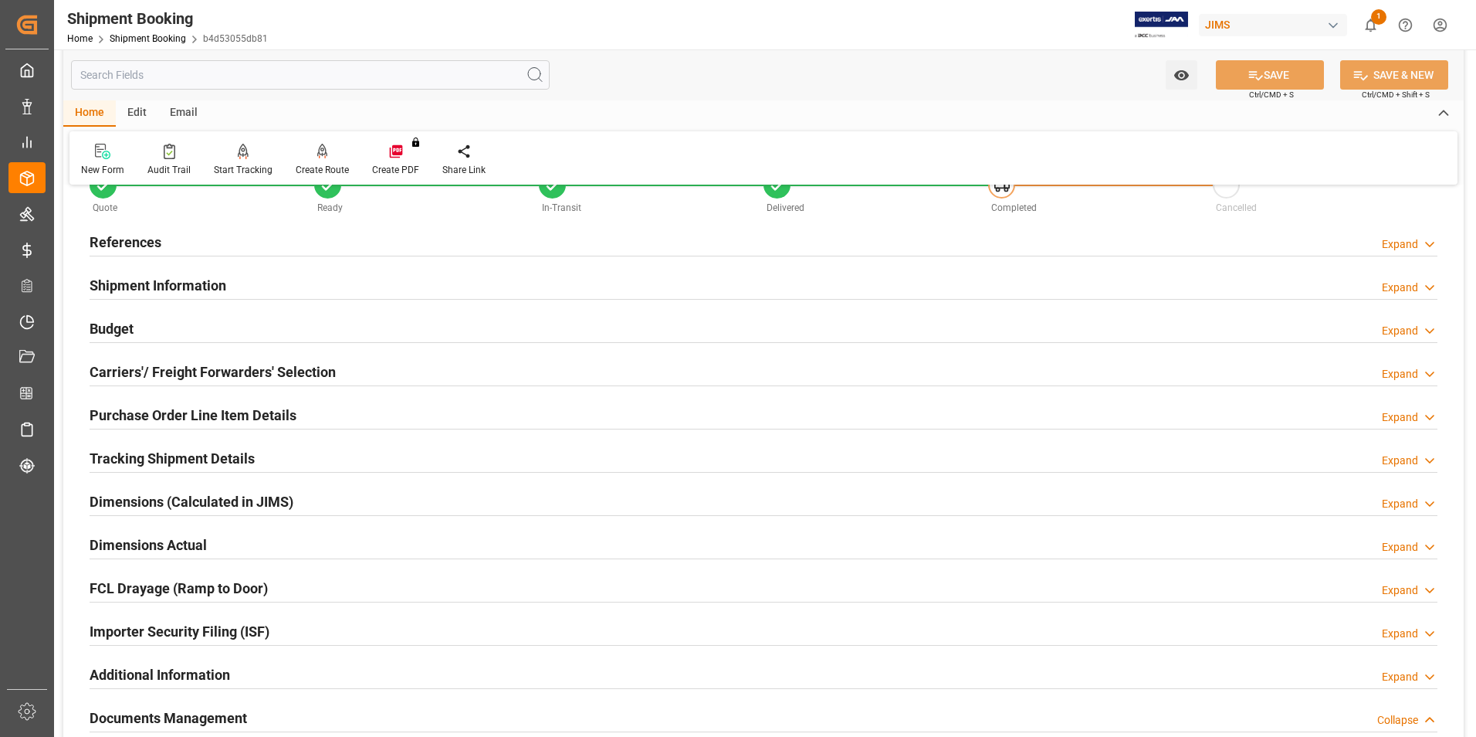
scroll to position [0, 0]
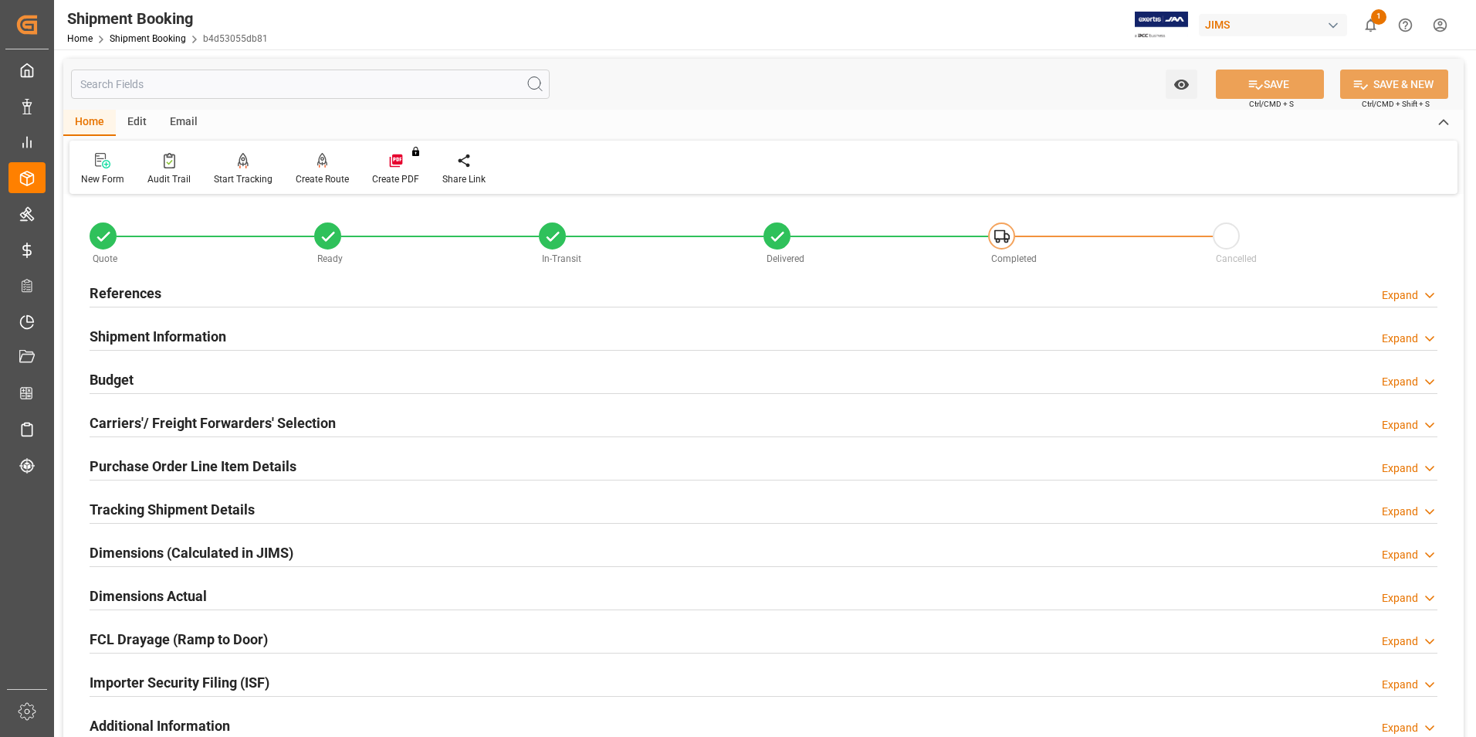
click at [150, 330] on h2 "Shipment Information" at bounding box center [158, 336] width 137 height 21
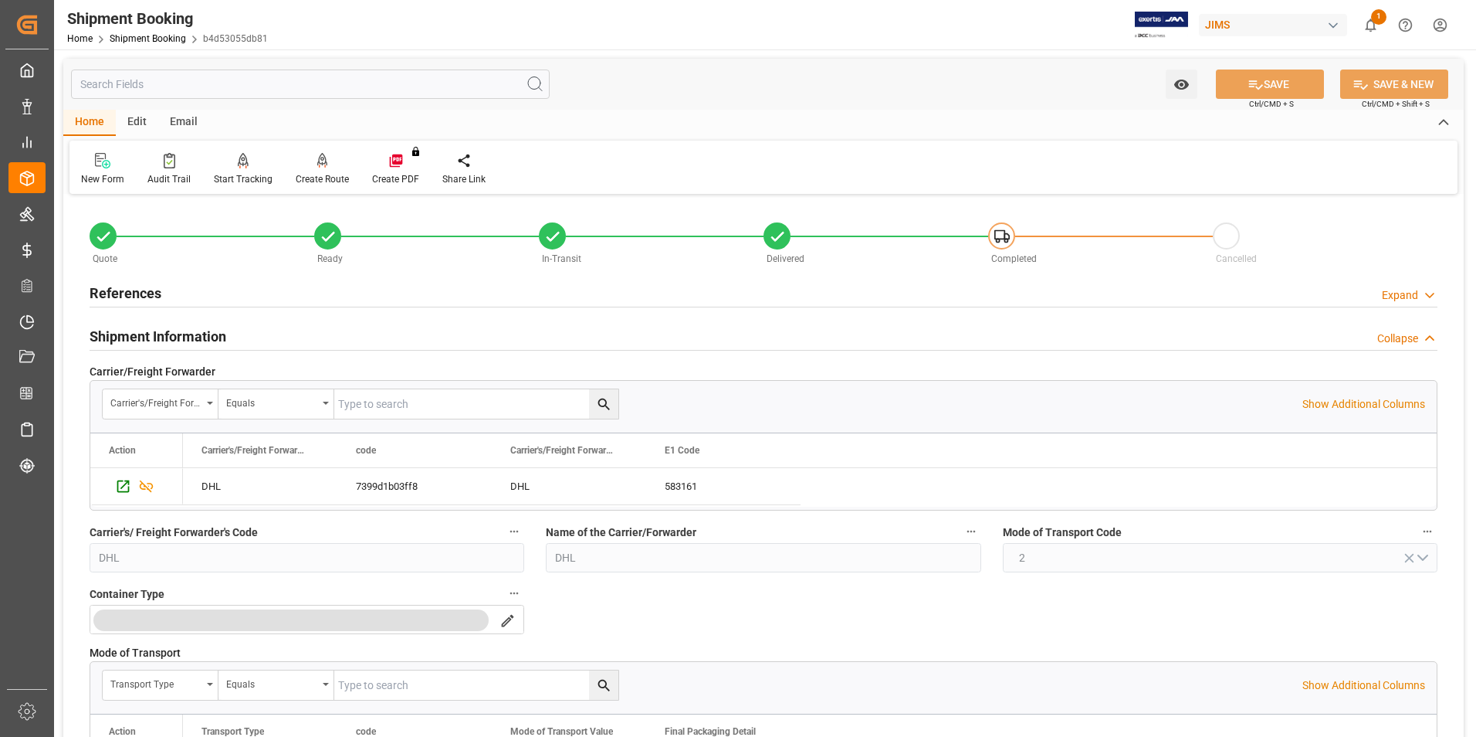
click at [138, 293] on h2 "References" at bounding box center [126, 293] width 72 height 21
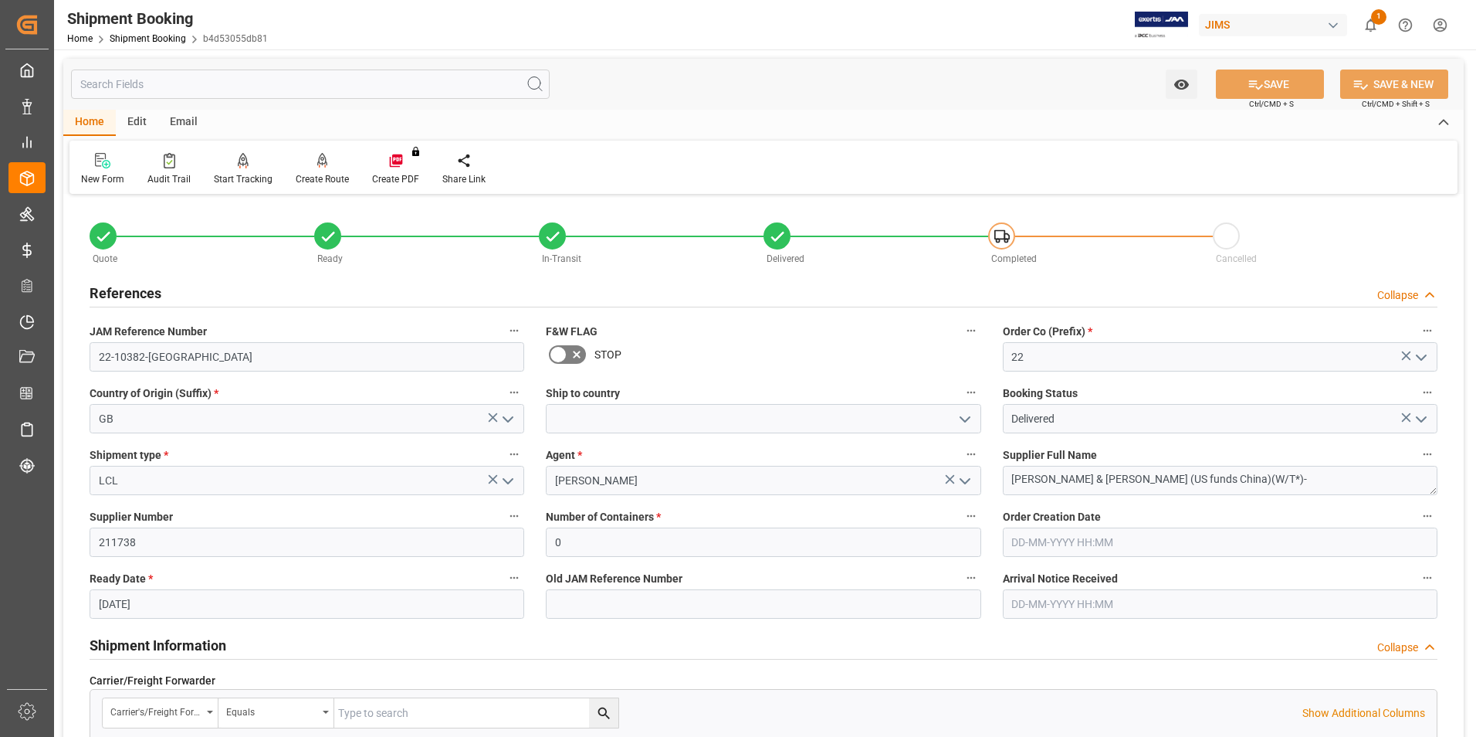
click at [1428, 418] on icon "open menu" at bounding box center [1421, 419] width 19 height 19
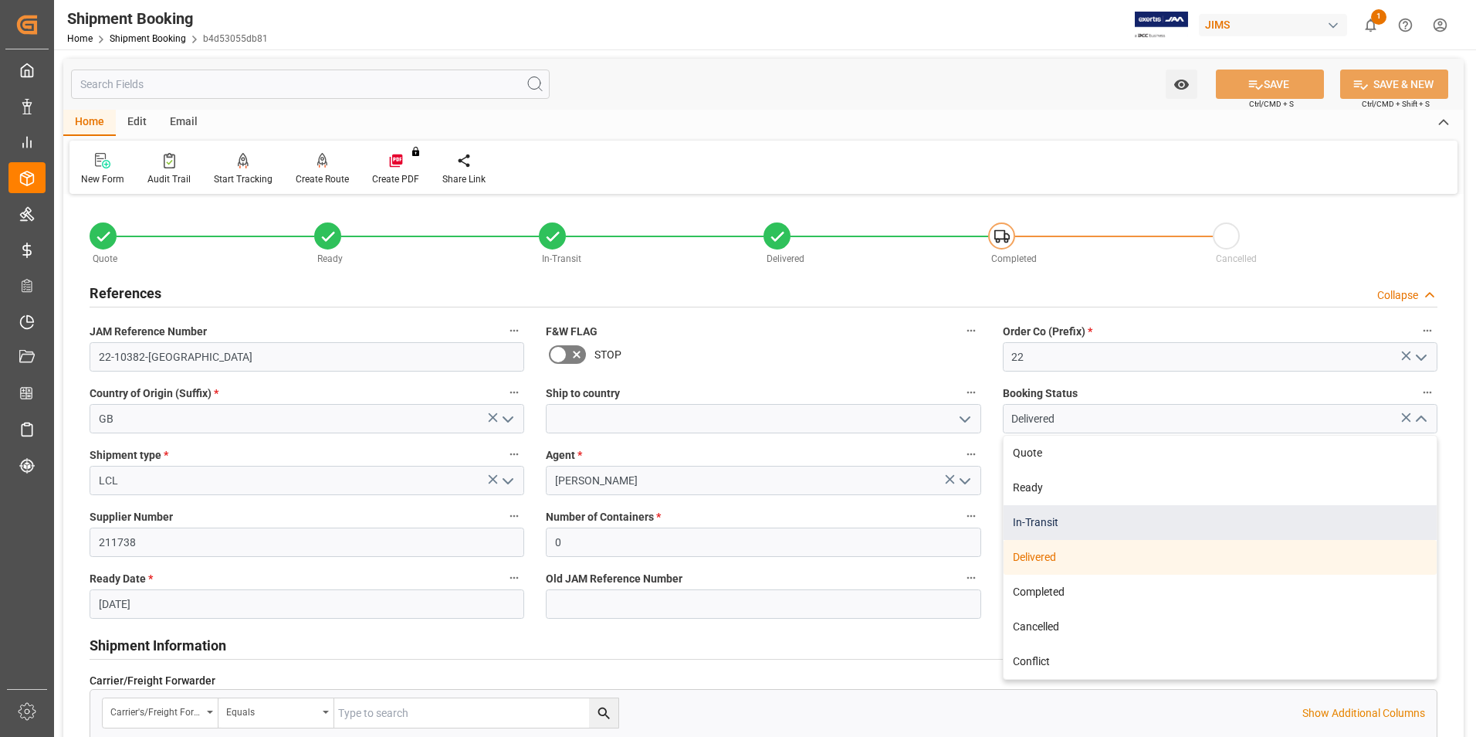
click at [1136, 525] on div "In-Transit" at bounding box center [1220, 522] width 433 height 35
type input "In-Transit"
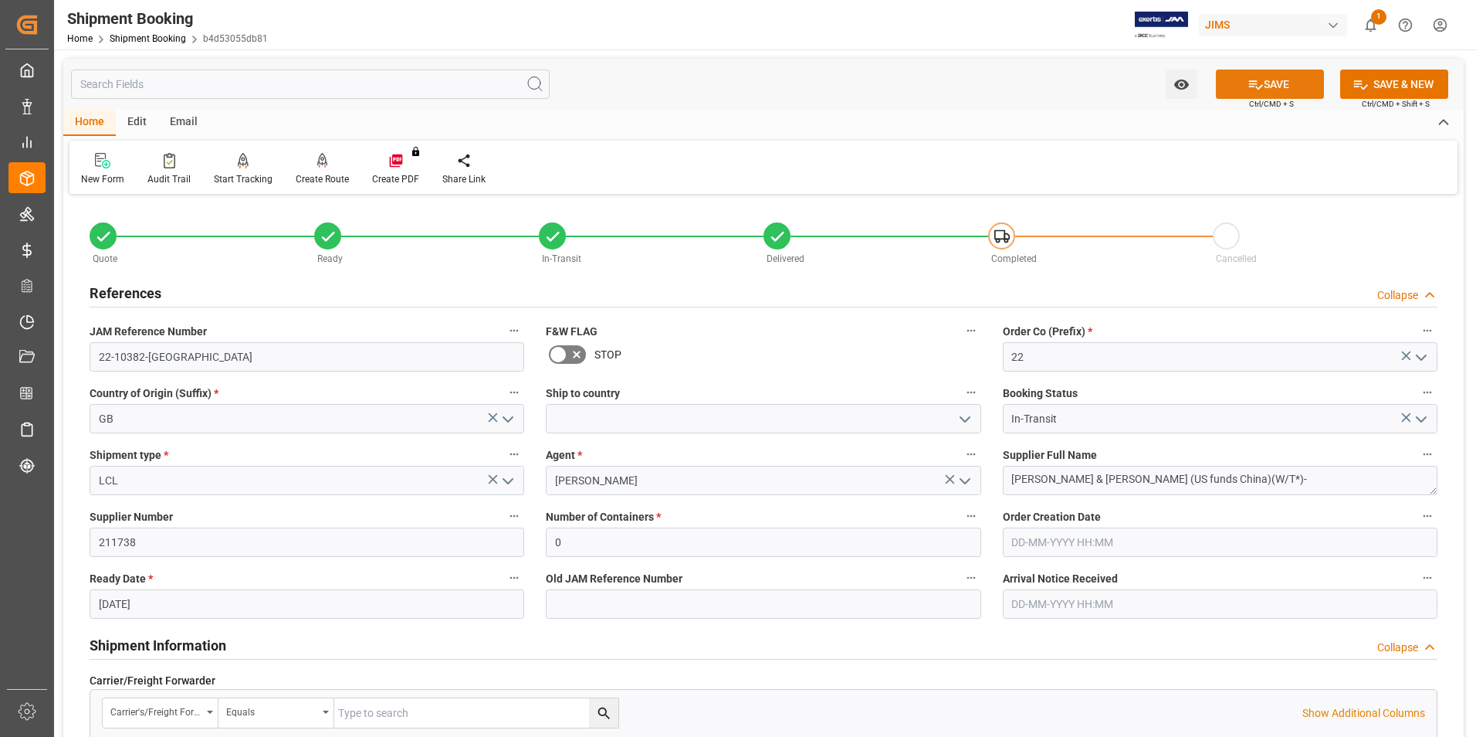
click at [1295, 83] on button "SAVE" at bounding box center [1270, 83] width 108 height 29
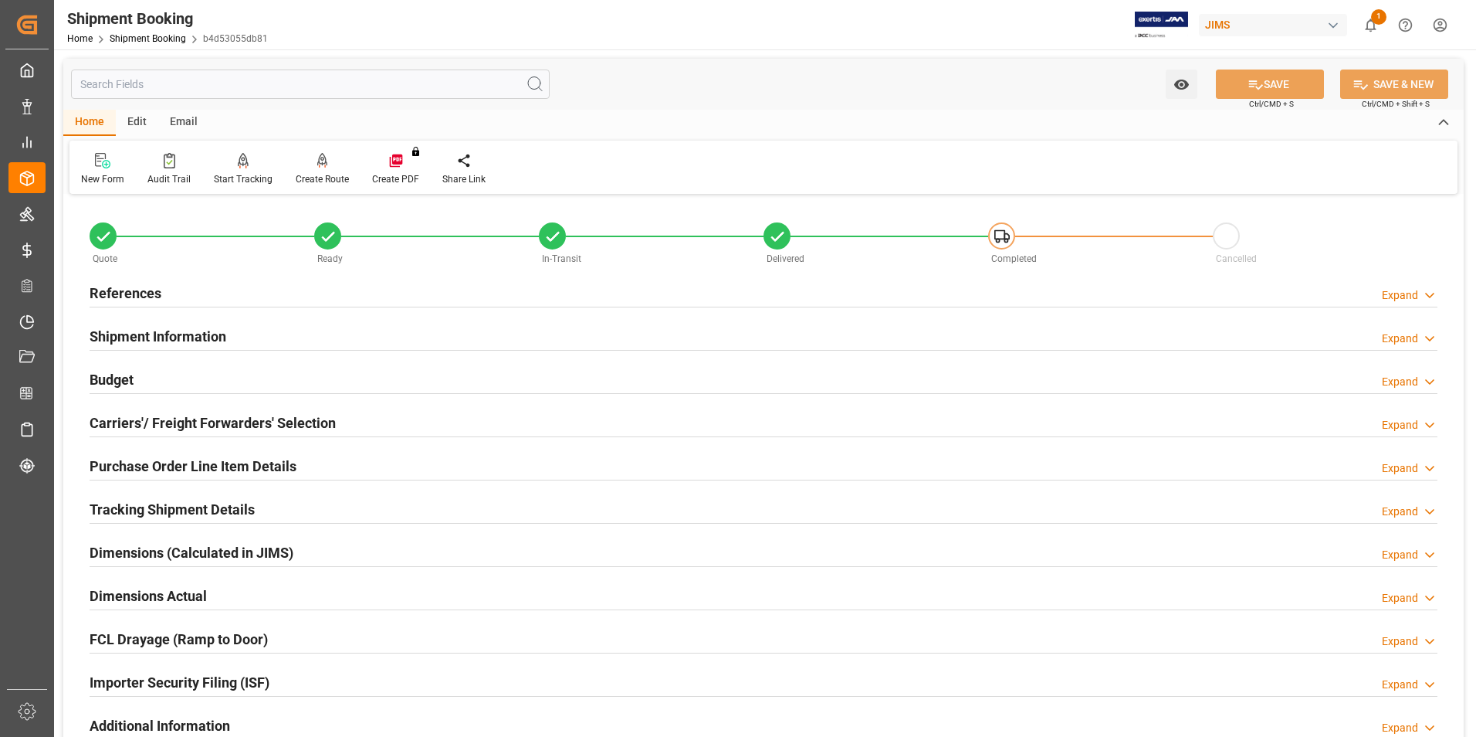
click at [166, 466] on h2 "Purchase Order Line Item Details" at bounding box center [193, 466] width 207 height 21
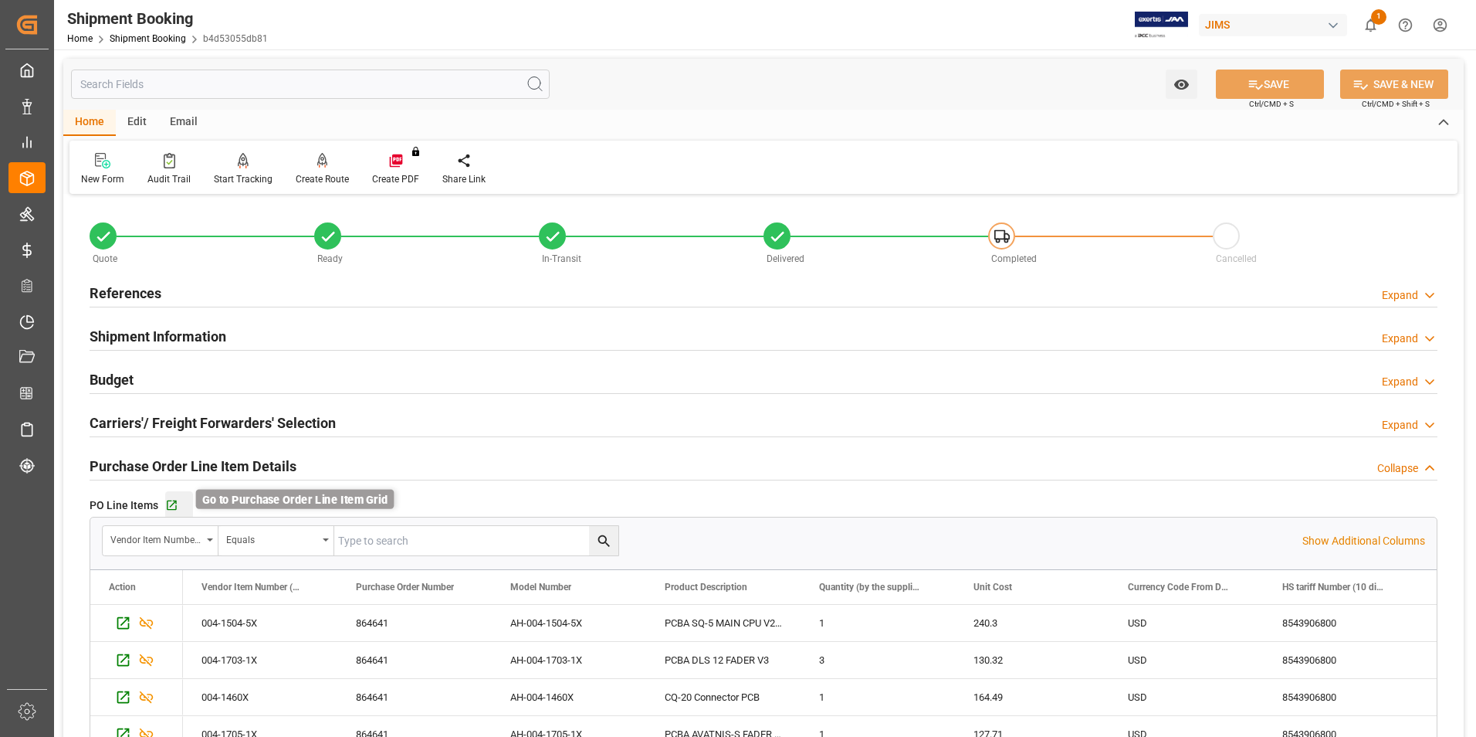
click at [171, 508] on icon "button" at bounding box center [172, 505] width 10 height 10
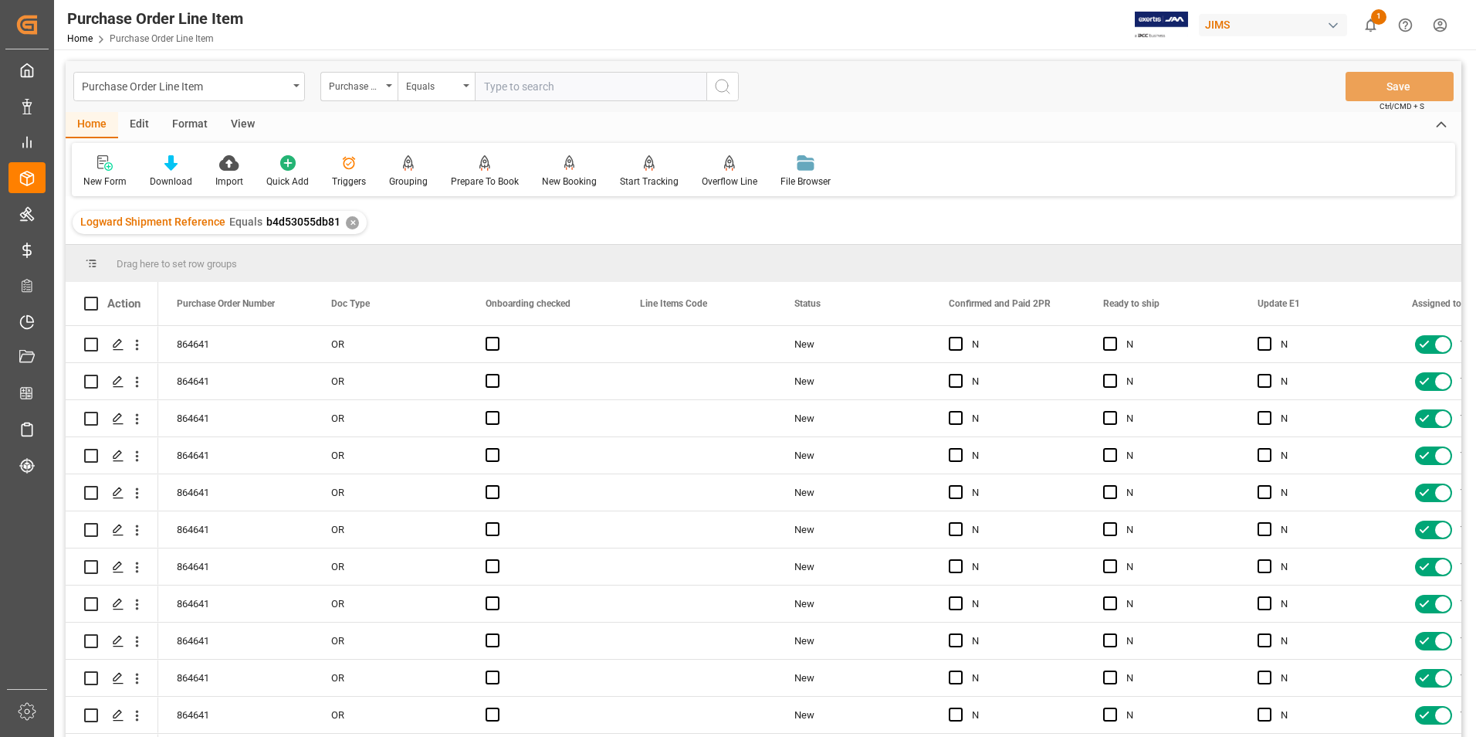
click at [238, 127] on div "View" at bounding box center [242, 125] width 47 height 26
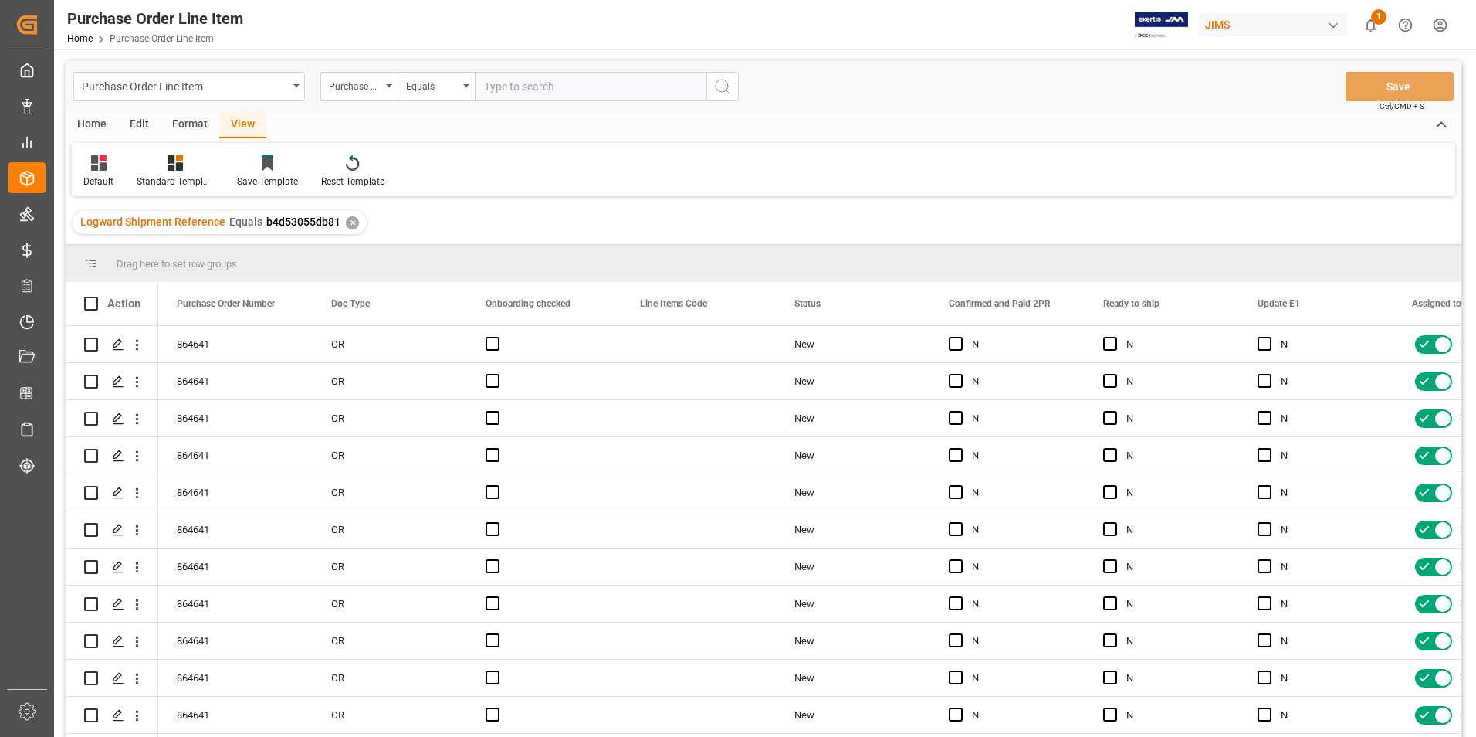
click at [243, 127] on div "View" at bounding box center [242, 125] width 47 height 26
click at [185, 175] on div "Standard Templates" at bounding box center [175, 181] width 77 height 14
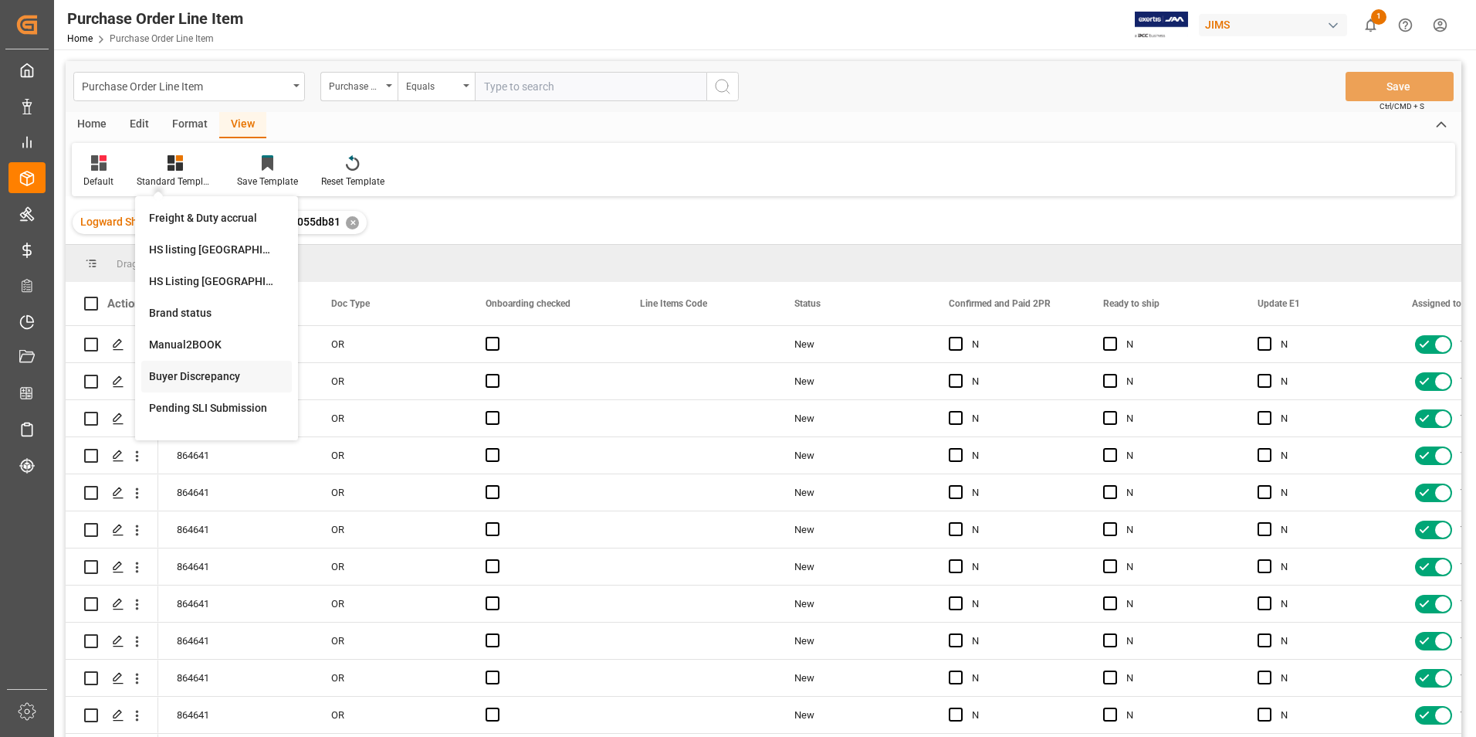
click at [205, 378] on div "Buyer Discrepancy" at bounding box center [216, 376] width 135 height 16
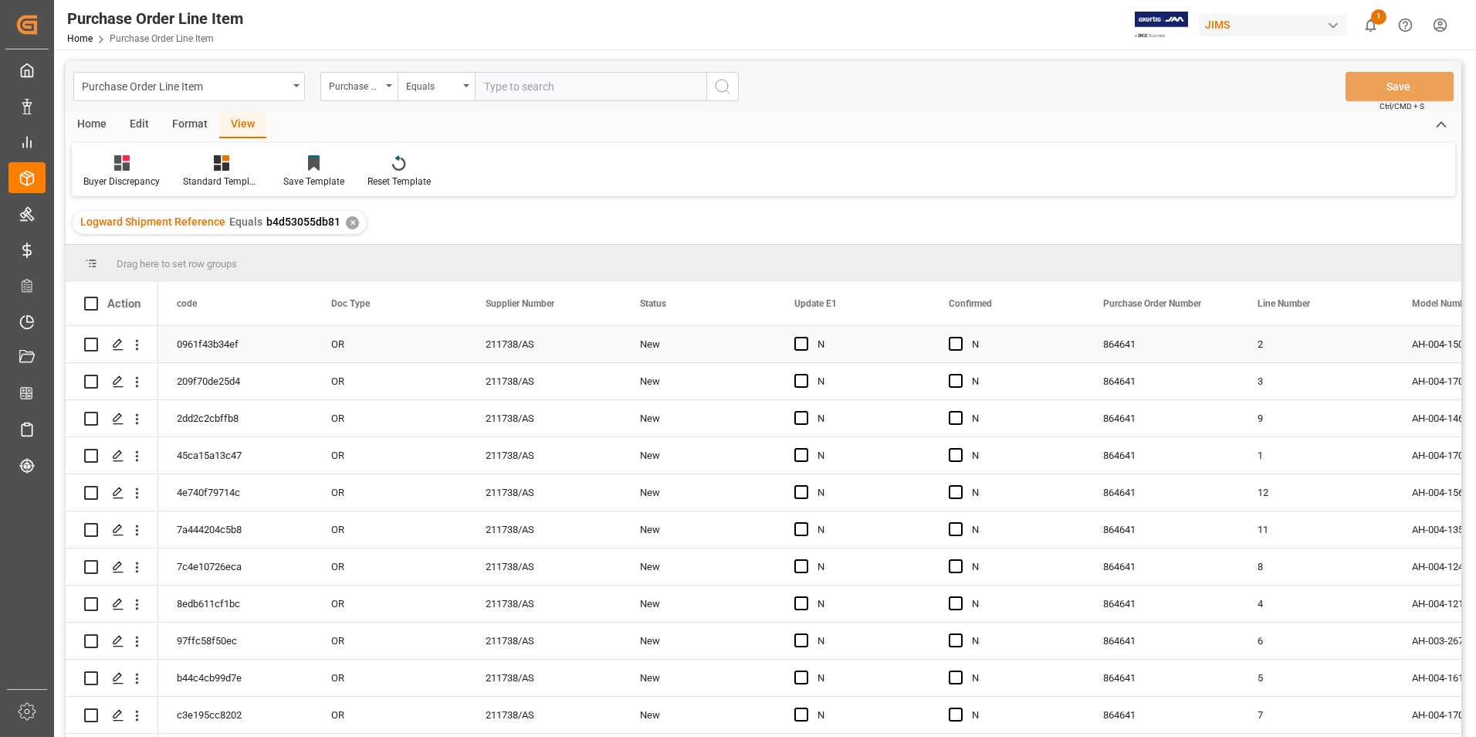
click at [440, 344] on div "OR" at bounding box center [390, 344] width 154 height 36
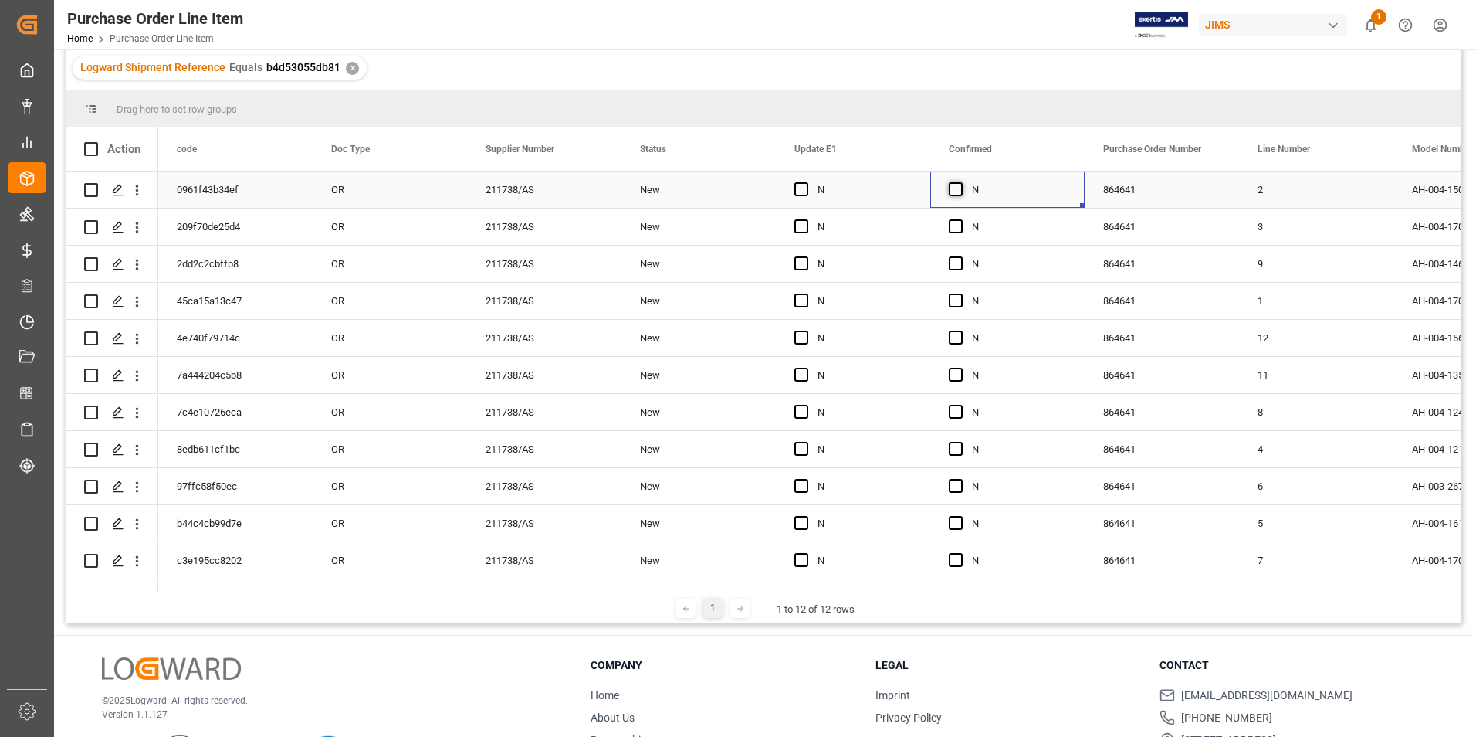
click at [958, 191] on span "Press SPACE to select this row." at bounding box center [956, 189] width 14 height 14
click at [960, 182] on input "Press SPACE to select this row." at bounding box center [960, 182] width 0 height 0
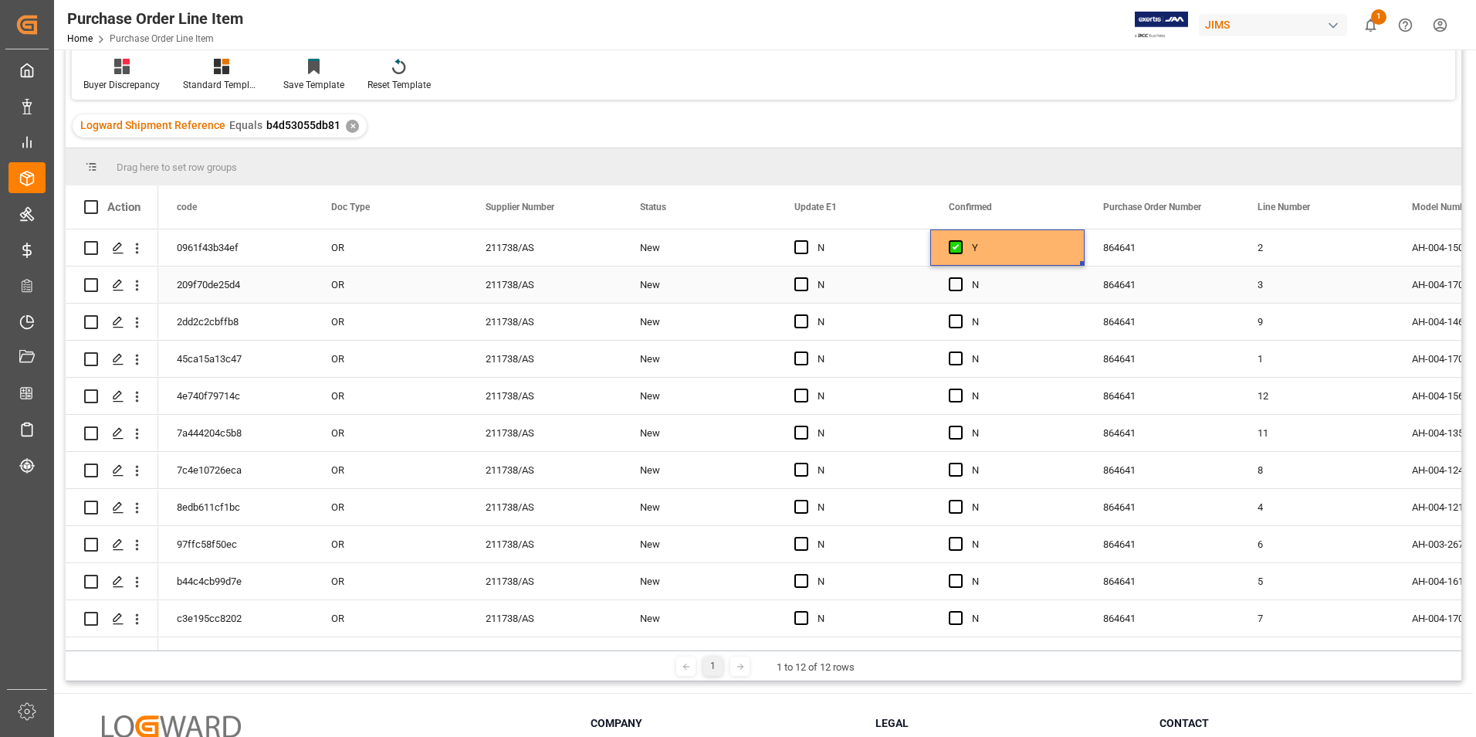
scroll to position [14, 0]
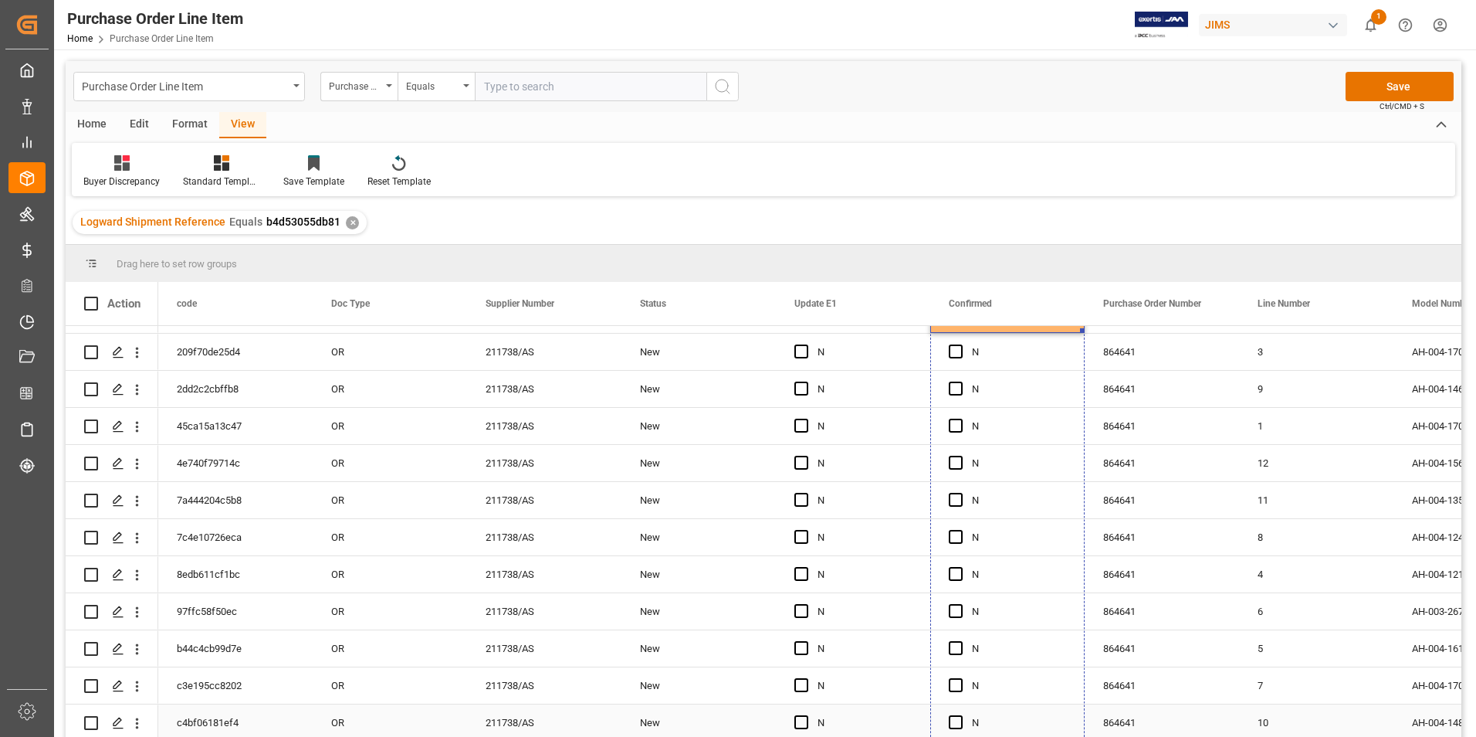
drag, startPoint x: 1082, startPoint y: 361, endPoint x: 1079, endPoint y: 729, distance: 368.3
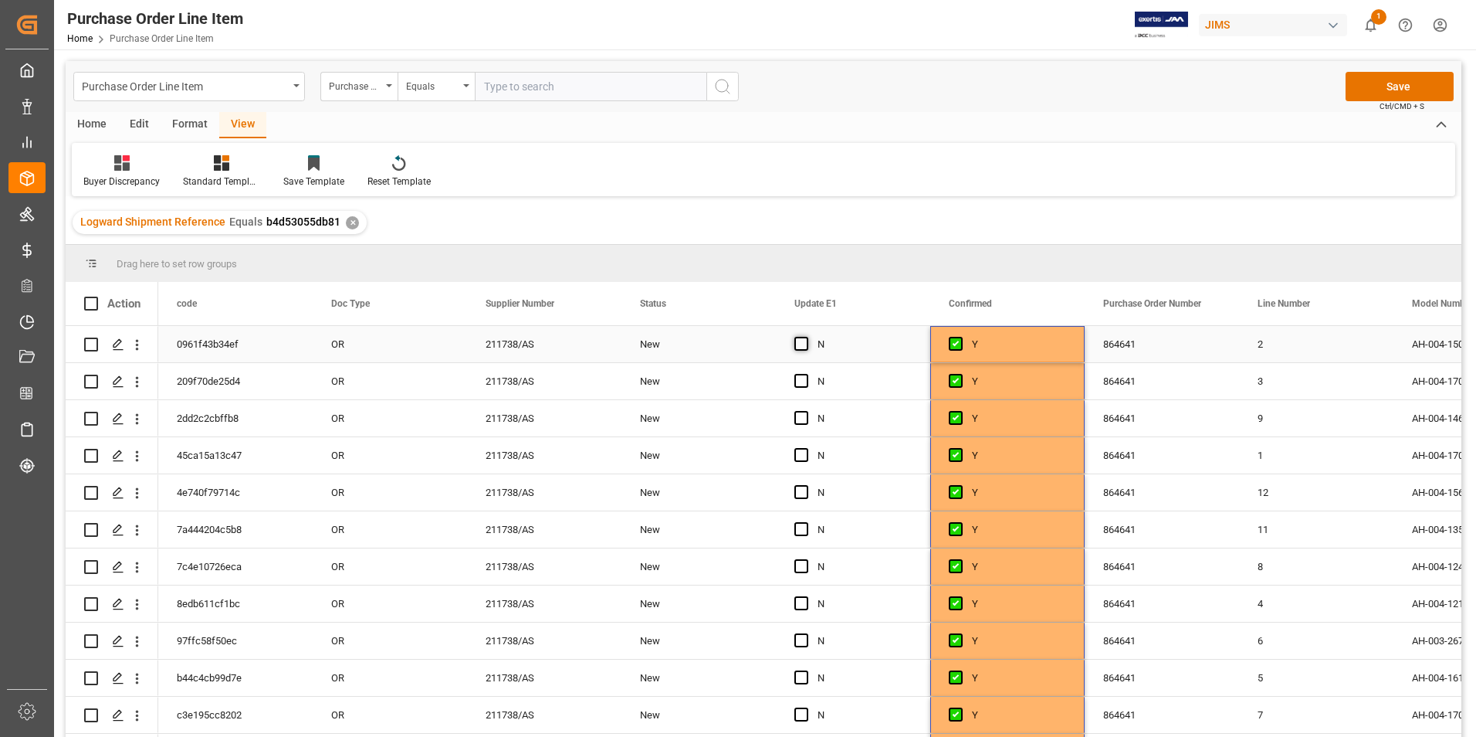
click at [802, 346] on span "Press SPACE to select this row." at bounding box center [801, 344] width 14 height 14
click at [806, 337] on input "Press SPACE to select this row." at bounding box center [806, 337] width 0 height 0
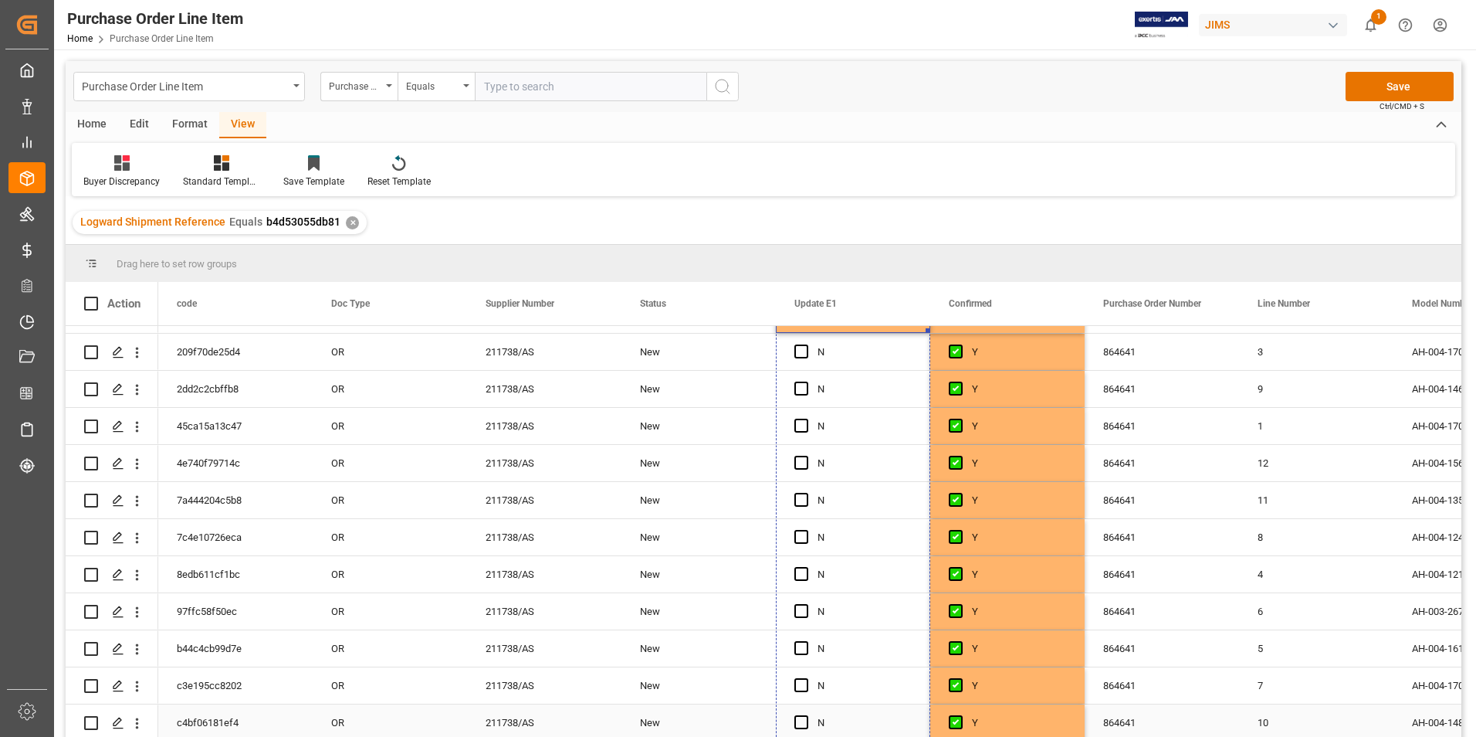
drag, startPoint x: 926, startPoint y: 361, endPoint x: 893, endPoint y: 703, distance: 342.9
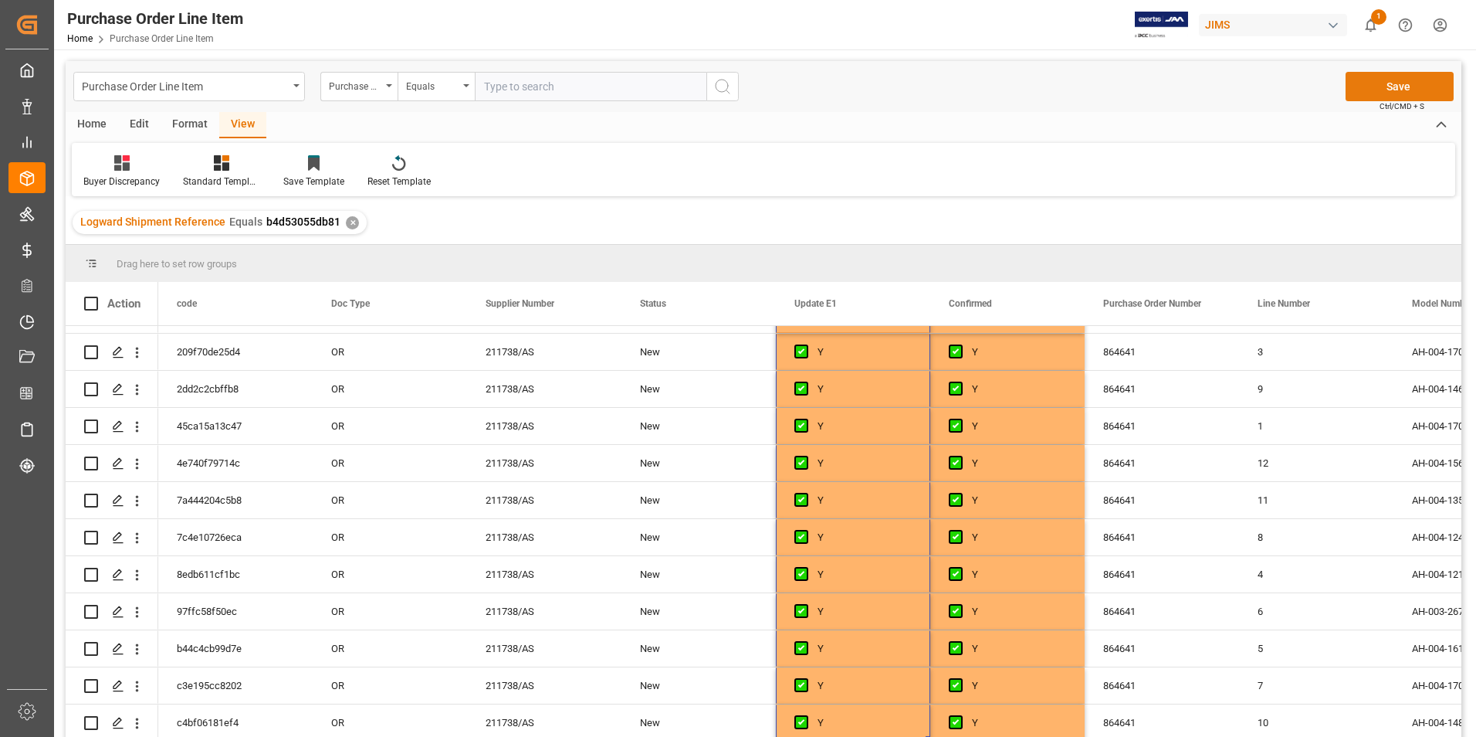
click at [1375, 86] on button "Save" at bounding box center [1400, 86] width 108 height 29
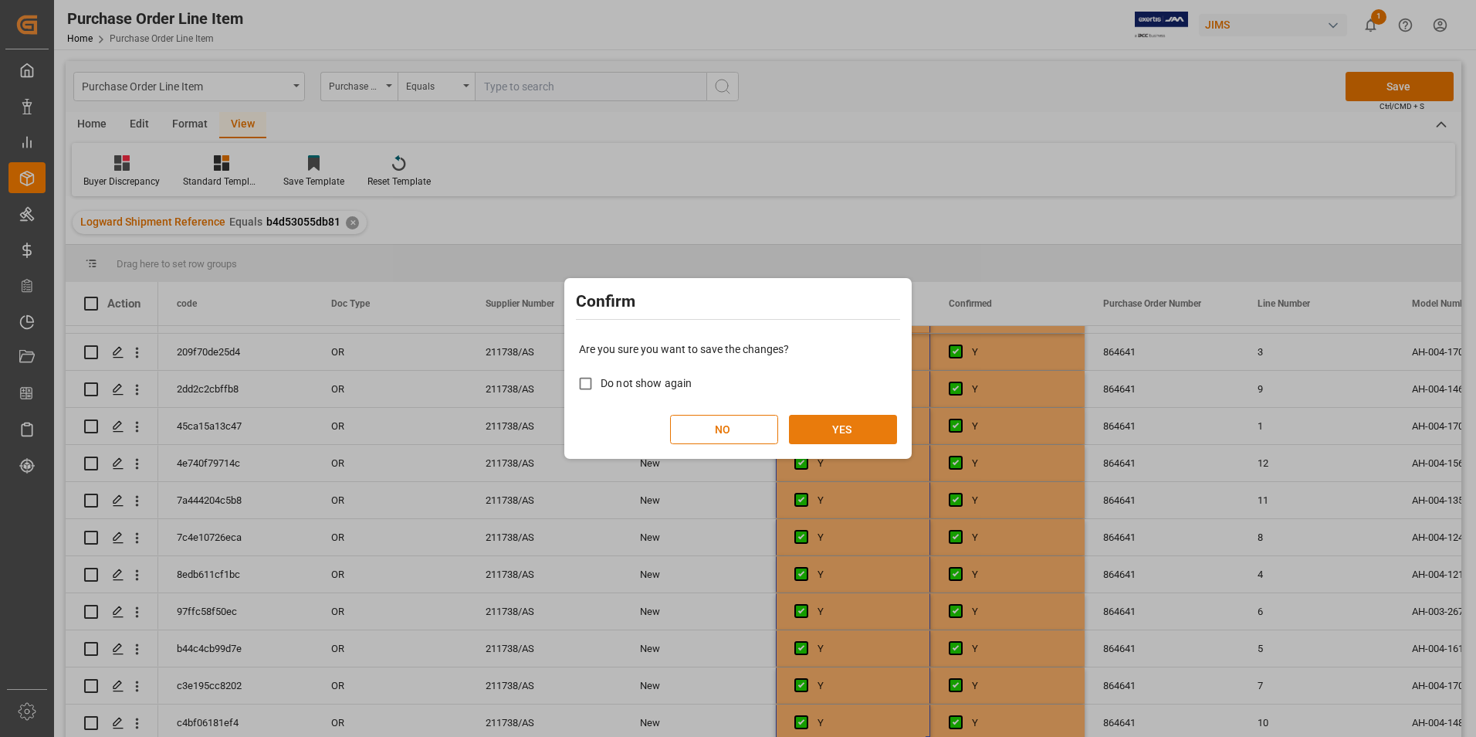
click at [836, 425] on button "YES" at bounding box center [843, 429] width 108 height 29
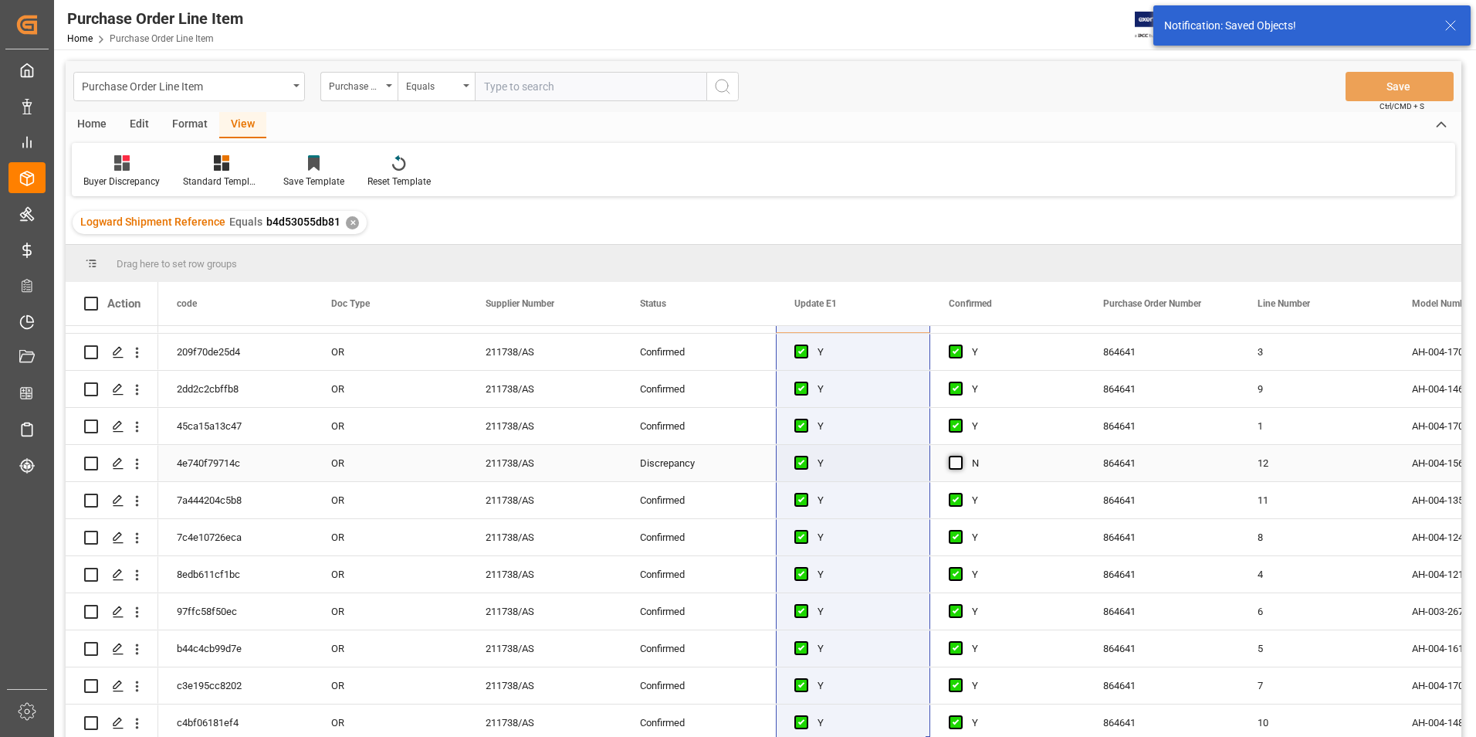
click at [958, 456] on span "Press SPACE to select this row." at bounding box center [956, 463] width 14 height 14
click at [960, 456] on input "Press SPACE to select this row." at bounding box center [960, 456] width 0 height 0
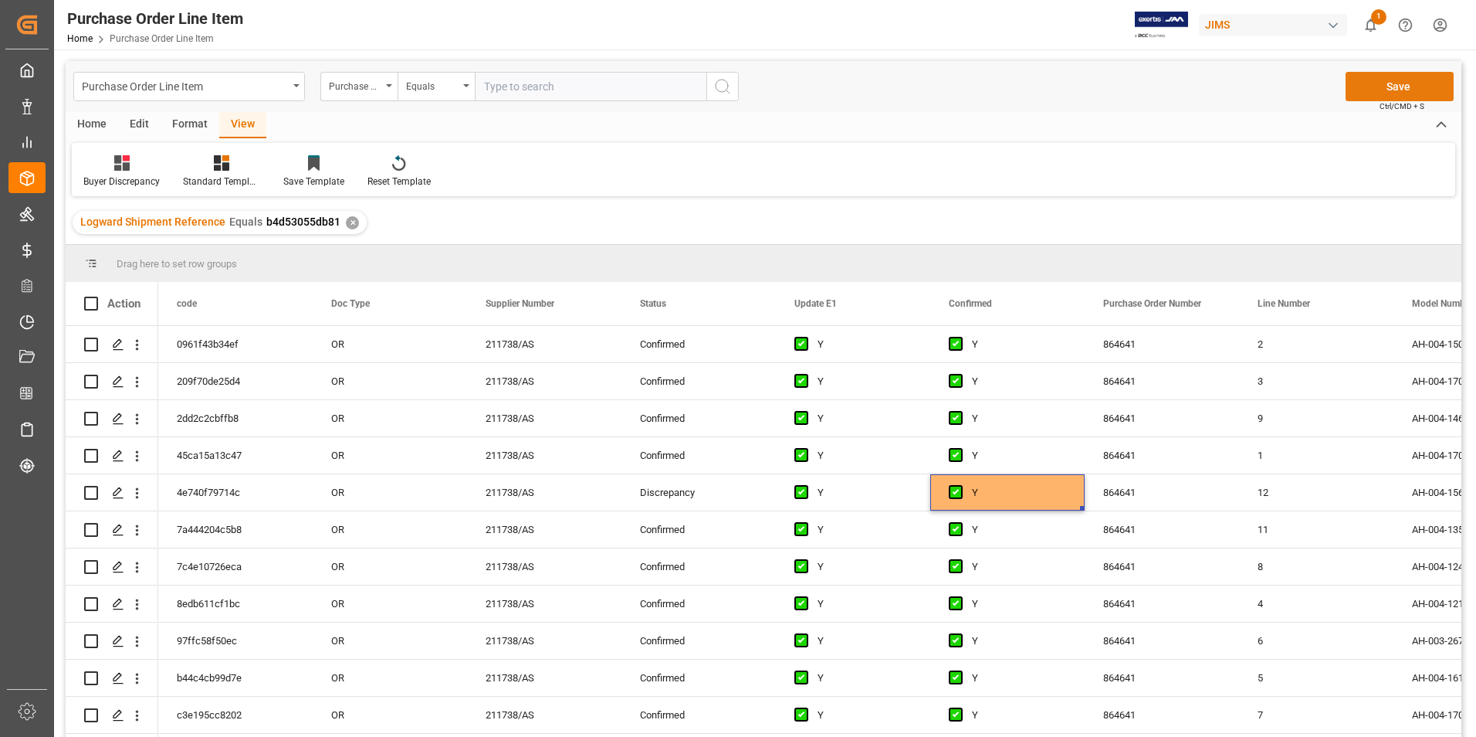
click at [1401, 86] on button "Save" at bounding box center [1400, 86] width 108 height 29
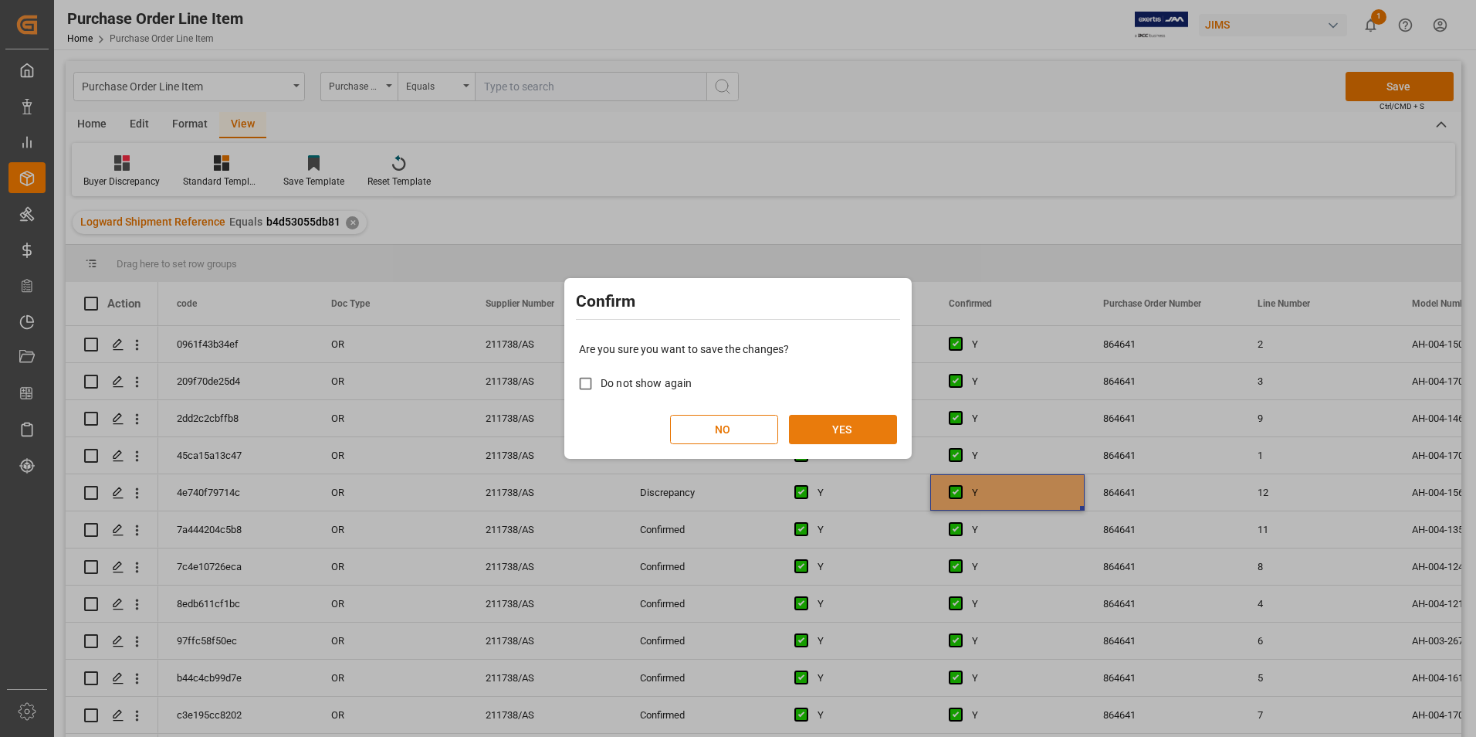
click at [814, 436] on button "YES" at bounding box center [843, 429] width 108 height 29
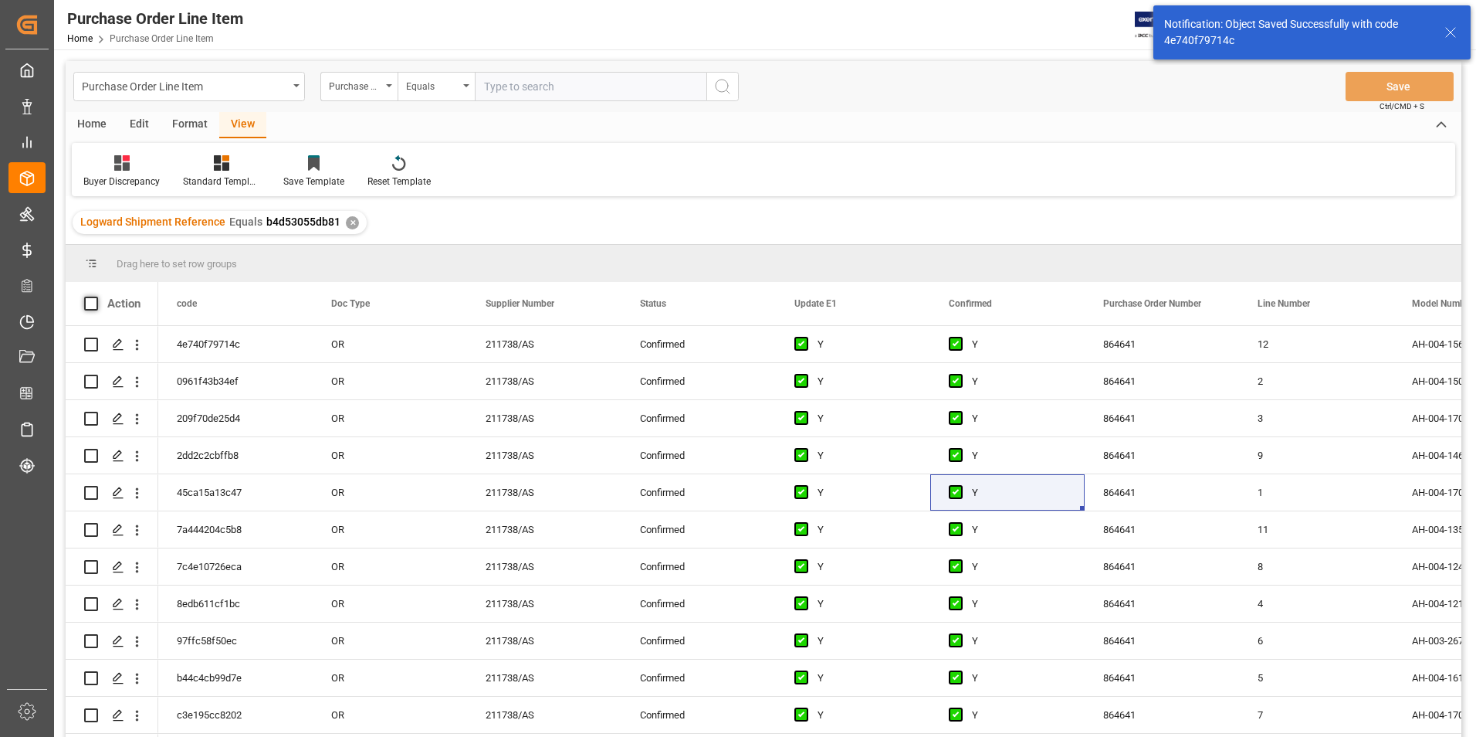
click at [93, 302] on span at bounding box center [91, 303] width 14 height 14
click at [96, 296] on input "checkbox" at bounding box center [96, 296] width 0 height 0
checkbox input "true"
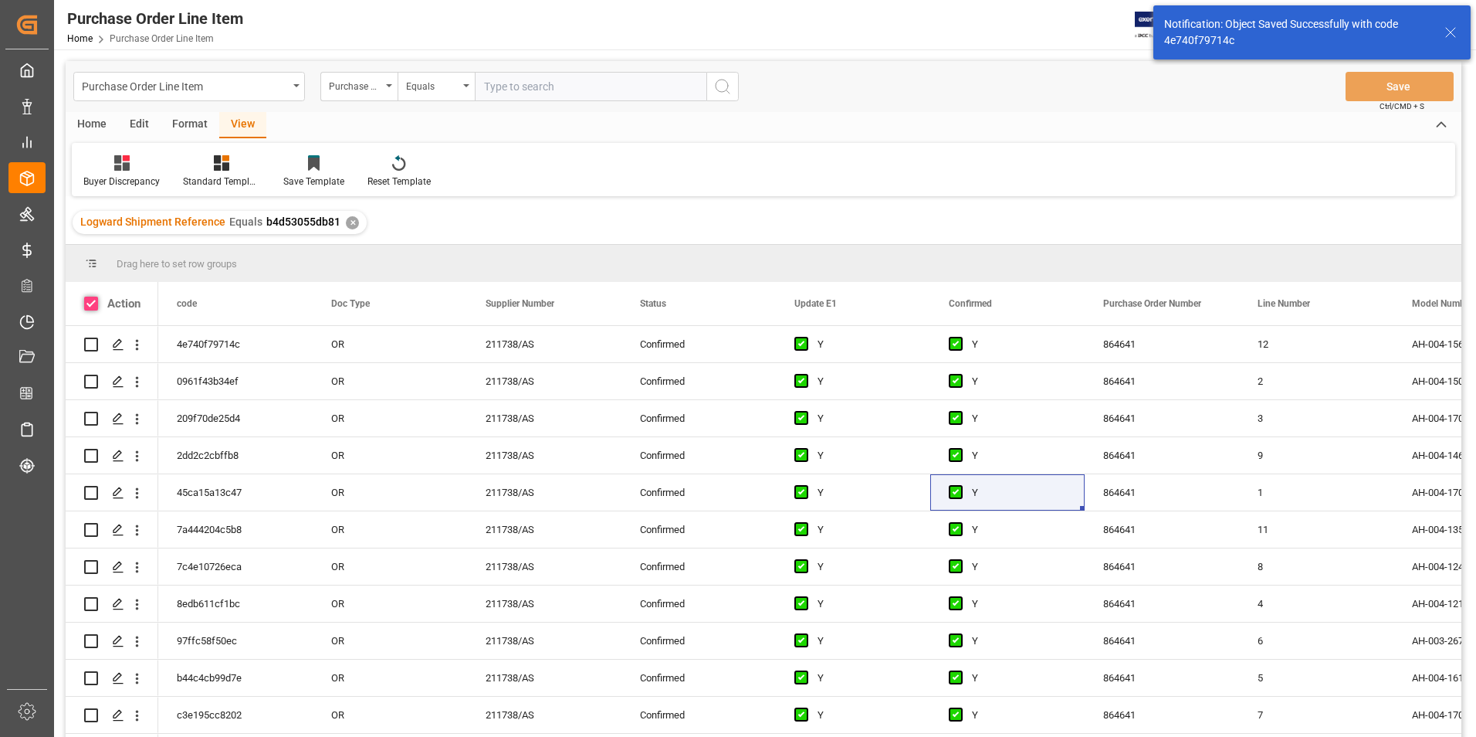
checkbox input "true"
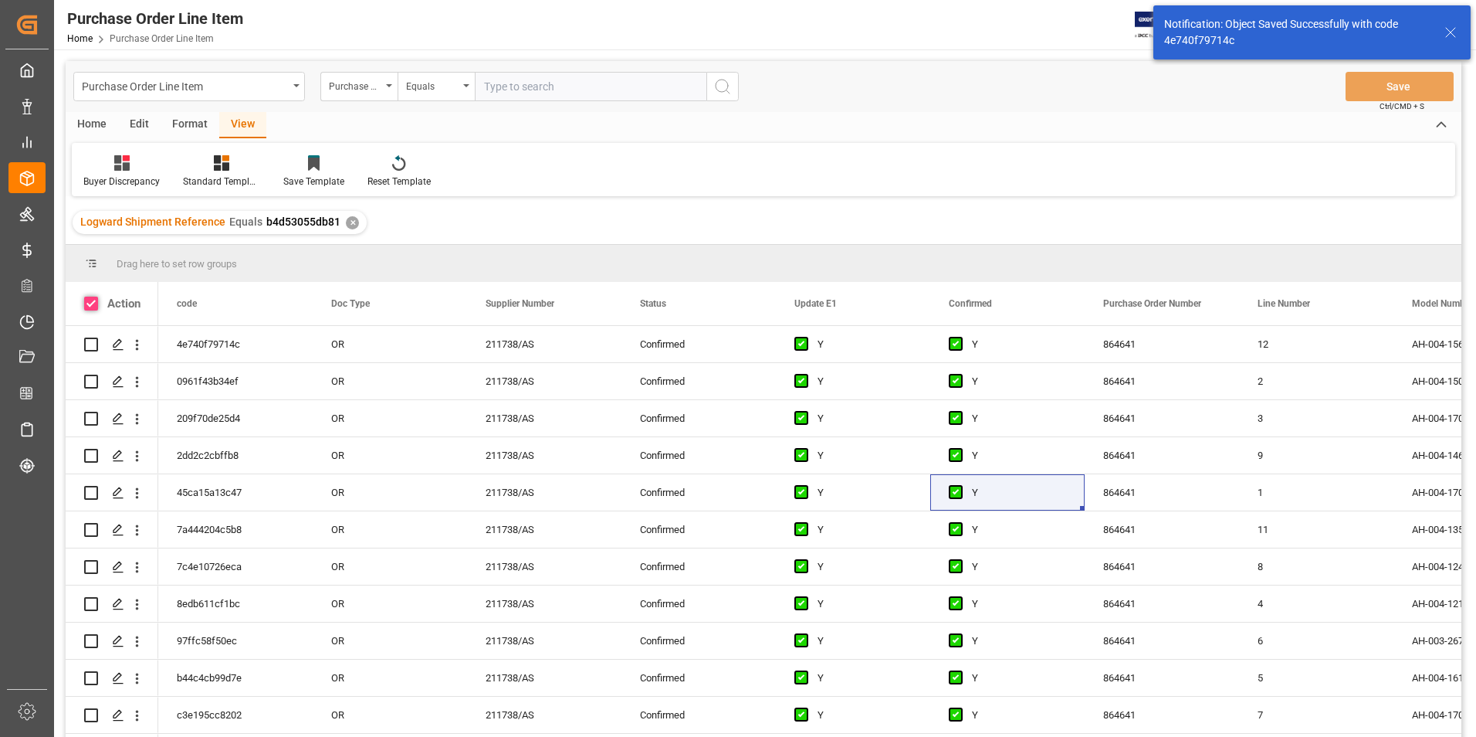
checkbox input "true"
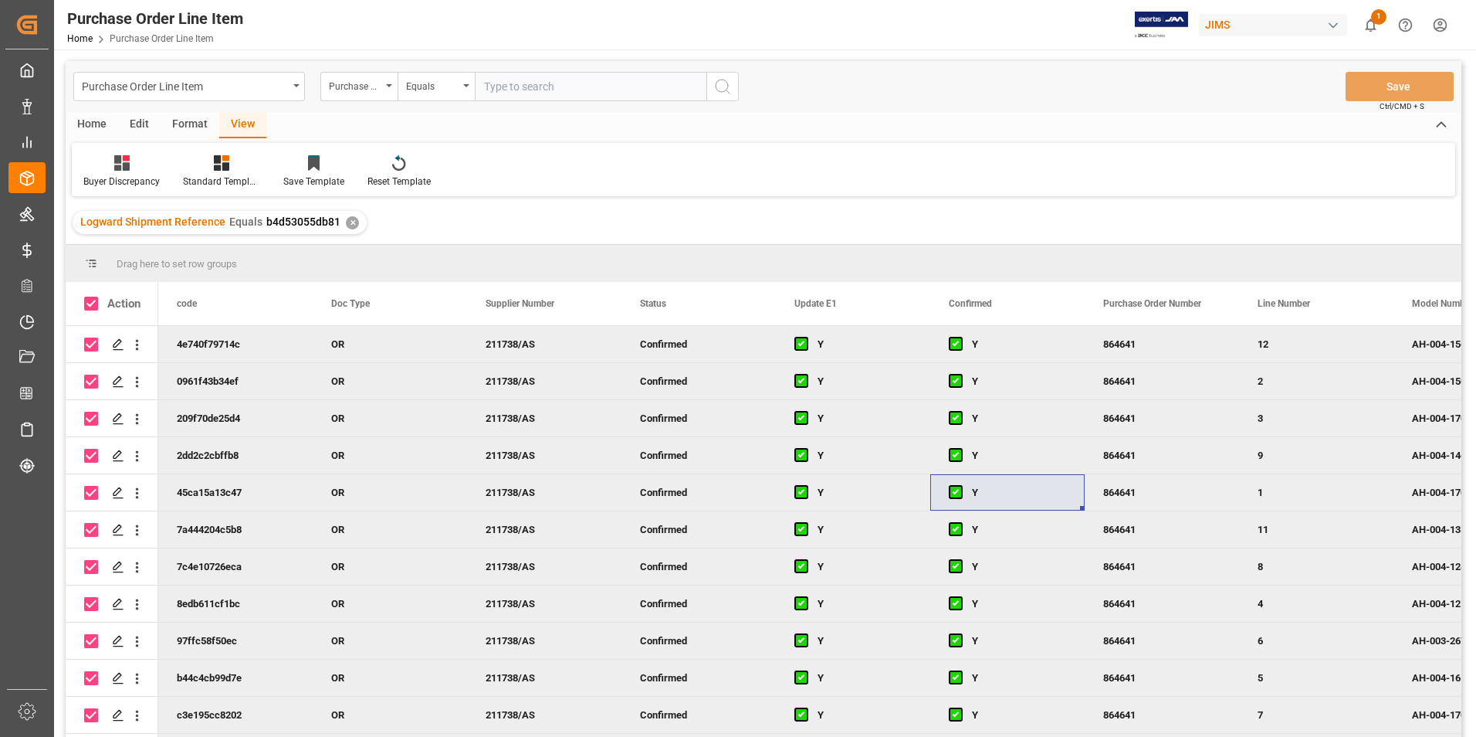
click at [94, 122] on div "Home" at bounding box center [92, 125] width 53 height 26
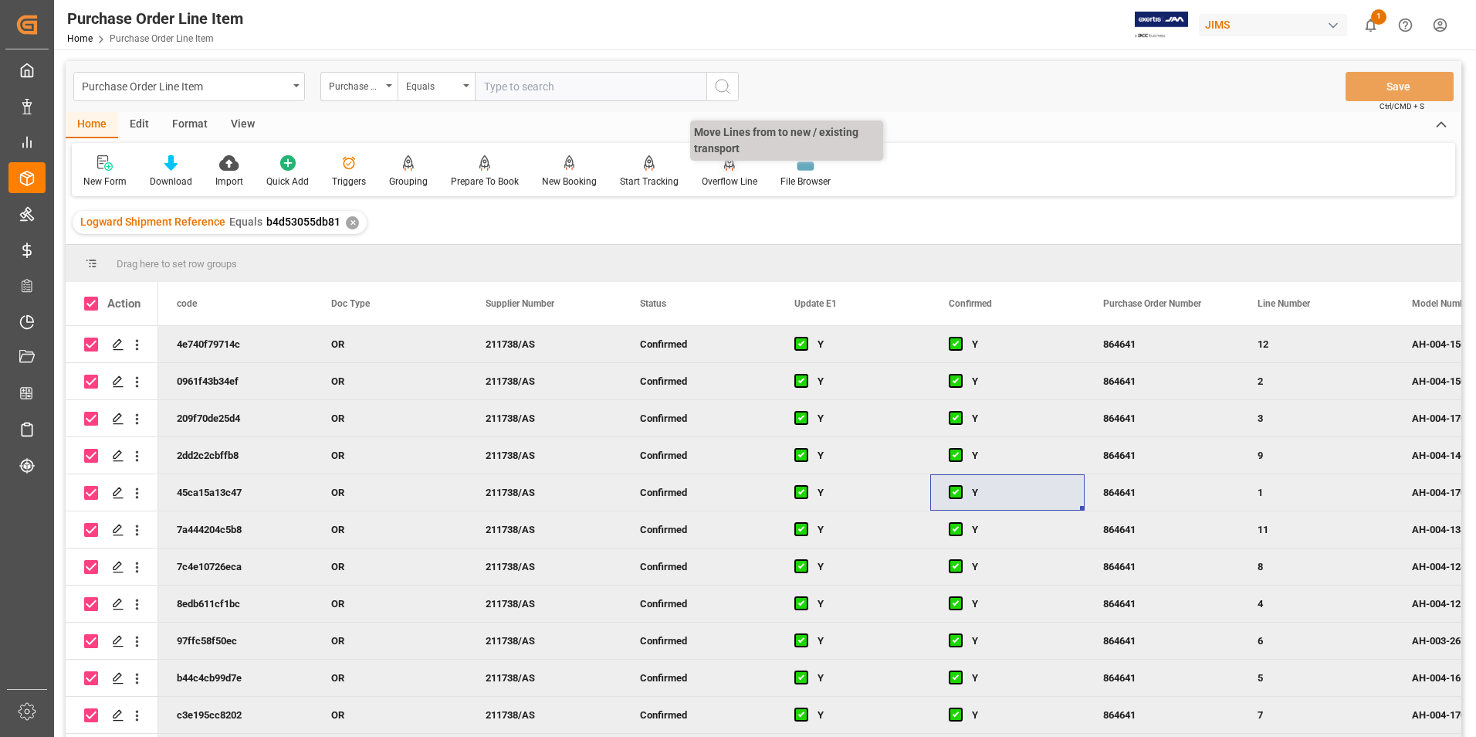
click at [725, 180] on div "Overflow Line" at bounding box center [730, 181] width 56 height 14
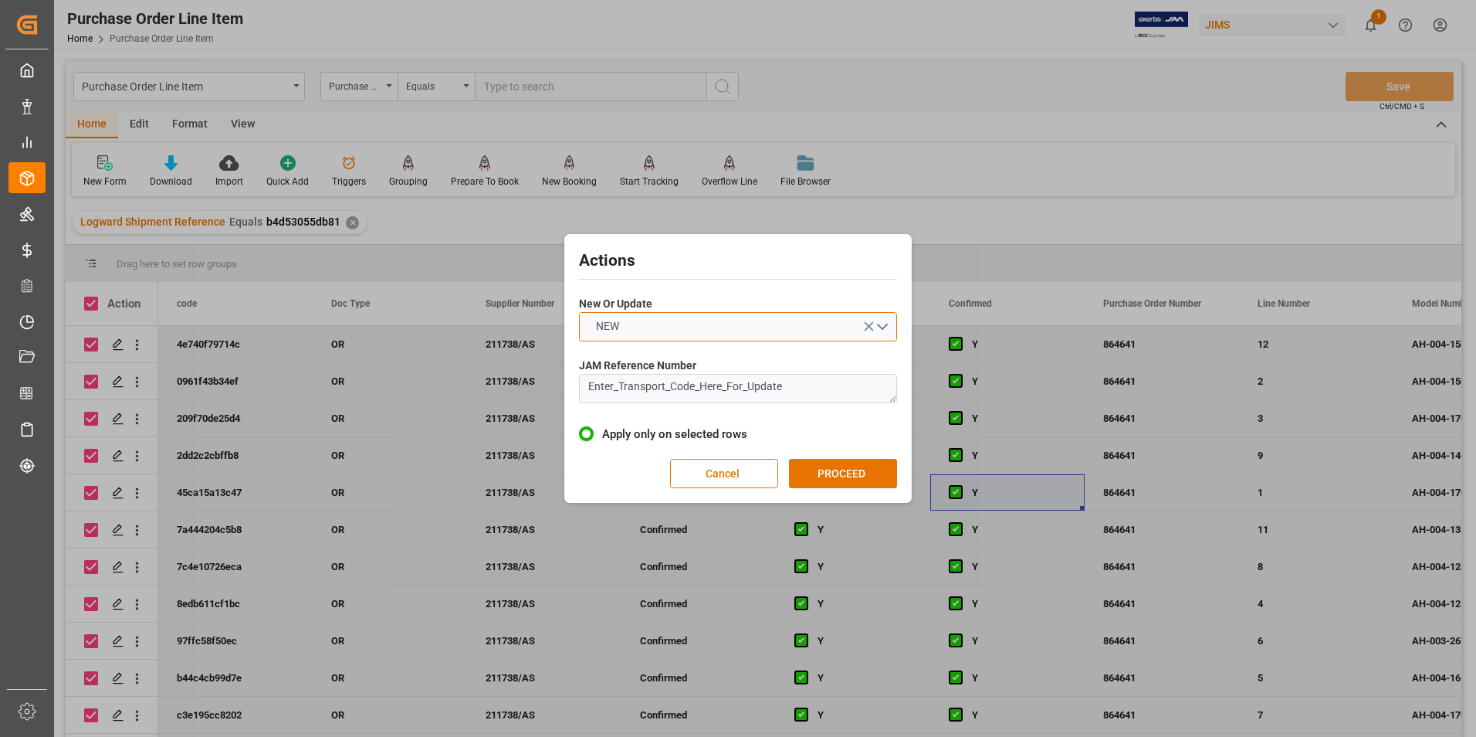
click at [683, 332] on button "NEW" at bounding box center [738, 326] width 318 height 29
click at [679, 361] on div "UPDATE" at bounding box center [738, 363] width 317 height 32
drag, startPoint x: 819, startPoint y: 381, endPoint x: 528, endPoint y: 405, distance: 292.1
click at [528, 405] on div "Actions New Or Update UPDATE JAM Reference Number Enter_Transport_Code_Here_For…" at bounding box center [738, 368] width 1476 height 737
type textarea "22-10382-[GEOGRAPHIC_DATA]"
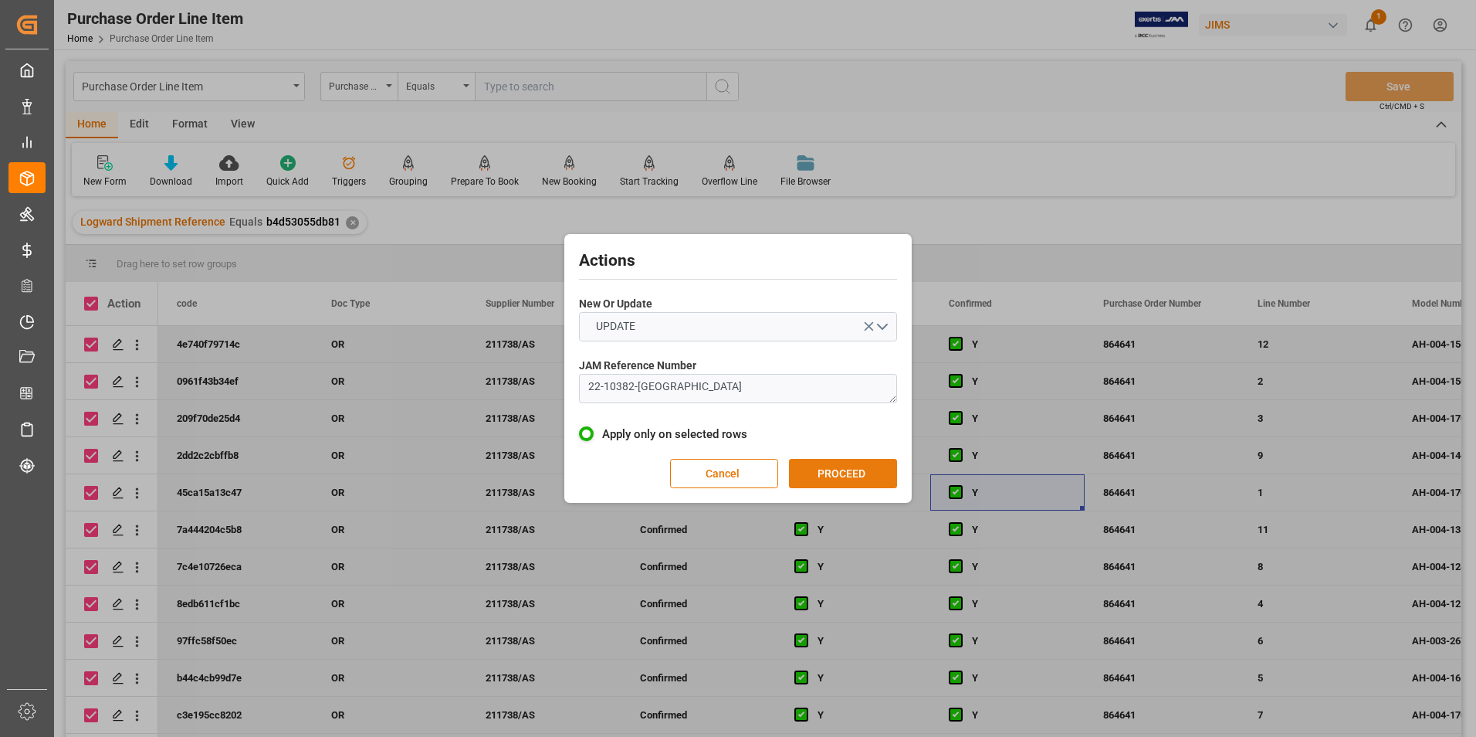
click at [840, 470] on button "PROCEED" at bounding box center [843, 473] width 108 height 29
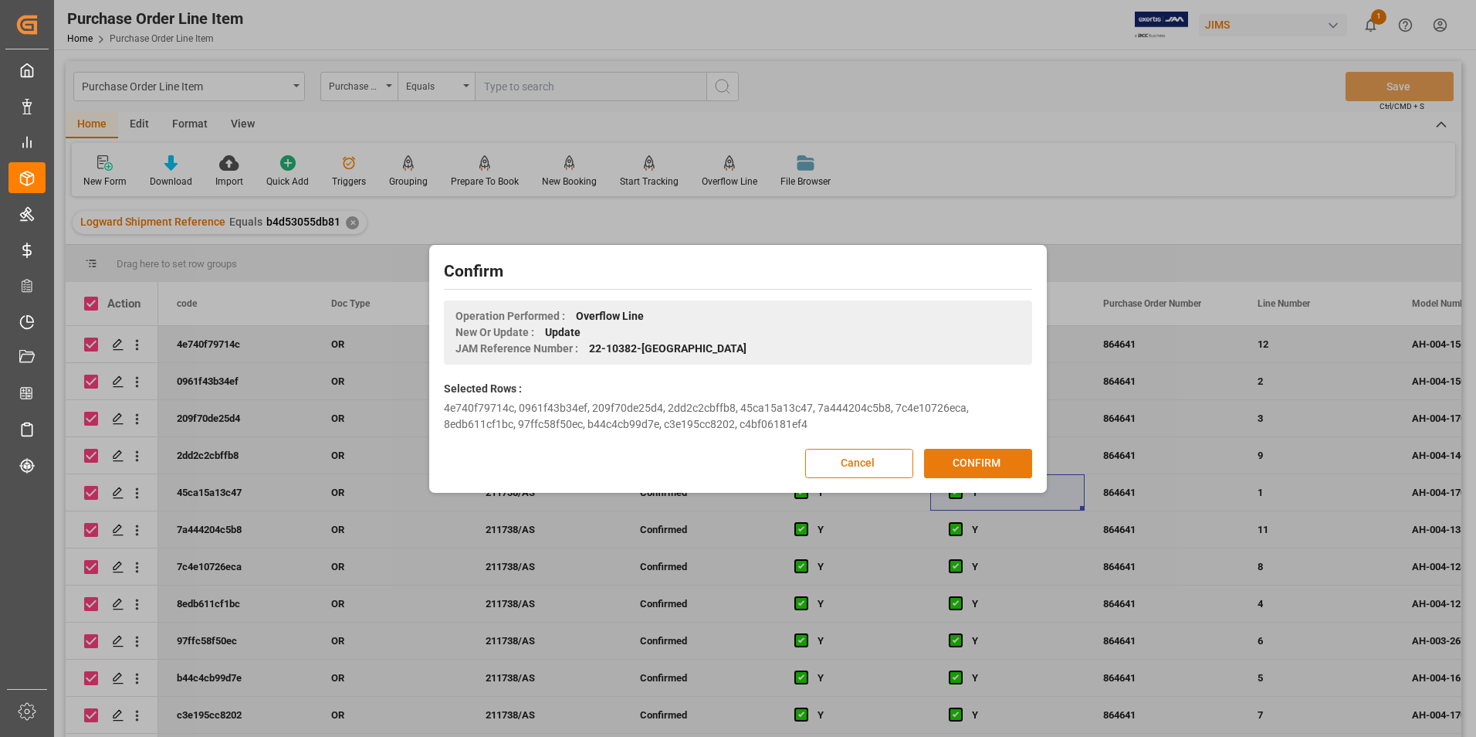
click at [989, 462] on button "CONFIRM" at bounding box center [978, 463] width 108 height 29
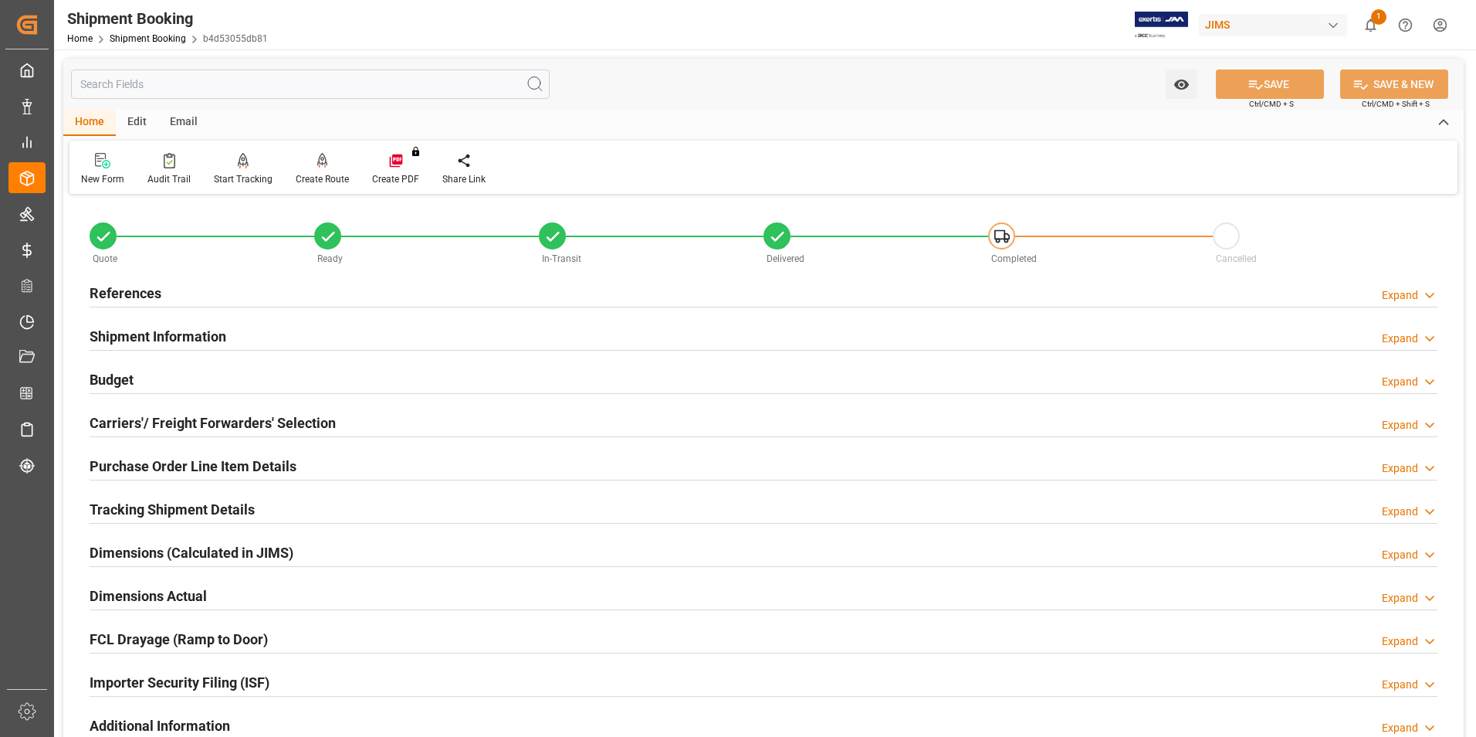
click at [189, 457] on h2 "Purchase Order Line Item Details" at bounding box center [193, 466] width 207 height 21
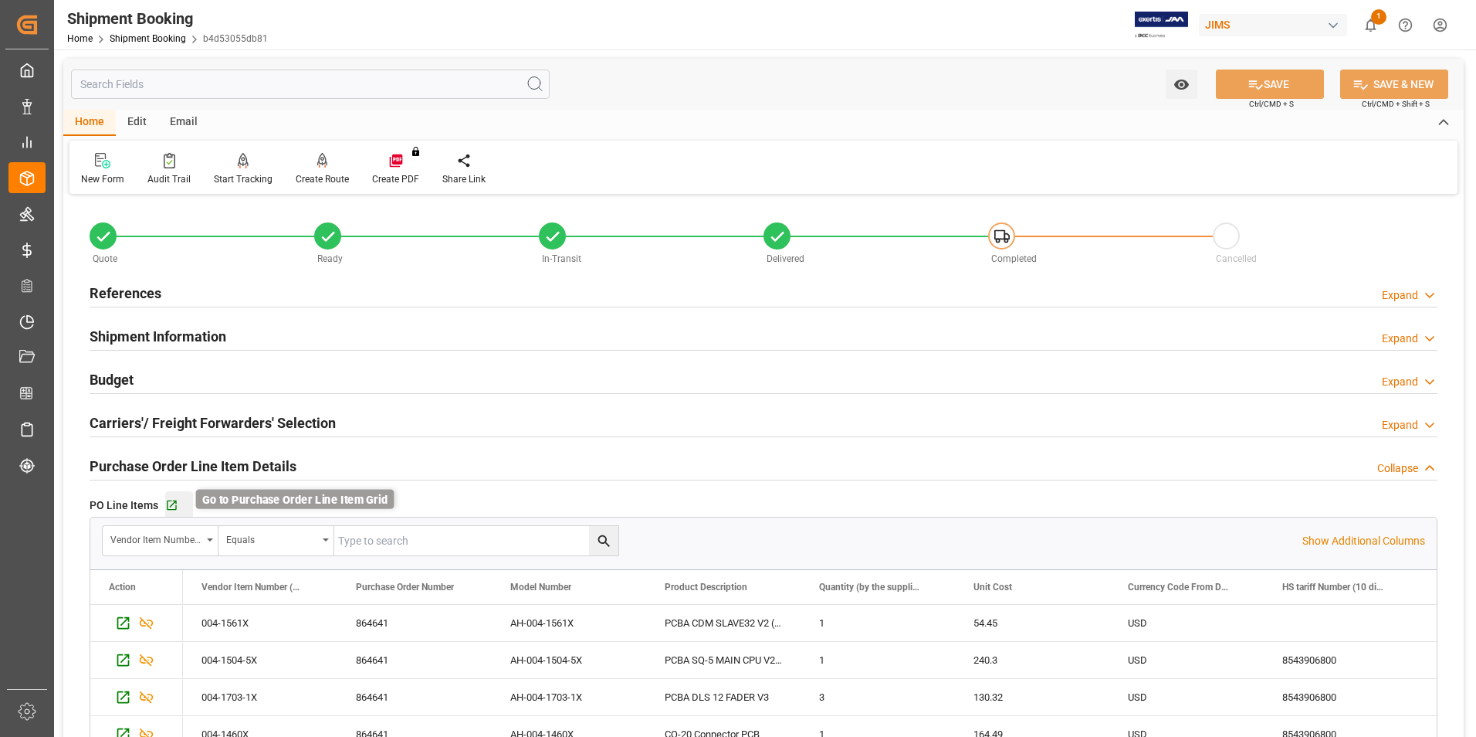
click at [169, 502] on icon "button" at bounding box center [171, 505] width 13 height 13
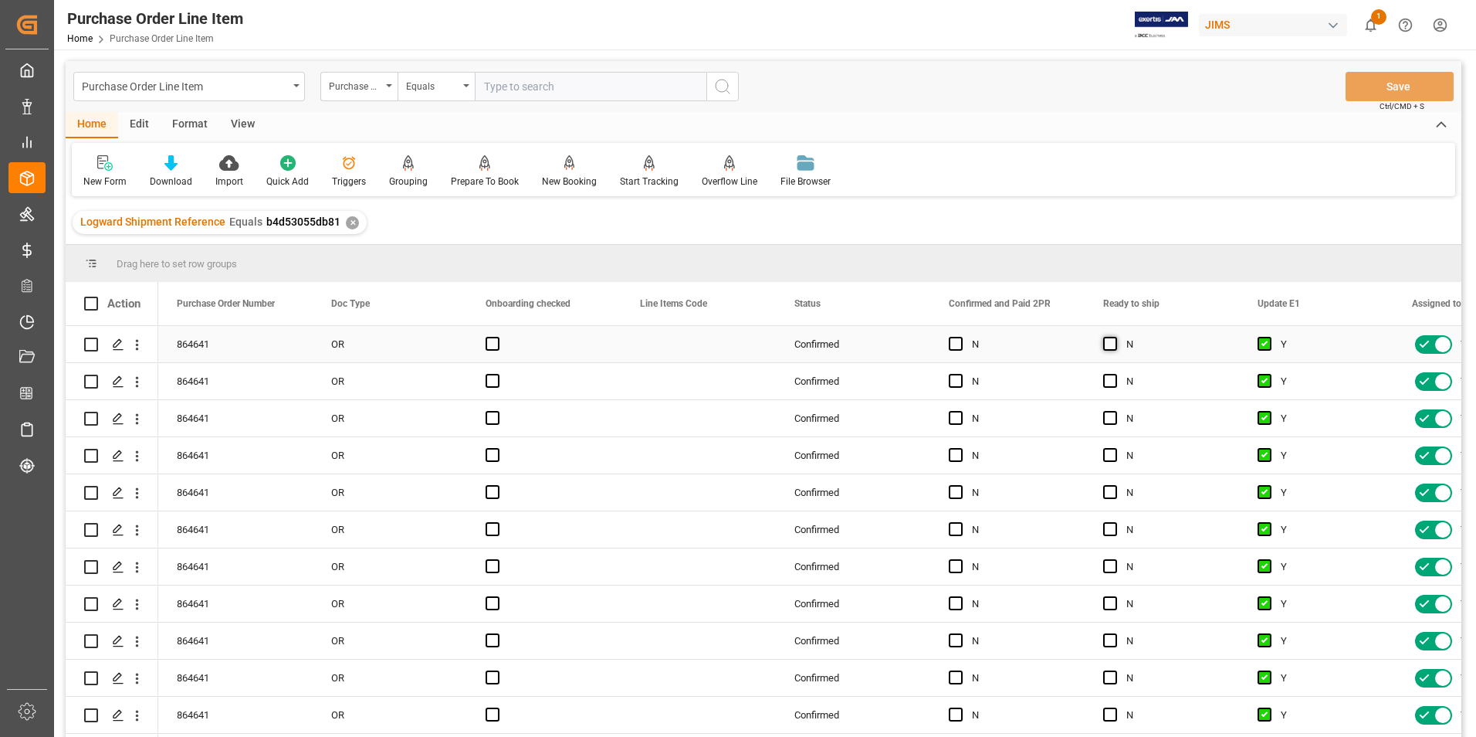
click at [1112, 344] on span "Press SPACE to select this row." at bounding box center [1110, 344] width 14 height 14
click at [1115, 337] on input "Press SPACE to select this row." at bounding box center [1115, 337] width 0 height 0
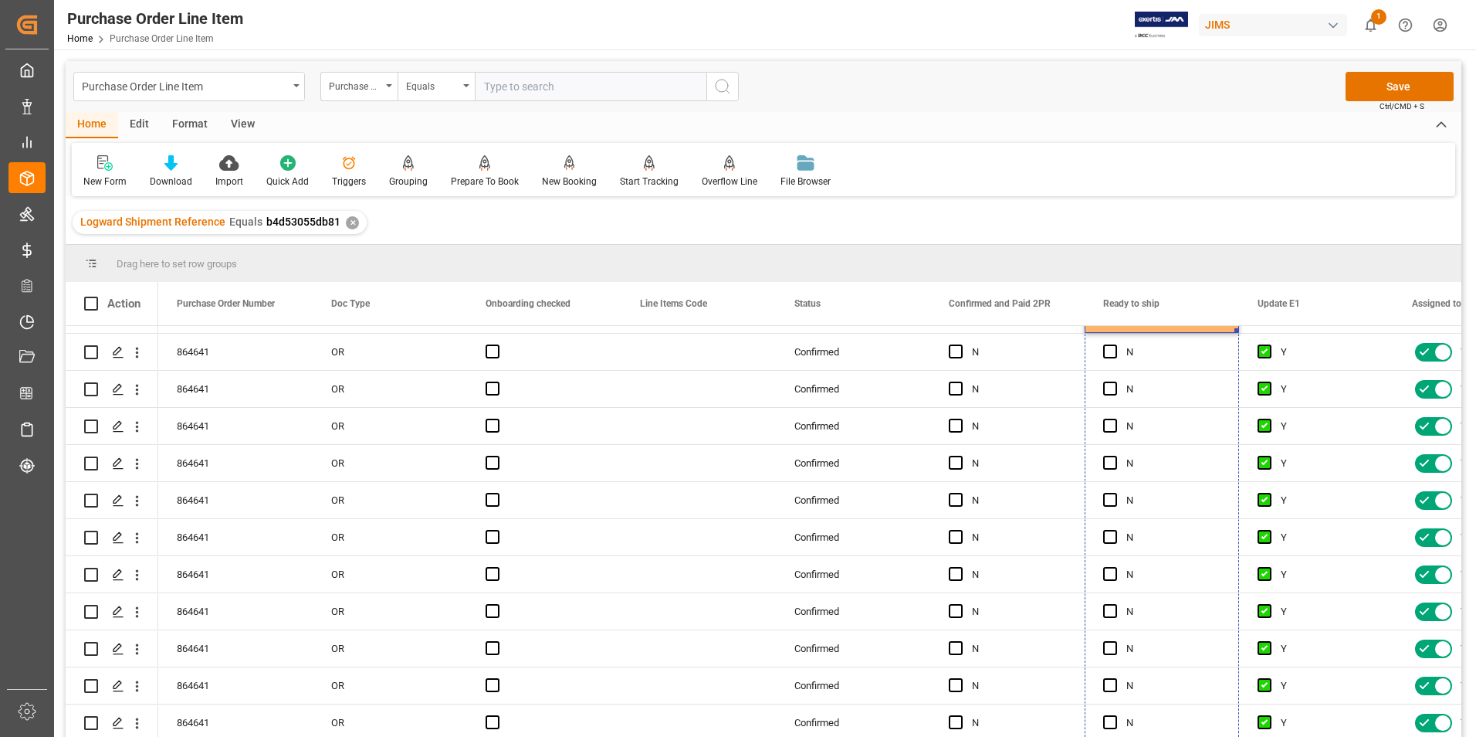
drag, startPoint x: 1236, startPoint y: 357, endPoint x: 1256, endPoint y: 774, distance: 416.6
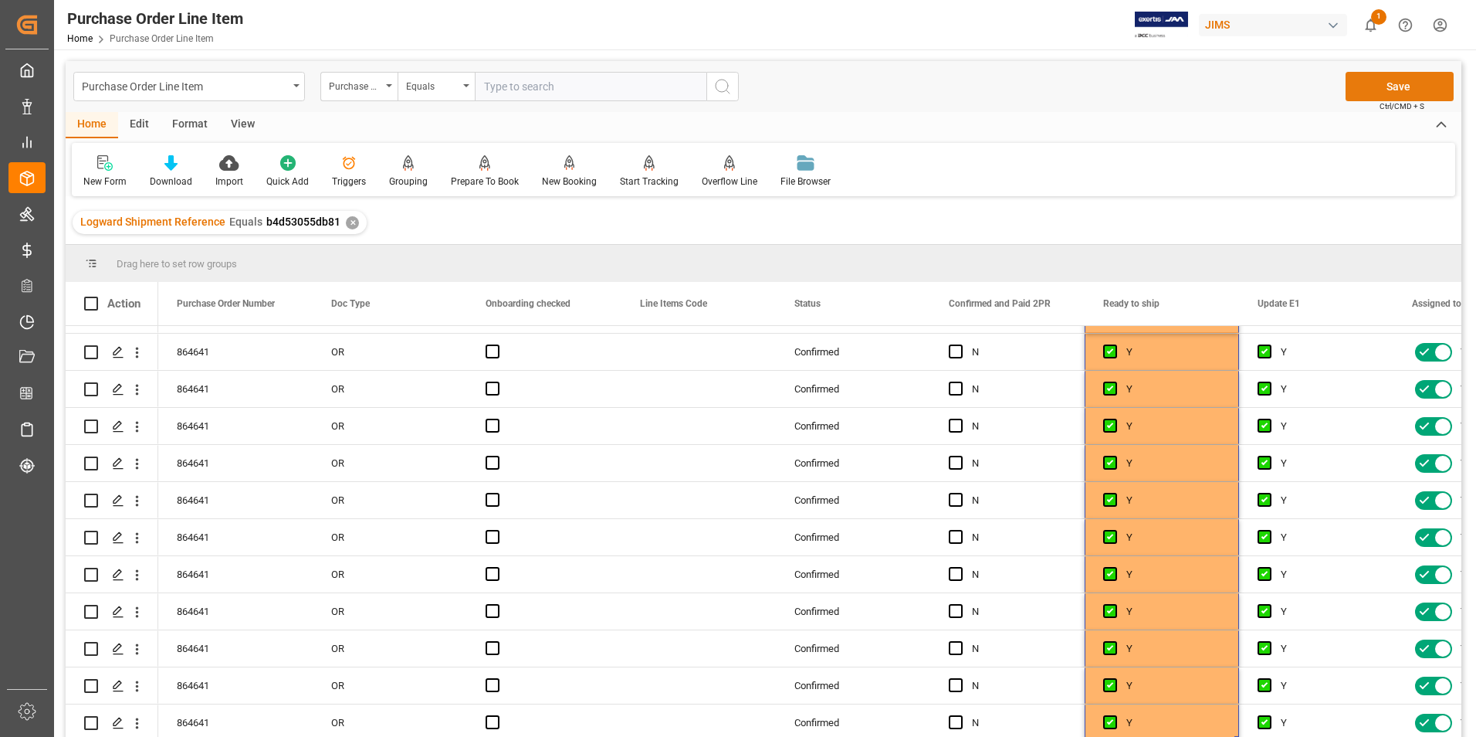
click at [1380, 94] on button "Save" at bounding box center [1400, 86] width 108 height 29
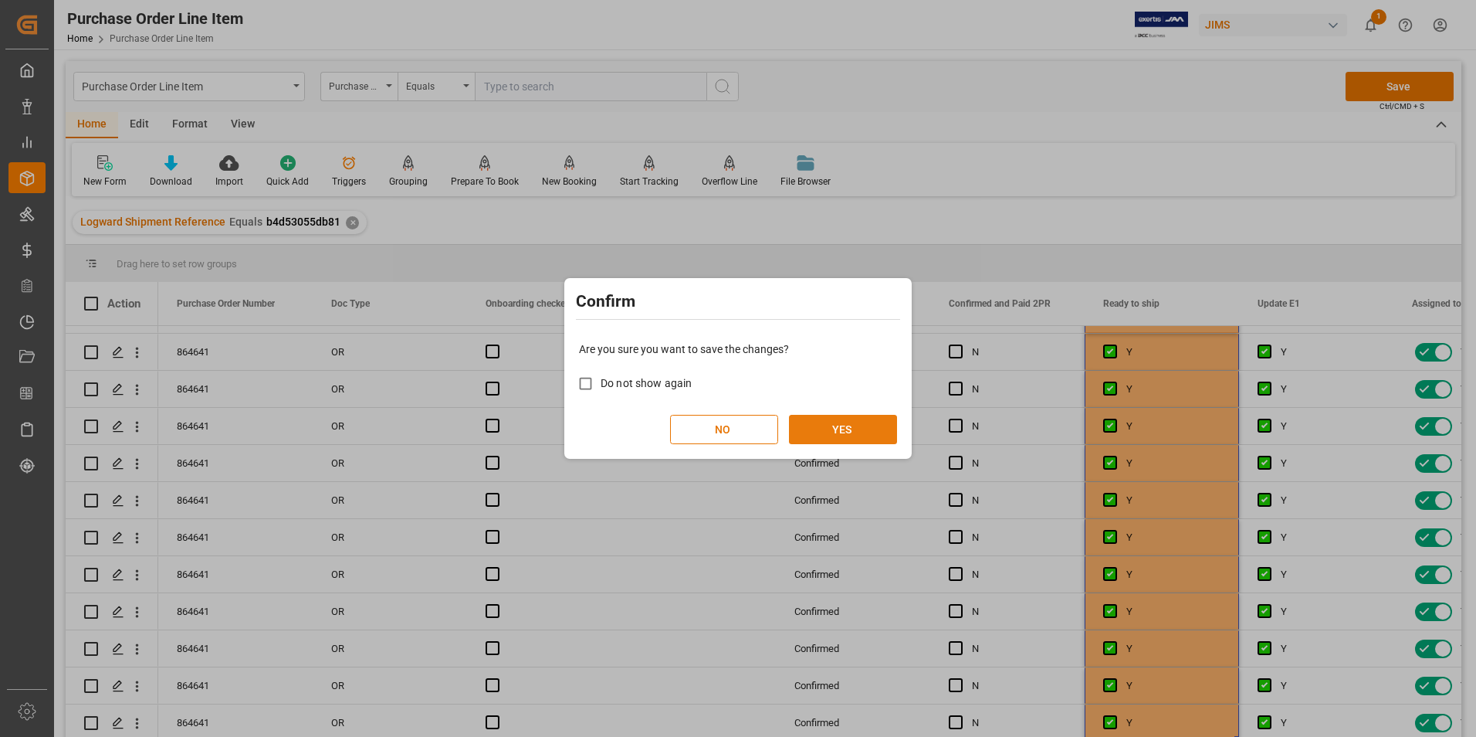
click at [824, 428] on button "YES" at bounding box center [843, 429] width 108 height 29
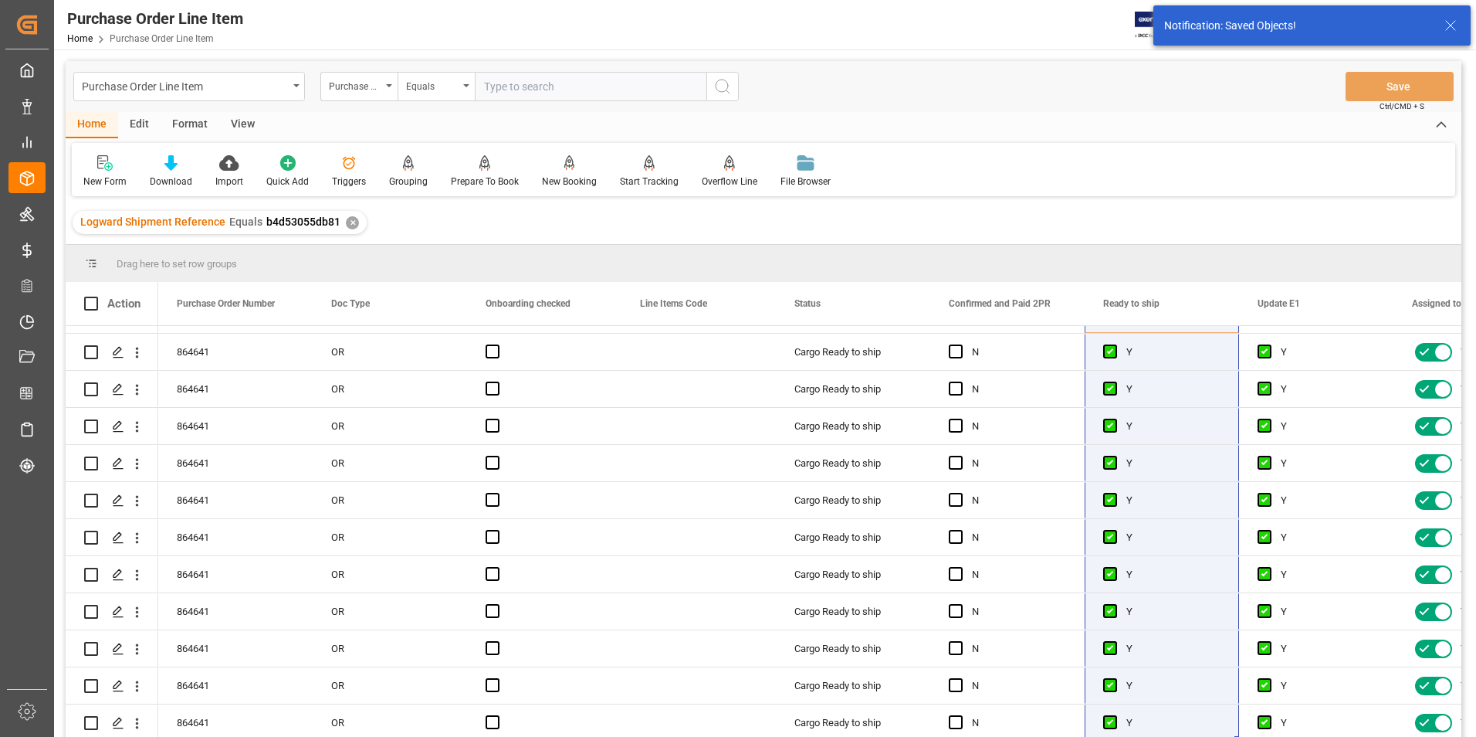
click at [236, 123] on div "View" at bounding box center [242, 125] width 47 height 26
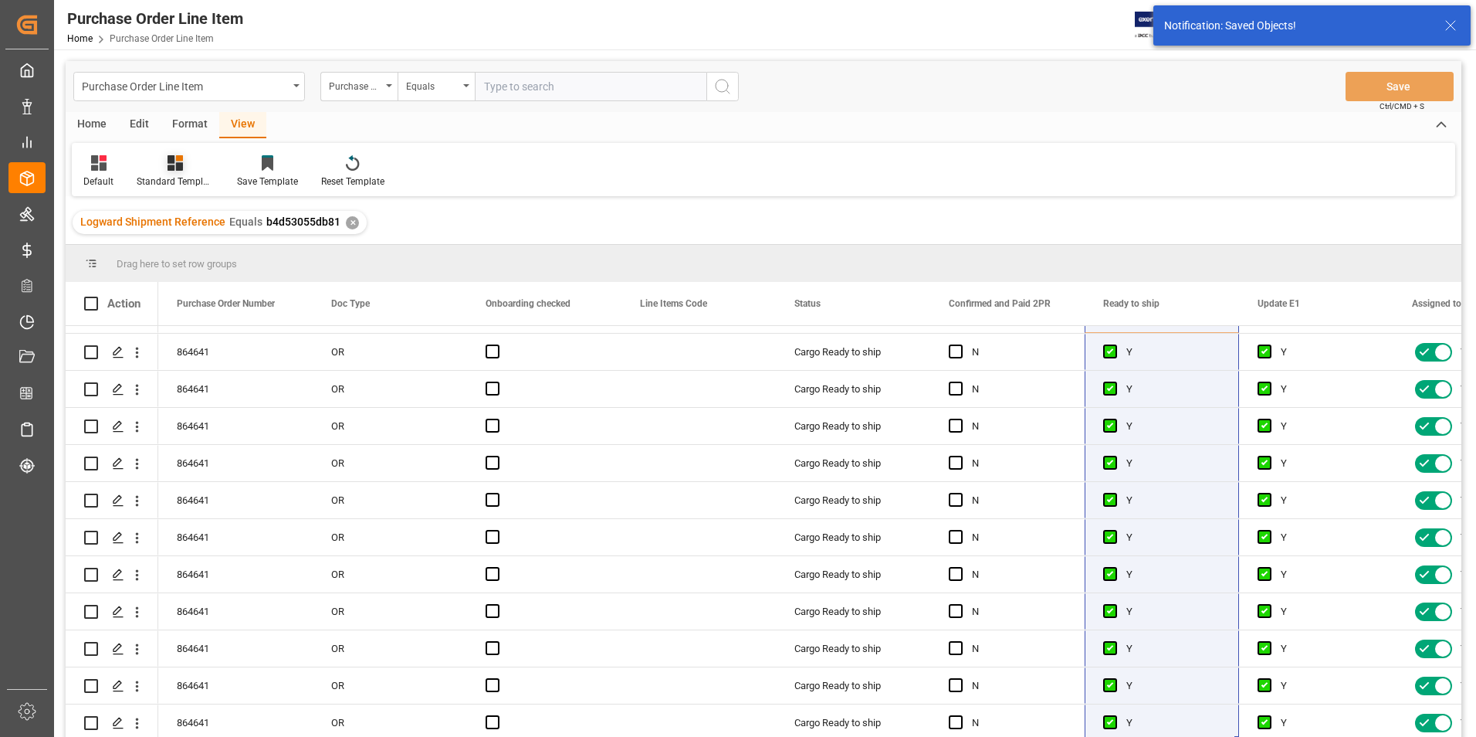
click at [171, 179] on div "Standard Templates" at bounding box center [175, 181] width 77 height 14
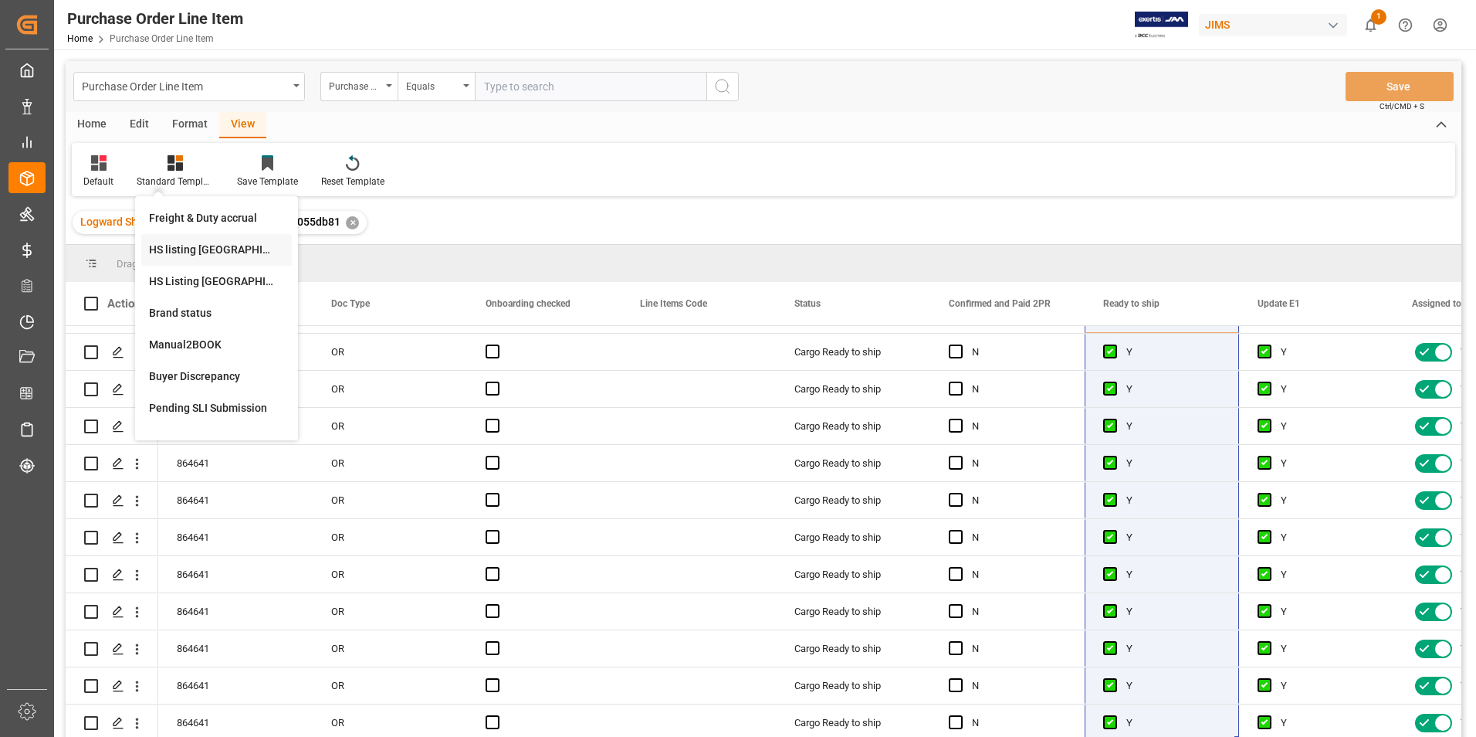
click at [178, 249] on div "HS listing [GEOGRAPHIC_DATA]" at bounding box center [216, 250] width 135 height 16
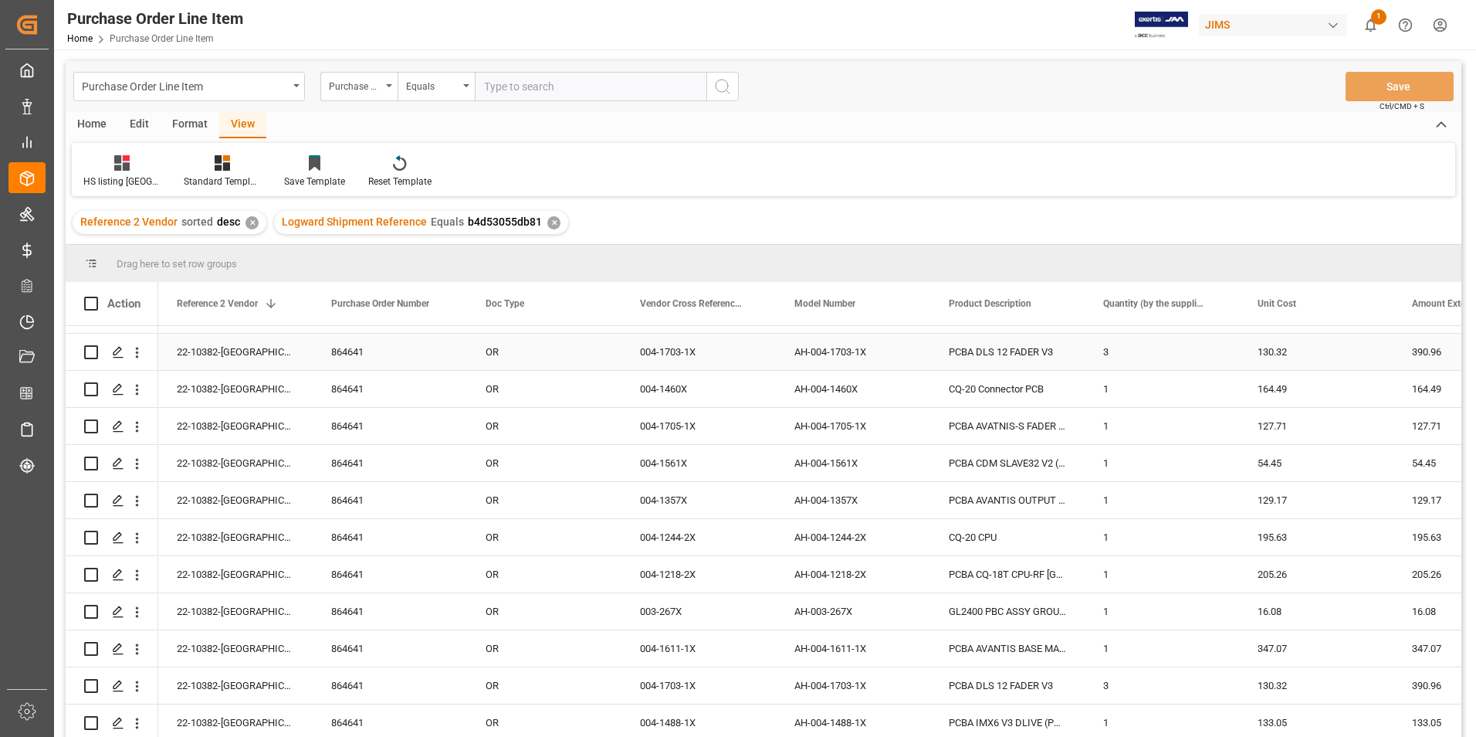
click at [199, 344] on div "22-10382-[GEOGRAPHIC_DATA]" at bounding box center [235, 352] width 154 height 36
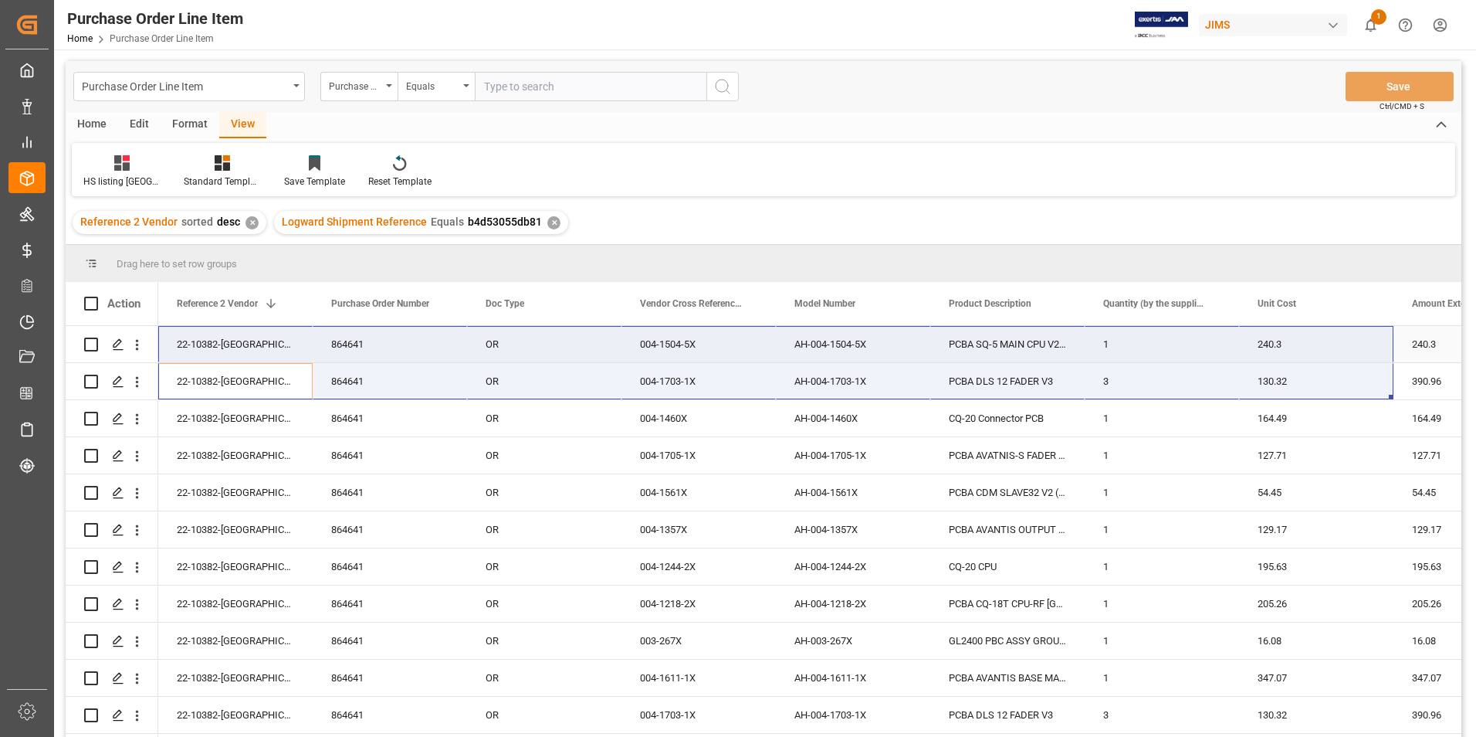
drag, startPoint x: 195, startPoint y: 334, endPoint x: 1263, endPoint y: 335, distance: 1068.5
click at [1263, 335] on div "22-10382-GB 864641 OR 004-1504-5X AH-004-1504-5X PCBA SQ-5 MAIN CPU V2 (PR 1 24…" at bounding box center [1432, 548] width 2548 height 445
click at [244, 331] on div "22-10382-[GEOGRAPHIC_DATA]" at bounding box center [235, 344] width 154 height 36
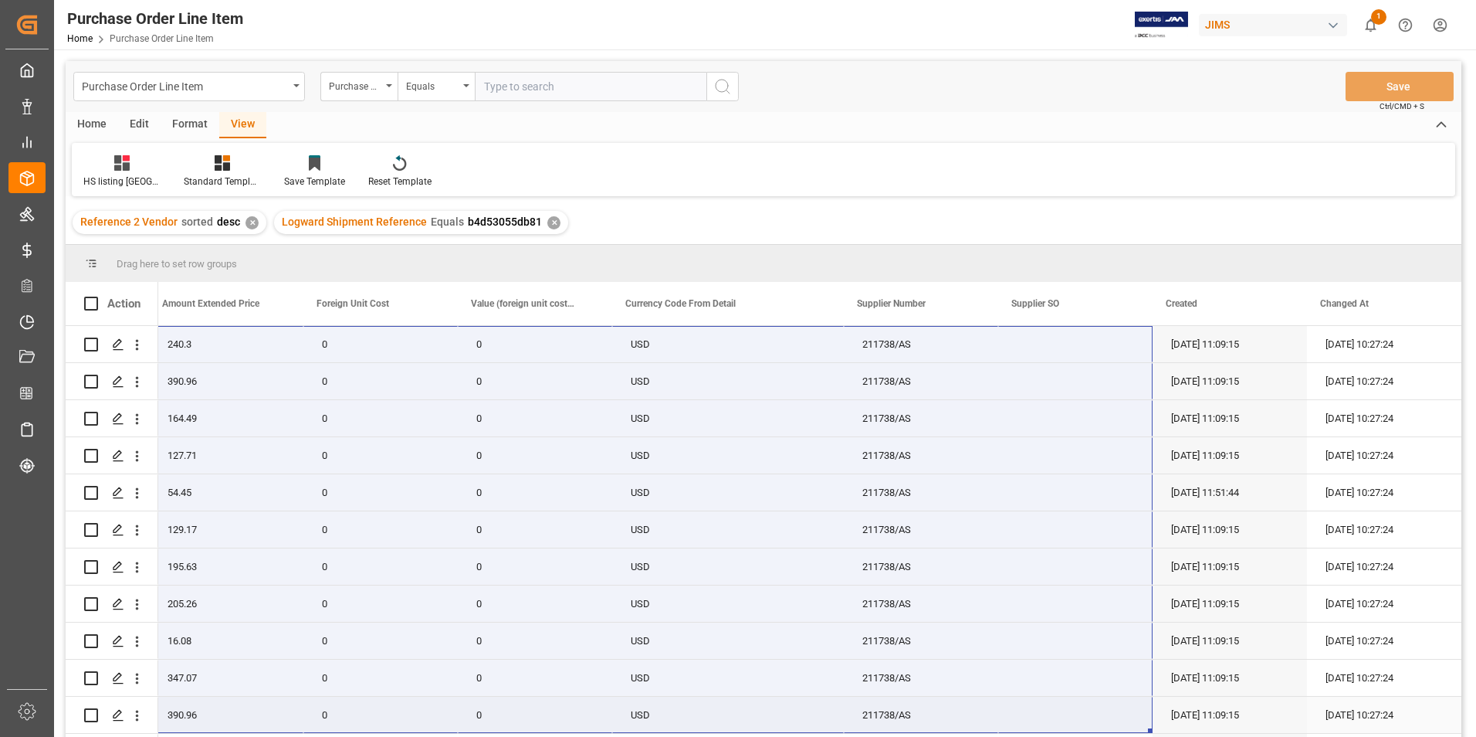
scroll to position [35, 0]
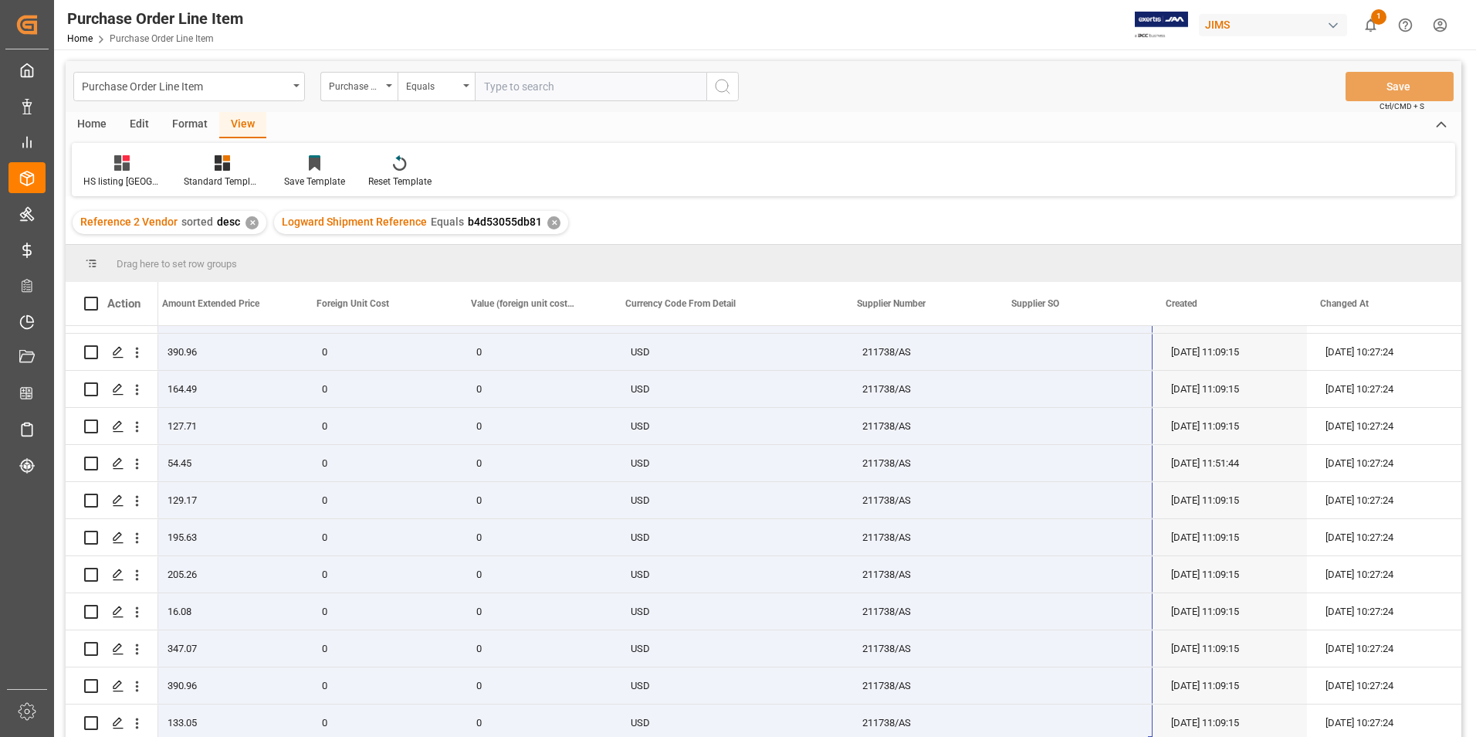
drag, startPoint x: 232, startPoint y: 331, endPoint x: 1127, endPoint y: 745, distance: 986.6
click at [1127, 736] on html "Created by potrace 1.15, written by [PERSON_NAME] [DATE]-[DATE] Created by potr…" at bounding box center [738, 368] width 1476 height 737
click at [1025, 449] on div "Press SPACE to select this row." at bounding box center [1075, 463] width 154 height 36
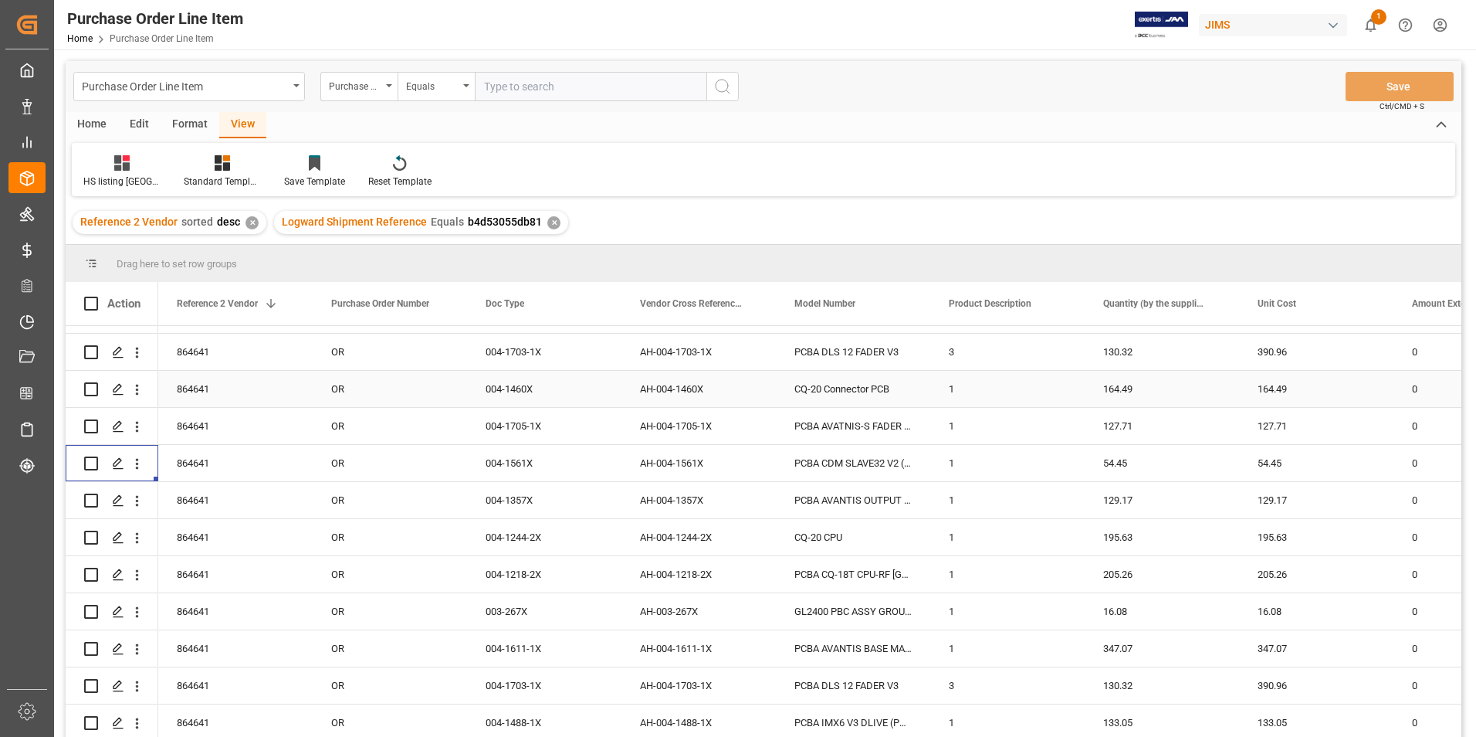
scroll to position [0, 0]
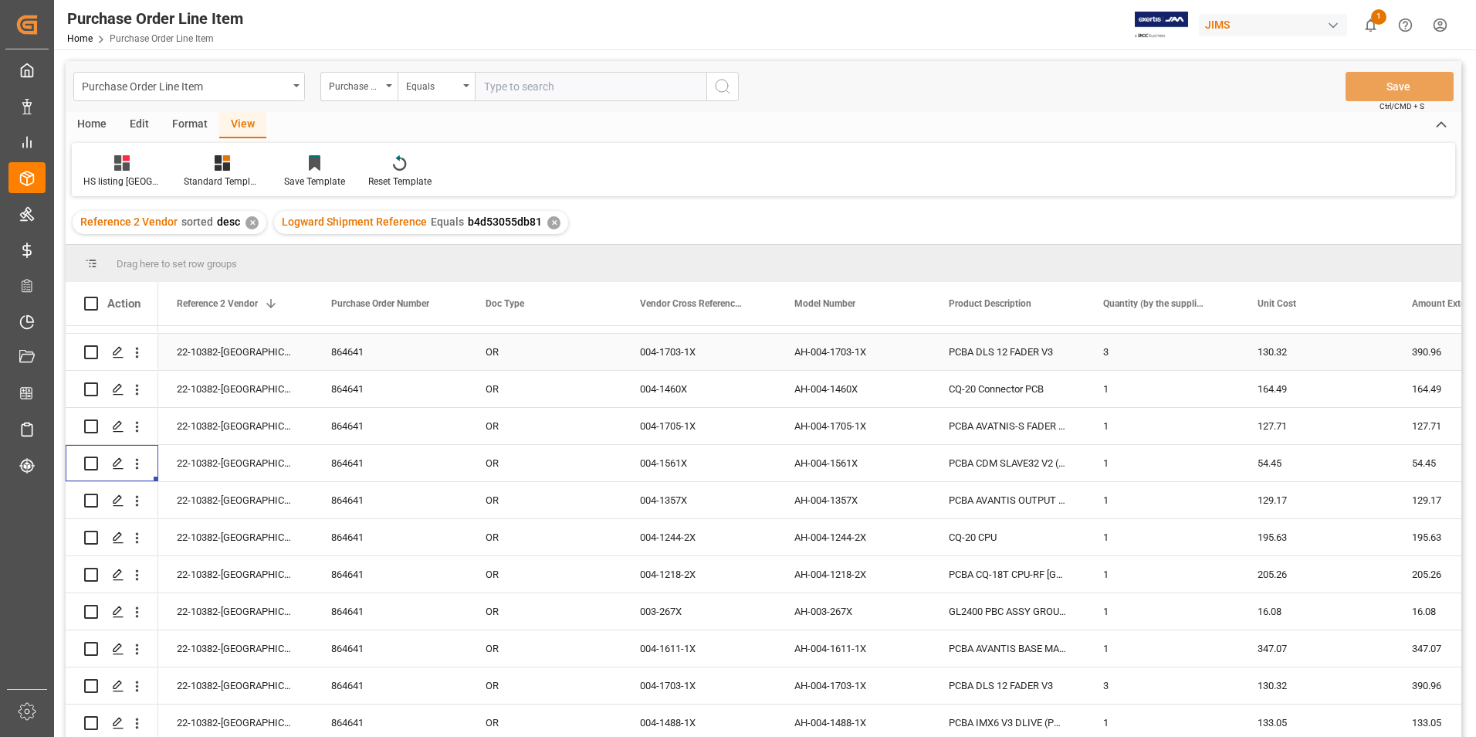
click at [221, 340] on div "22-10382-[GEOGRAPHIC_DATA]" at bounding box center [235, 352] width 154 height 36
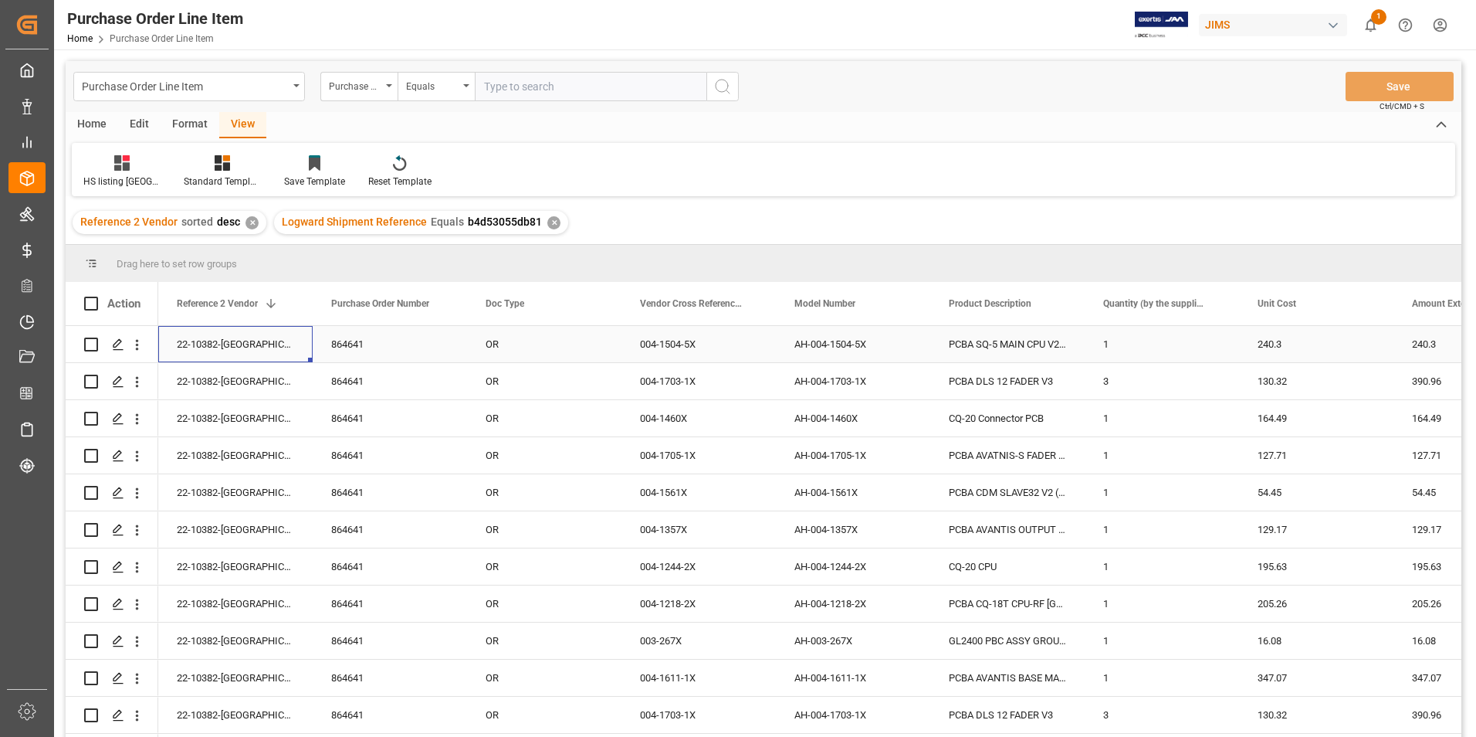
click at [214, 344] on div "22-10382-[GEOGRAPHIC_DATA]" at bounding box center [235, 344] width 154 height 36
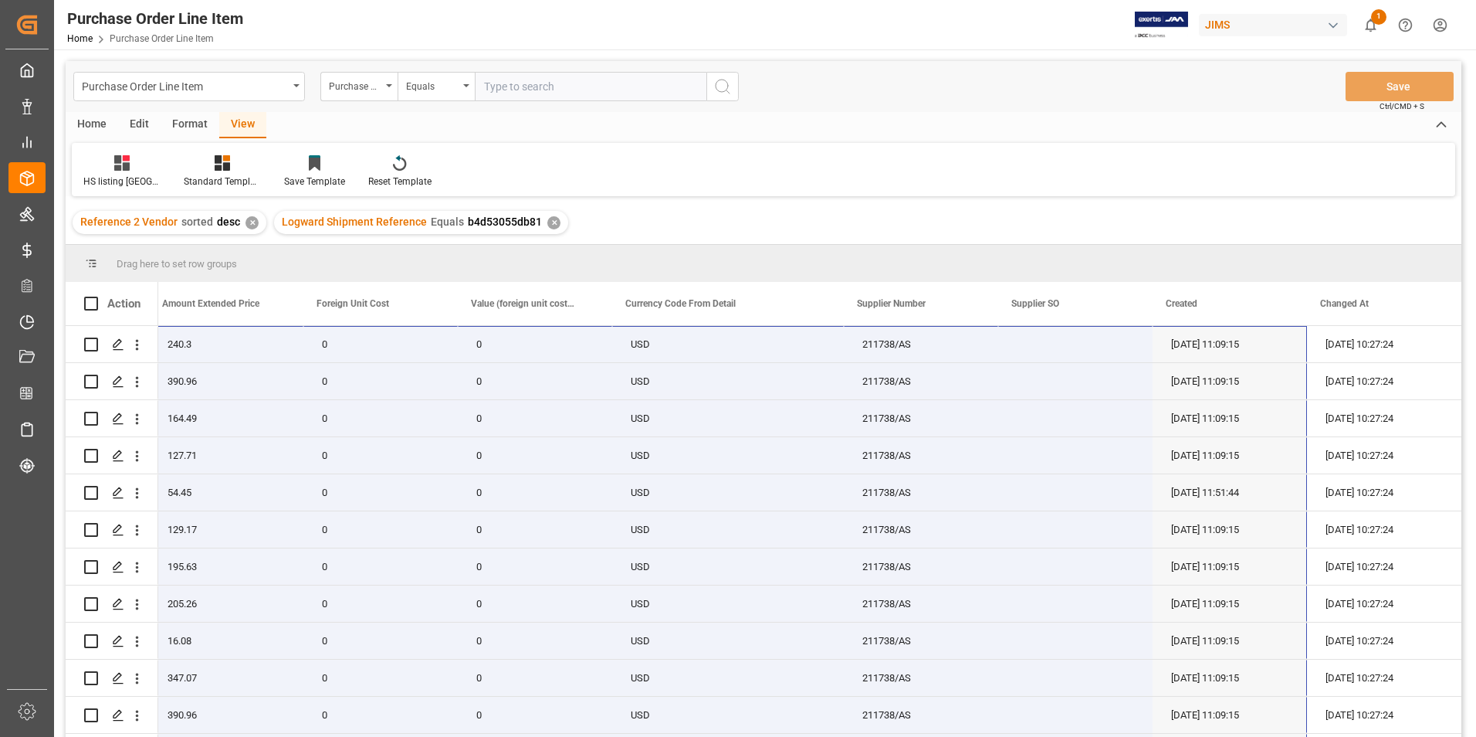
scroll to position [35, 0]
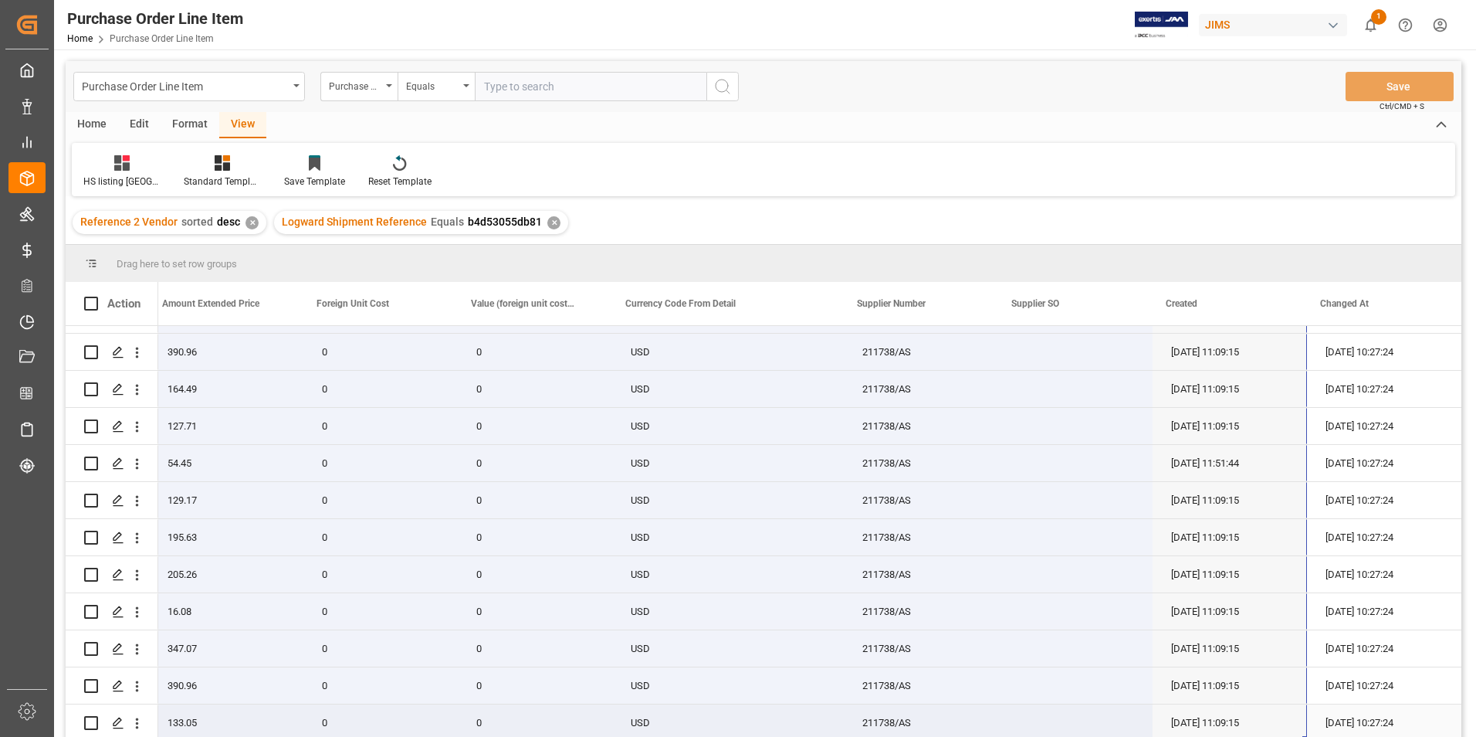
drag, startPoint x: 202, startPoint y: 335, endPoint x: 1205, endPoint y: 716, distance: 1073.4
click at [1205, 716] on div "240.3 240.3 0 22-10382-GB 0 USD 211738/AS [DATE] 11:09:15 [DATE] 10:27:24 130.3…" at bounding box center [188, 518] width 2548 height 445
click at [1095, 347] on div "Press SPACE to select this row." at bounding box center [1075, 352] width 154 height 36
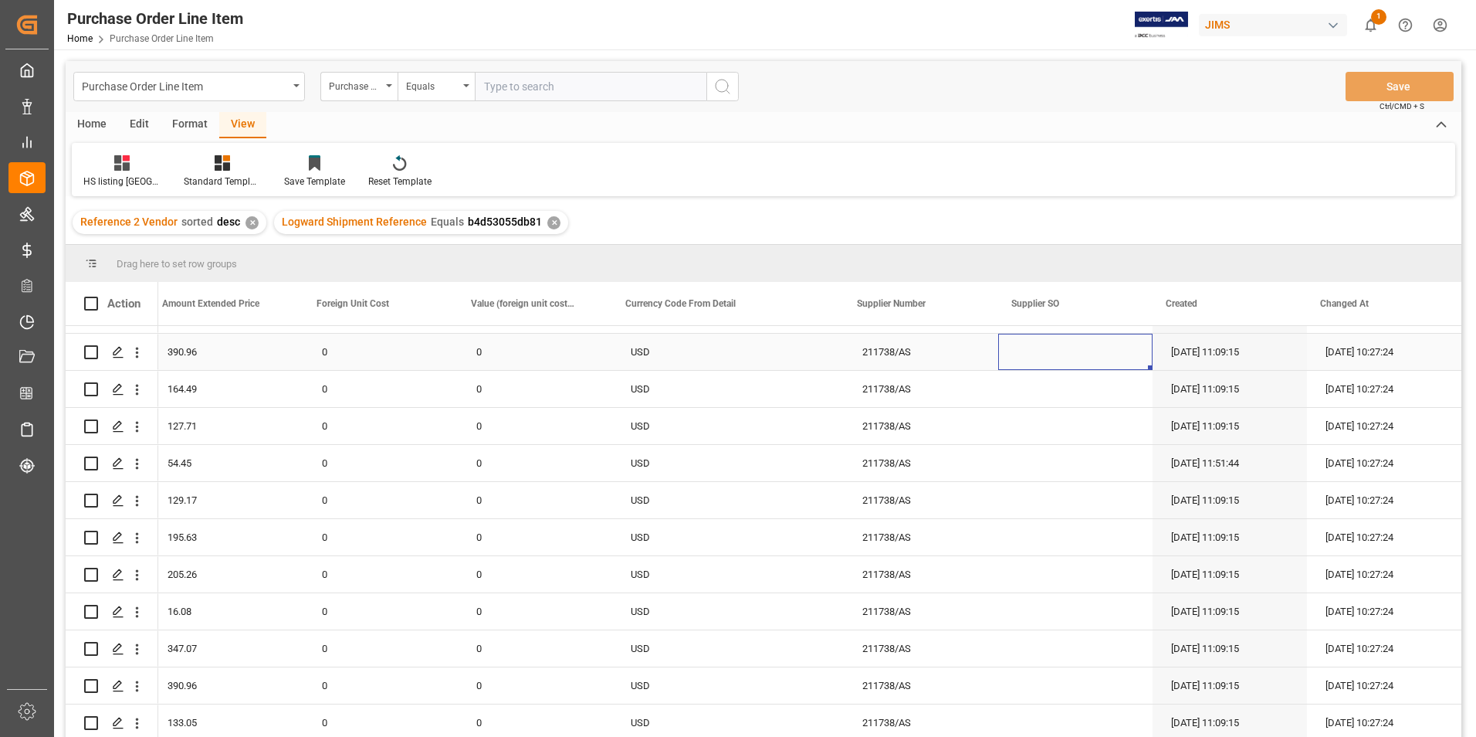
click at [1096, 347] on div "Press SPACE to select this row." at bounding box center [1075, 352] width 154 height 36
